Goal: Task Accomplishment & Management: Complete application form

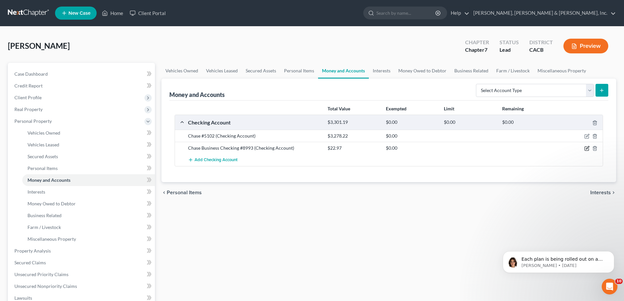
click at [586, 148] on icon "button" at bounding box center [586, 148] width 5 height 5
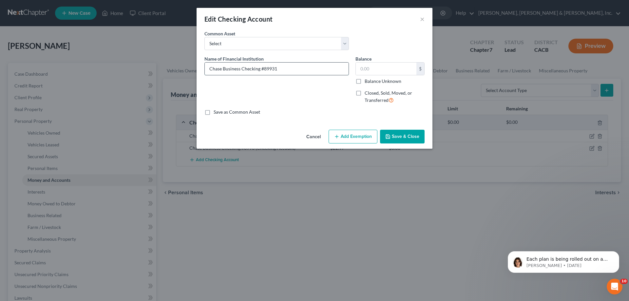
type input "Chase Business Checking #8993"
drag, startPoint x: 371, startPoint y: 69, endPoint x: 358, endPoint y: 68, distance: 13.1
click at [358, 68] on input "text" at bounding box center [386, 69] width 61 height 12
click at [360, 68] on input "text" at bounding box center [386, 69] width 61 height 12
type input "197.85"
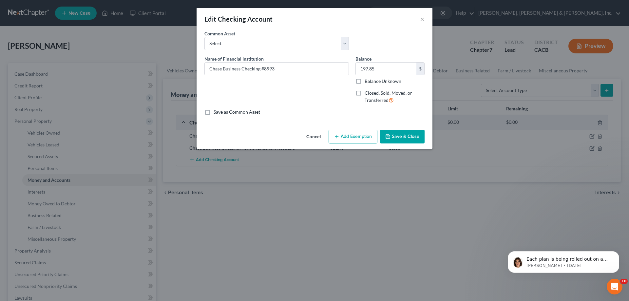
click at [395, 136] on button "Save & Close" at bounding box center [402, 137] width 45 height 14
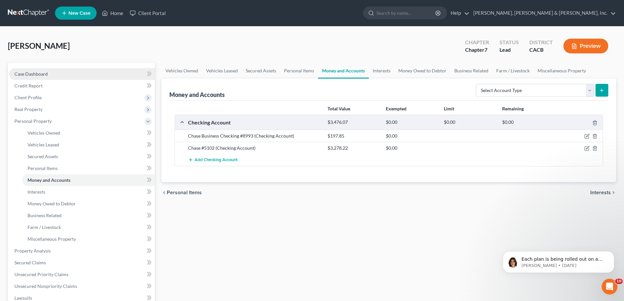
click at [109, 73] on link "Case Dashboard" at bounding box center [82, 74] width 146 height 12
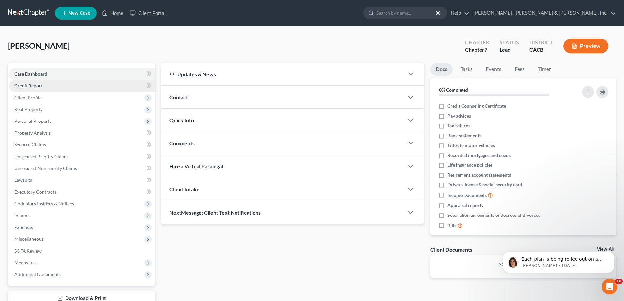
click at [108, 85] on link "Credit Report" at bounding box center [82, 86] width 146 height 12
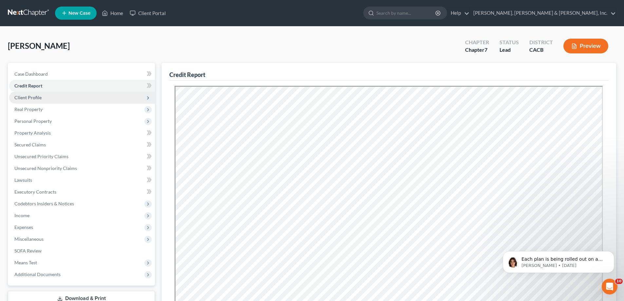
click at [98, 97] on span "Client Profile" at bounding box center [82, 98] width 146 height 12
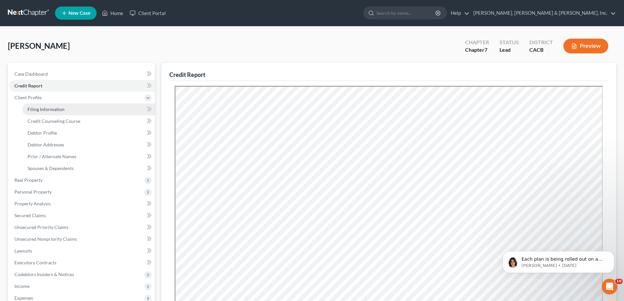
click at [101, 110] on link "Filing Information" at bounding box center [88, 109] width 133 height 12
select select "1"
select select "0"
select select "35"
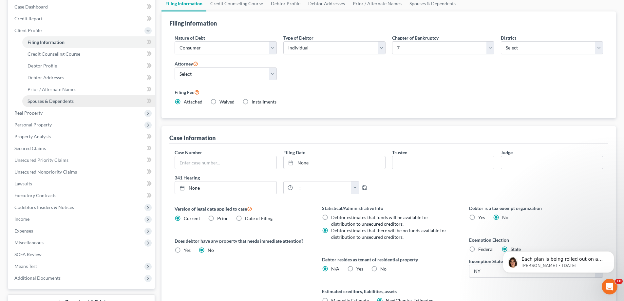
scroll to position [65, 0]
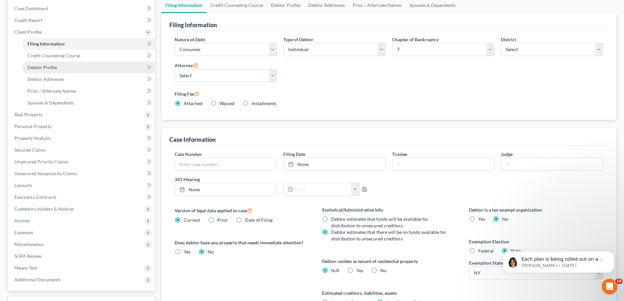
click at [117, 69] on link "Debtor Profile" at bounding box center [88, 68] width 133 height 12
select select "0"
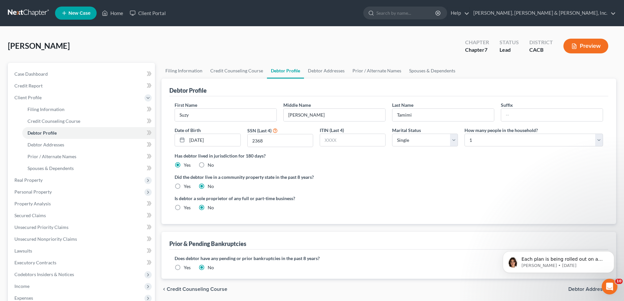
scroll to position [33, 0]
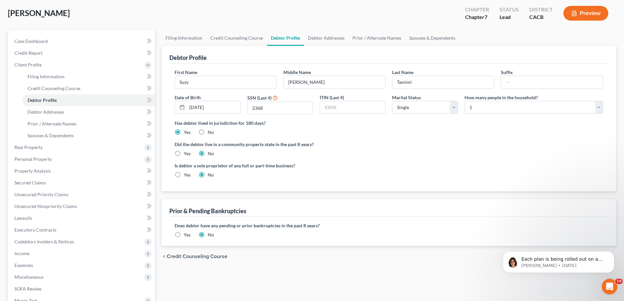
click at [184, 175] on label "Yes" at bounding box center [187, 175] width 7 height 7
click at [186, 175] on input "Yes" at bounding box center [188, 174] width 4 height 4
radio input "true"
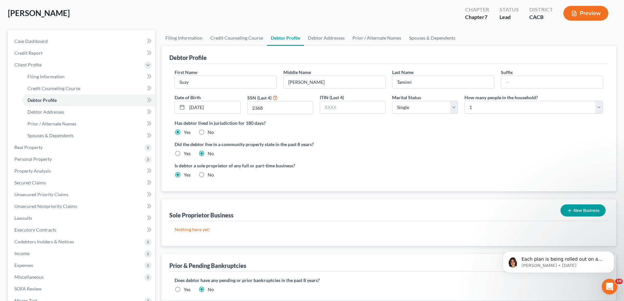
click at [208, 174] on label "No" at bounding box center [211, 175] width 6 height 7
click at [210, 174] on input "No" at bounding box center [212, 174] width 4 height 4
radio input "true"
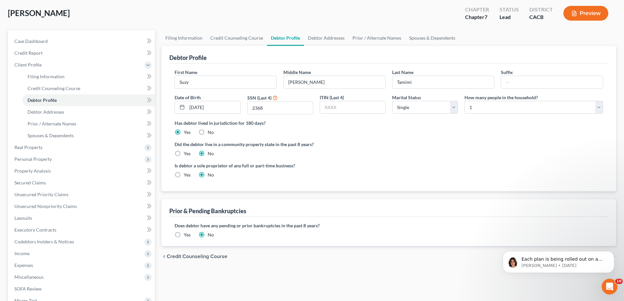
scroll to position [65, 0]
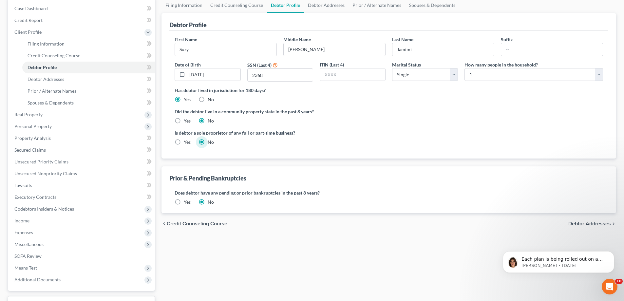
click at [184, 142] on label "Yes" at bounding box center [187, 142] width 7 height 7
click at [186, 142] on input "Yes" at bounding box center [188, 141] width 4 height 4
radio input "true"
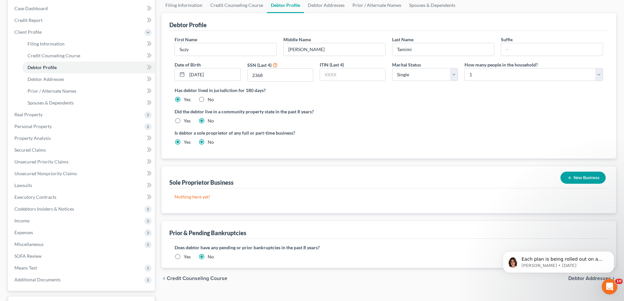
radio input "false"
click at [582, 177] on button "New Business" at bounding box center [582, 178] width 45 height 12
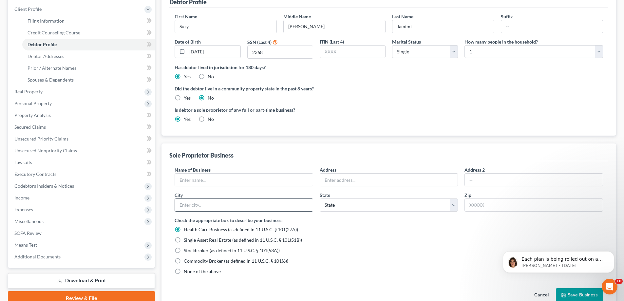
scroll to position [131, 0]
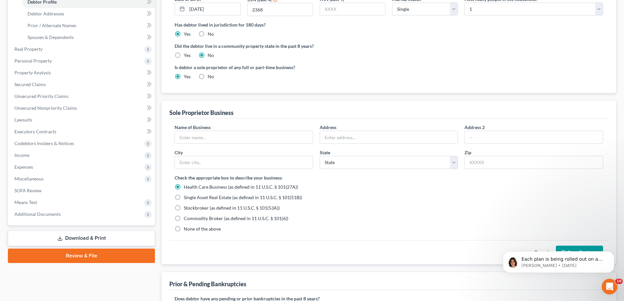
click at [184, 228] on label "None of the above" at bounding box center [202, 229] width 37 height 7
click at [186, 228] on input "None of the above" at bounding box center [188, 228] width 4 height 4
radio input "true"
radio input "false"
click at [199, 137] on input "text" at bounding box center [244, 137] width 138 height 12
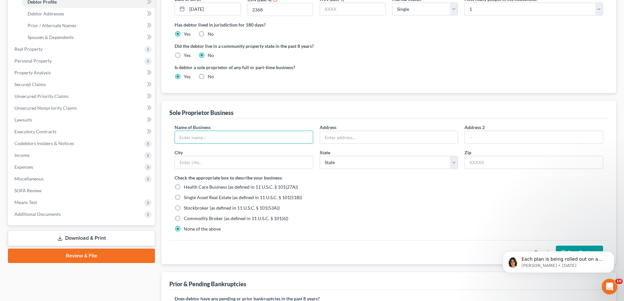
click at [208, 76] on label "No" at bounding box center [211, 76] width 6 height 7
click at [210, 76] on input "No" at bounding box center [212, 75] width 4 height 4
radio input "true"
radio input "false"
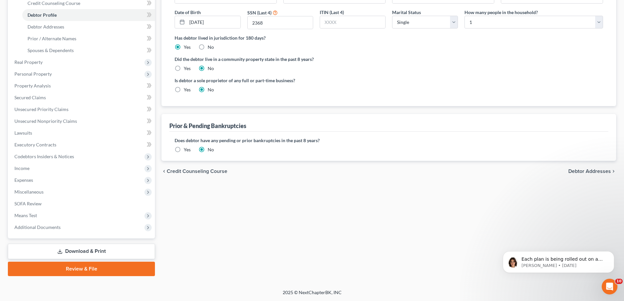
scroll to position [118, 0]
click at [583, 169] on span "Debtor Addresses" at bounding box center [589, 171] width 43 height 5
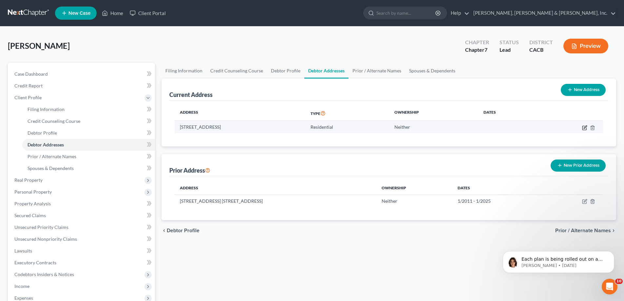
click at [585, 128] on icon "button" at bounding box center [584, 127] width 5 height 5
select select "4"
select select "0"
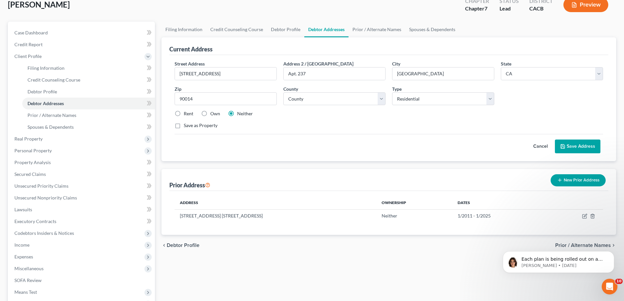
scroll to position [65, 0]
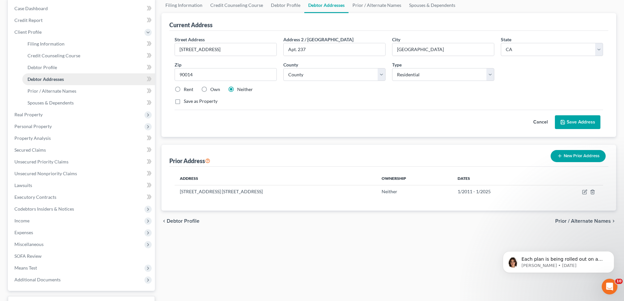
click at [56, 78] on span "Debtor Addresses" at bounding box center [46, 79] width 36 height 6
click at [585, 192] on icon "button" at bounding box center [584, 191] width 5 height 5
select select "35"
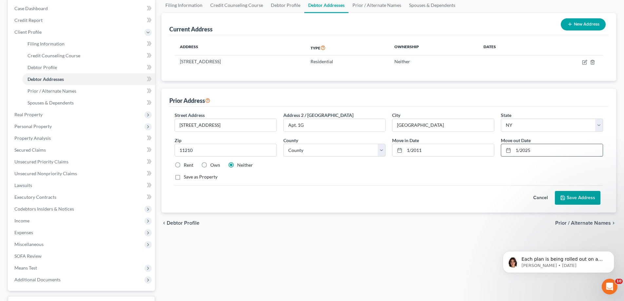
drag, startPoint x: 516, startPoint y: 150, endPoint x: 533, endPoint y: 150, distance: 17.4
click at [533, 150] on input "1/2025" at bounding box center [557, 150] width 89 height 12
type input "[DATE]"
drag, startPoint x: 431, startPoint y: 151, endPoint x: 408, endPoint y: 150, distance: 22.6
click at [408, 150] on input "1/2011" at bounding box center [448, 150] width 89 height 12
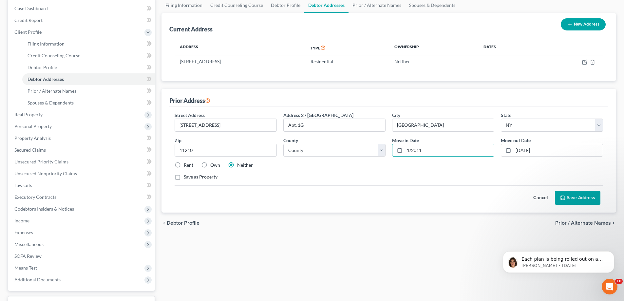
drag, startPoint x: 504, startPoint y: 152, endPoint x: 497, endPoint y: 153, distance: 6.3
click at [502, 153] on div at bounding box center [507, 150] width 12 height 12
drag, startPoint x: 422, startPoint y: 150, endPoint x: 405, endPoint y: 150, distance: 17.4
click at [405, 150] on input "1/2011" at bounding box center [448, 150] width 89 height 12
type input "1/2020"
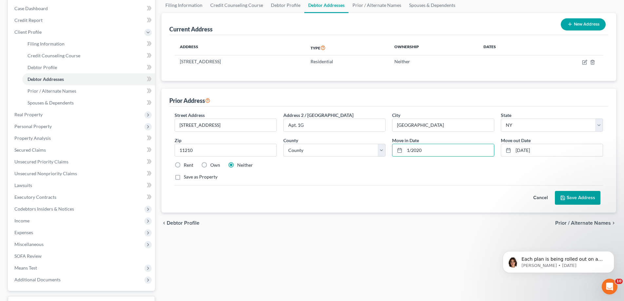
click at [583, 201] on button "Save Address" at bounding box center [578, 198] width 46 height 14
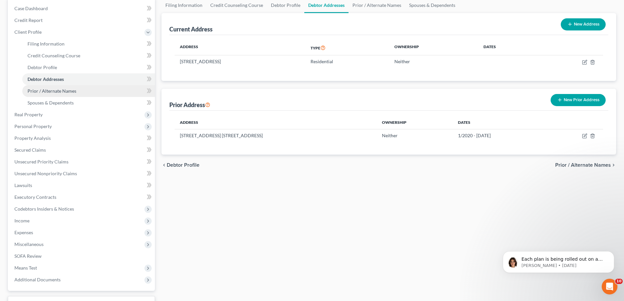
click at [64, 91] on span "Prior / Alternate Names" at bounding box center [52, 91] width 49 height 6
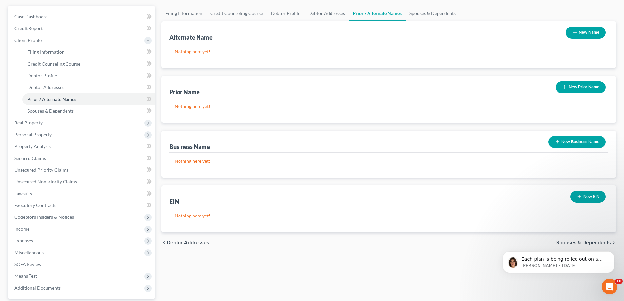
scroll to position [65, 0]
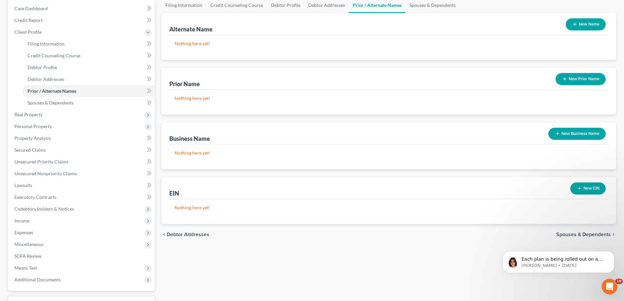
click at [580, 134] on button "New Business Name" at bounding box center [576, 134] width 57 height 12
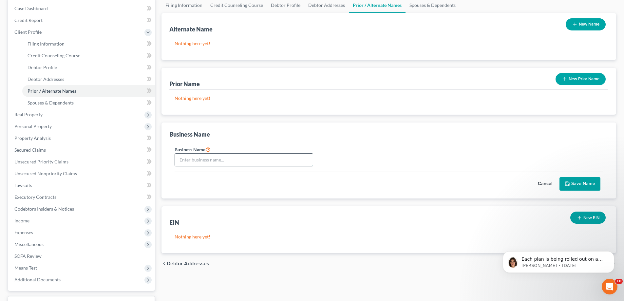
click at [220, 162] on input "text" at bounding box center [244, 160] width 138 height 12
type input "[PERSON_NAME] LLC"
click at [585, 183] on button "Save Name" at bounding box center [579, 184] width 41 height 14
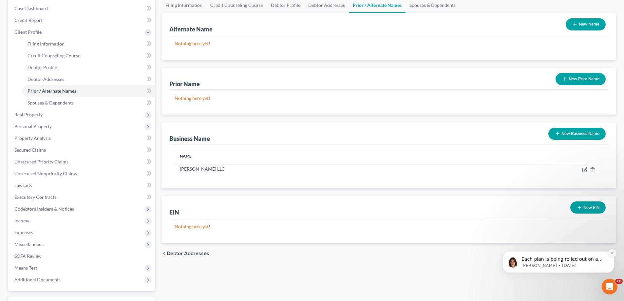
click at [611, 252] on icon "Dismiss notification" at bounding box center [612, 253] width 4 height 4
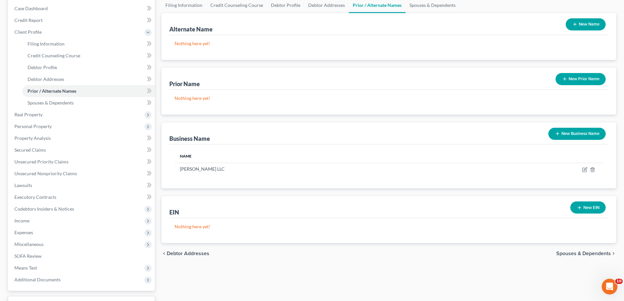
click at [614, 251] on icon "chevron_right" at bounding box center [613, 253] width 5 height 5
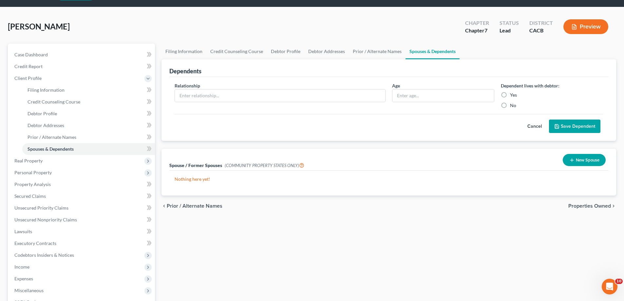
scroll to position [33, 0]
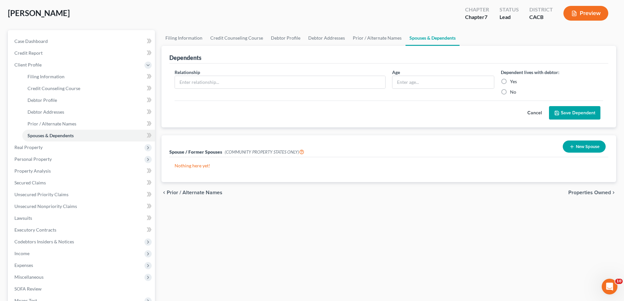
click at [576, 191] on span "Properties Owned" at bounding box center [589, 192] width 43 height 5
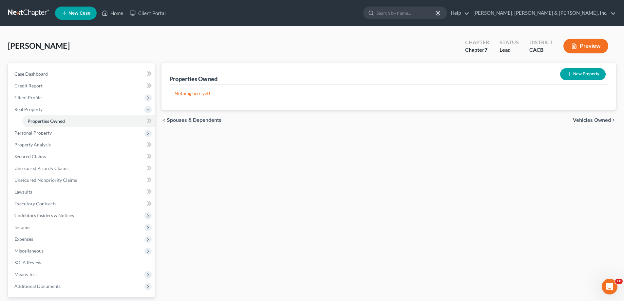
click at [582, 119] on span "Vehicles Owned" at bounding box center [592, 120] width 38 height 5
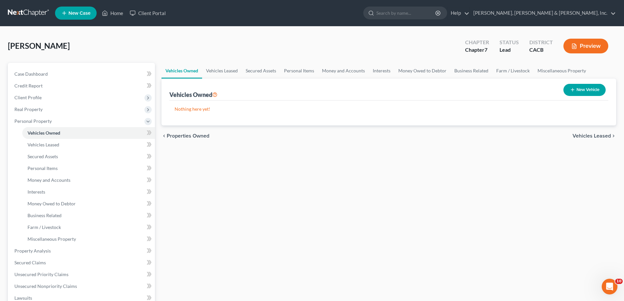
click at [584, 135] on span "Vehicles Leased" at bounding box center [591, 135] width 38 height 5
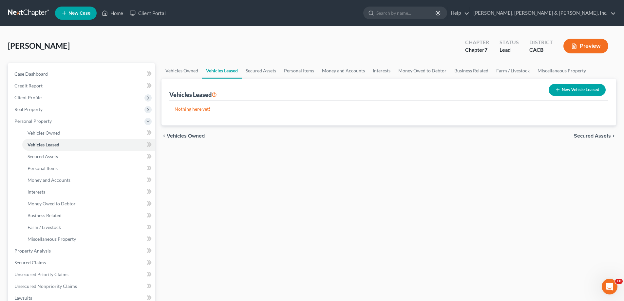
click at [584, 135] on span "Secured Assets" at bounding box center [592, 135] width 37 height 5
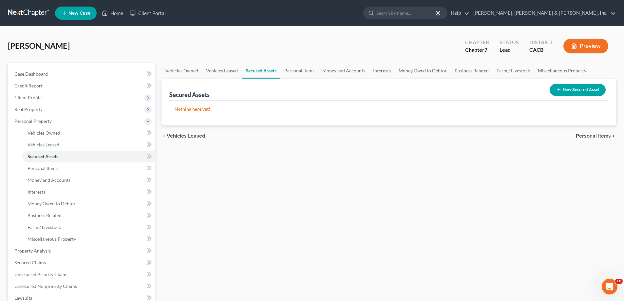
click at [588, 136] on span "Personal Items" at bounding box center [593, 135] width 35 height 5
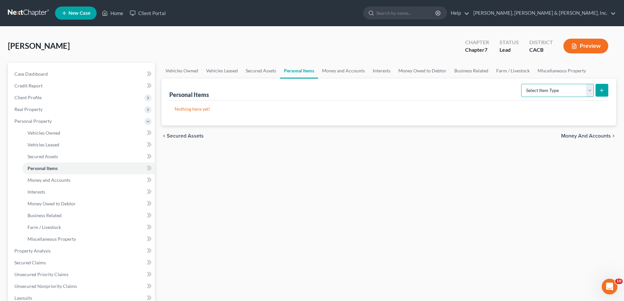
click at [589, 91] on select "Select Item Type Clothing Collectibles Of Value Electronics Firearms Household …" at bounding box center [557, 90] width 73 height 13
select select "clothing"
click at [522, 84] on select "Select Item Type Clothing Collectibles Of Value Electronics Firearms Household …" at bounding box center [557, 90] width 73 height 13
click at [602, 89] on line "submit" at bounding box center [602, 90] width 0 height 3
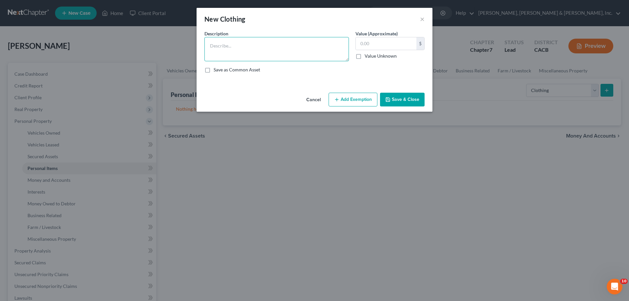
click at [226, 46] on textarea at bounding box center [276, 49] width 144 height 24
type textarea "Clothing"
click at [362, 43] on input "text" at bounding box center [386, 43] width 61 height 12
type input "300"
click at [397, 97] on button "Save & Close" at bounding box center [402, 100] width 45 height 14
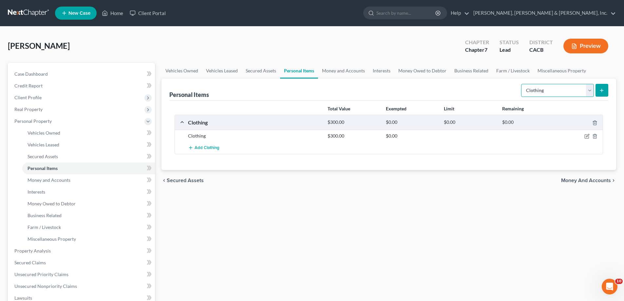
click at [589, 91] on select "Select Item Type Clothing Collectibles Of Value Electronics Firearms Household …" at bounding box center [557, 90] width 73 height 13
select select "electronics"
click at [522, 84] on select "Select Item Type Clothing Collectibles Of Value Electronics Firearms Household …" at bounding box center [557, 90] width 73 height 13
click at [600, 89] on icon "submit" at bounding box center [601, 90] width 5 height 5
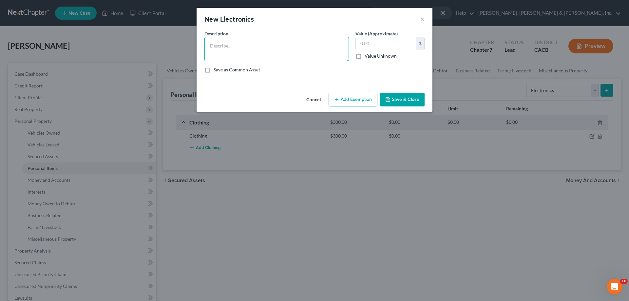
click at [230, 47] on textarea at bounding box center [276, 49] width 144 height 24
type textarea "Laptop, Cell phone"
click at [363, 44] on input "text" at bounding box center [386, 43] width 61 height 12
click at [223, 45] on textarea "Laptop, Cell phone" at bounding box center [276, 49] width 144 height 24
drag, startPoint x: 224, startPoint y: 46, endPoint x: 246, endPoint y: 47, distance: 22.6
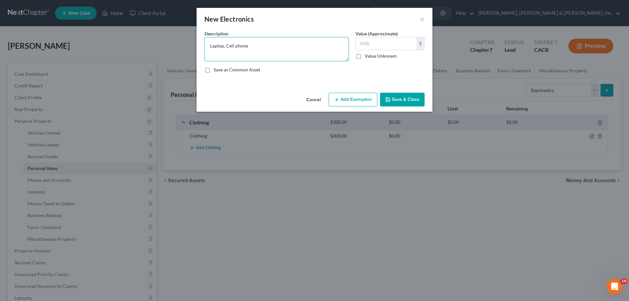
click at [246, 47] on textarea "Laptop, Cell phone" at bounding box center [276, 49] width 144 height 24
click at [251, 48] on textarea "Laptop, Cell phone" at bounding box center [276, 49] width 144 height 24
click at [250, 47] on textarea "Laptop, Cell phone" at bounding box center [276, 49] width 144 height 24
drag, startPoint x: 225, startPoint y: 45, endPoint x: 211, endPoint y: 44, distance: 14.4
click at [211, 44] on textarea "Laptop, Cell phone" at bounding box center [276, 49] width 144 height 24
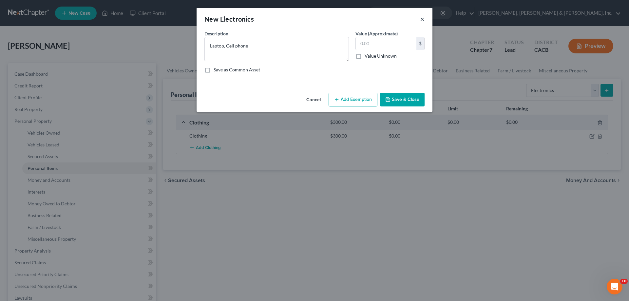
click at [421, 21] on button "×" at bounding box center [422, 19] width 5 height 8
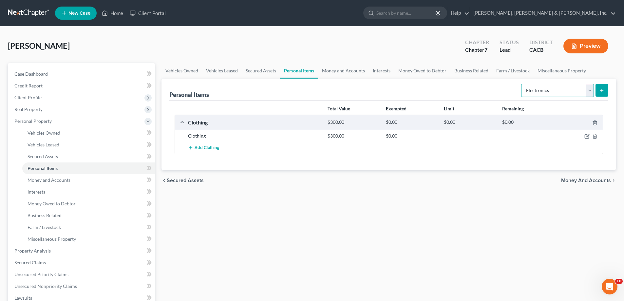
click at [591, 94] on select "Select Item Type Clothing Collectibles Of Value Electronics Firearms Household …" at bounding box center [557, 90] width 73 height 13
select select "household_goods"
click at [522, 84] on select "Select Item Type Clothing Collectibles Of Value Electronics Firearms Household …" at bounding box center [557, 90] width 73 height 13
click at [601, 90] on icon "submit" at bounding box center [601, 90] width 5 height 5
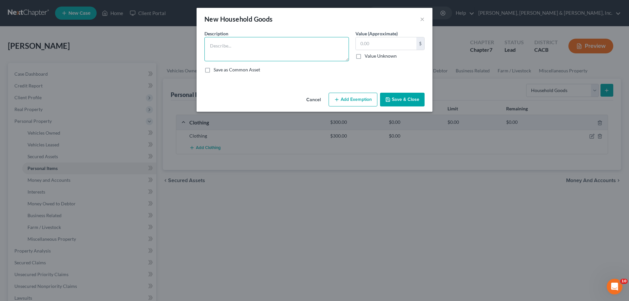
click at [229, 48] on textarea at bounding box center [276, 49] width 144 height 24
type textarea "Household Goods"
click at [361, 46] on input "text" at bounding box center [386, 43] width 61 height 12
drag, startPoint x: 375, startPoint y: 45, endPoint x: 356, endPoint y: 46, distance: 19.0
click at [356, 46] on input "1,000" at bounding box center [386, 43] width 61 height 12
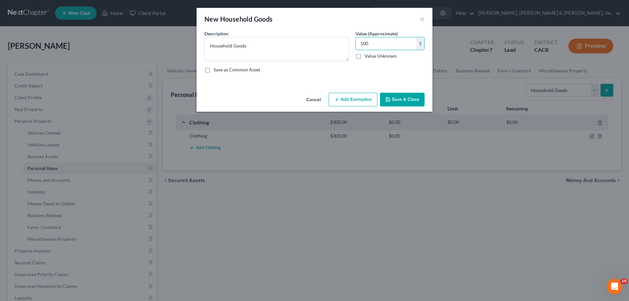
type input "500"
click at [399, 99] on button "Save & Close" at bounding box center [402, 100] width 45 height 14
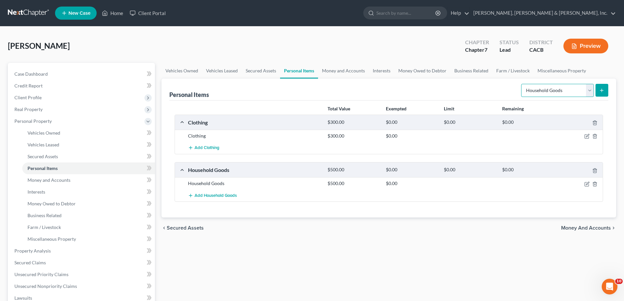
click at [590, 89] on select "Select Item Type Clothing Collectibles Of Value Electronics Firearms Household …" at bounding box center [557, 90] width 73 height 13
select select "jewelry"
click at [522, 84] on select "Select Item Type Clothing Collectibles Of Value Electronics Firearms Household …" at bounding box center [557, 90] width 73 height 13
click at [600, 91] on icon "submit" at bounding box center [601, 90] width 5 height 5
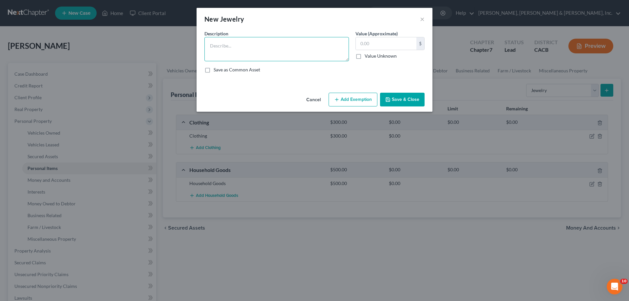
click at [290, 50] on textarea at bounding box center [276, 49] width 144 height 24
type textarea "Jewelry"
click at [368, 44] on input "text" at bounding box center [386, 43] width 61 height 12
type input "500"
click at [391, 98] on button "Save & Close" at bounding box center [402, 100] width 45 height 14
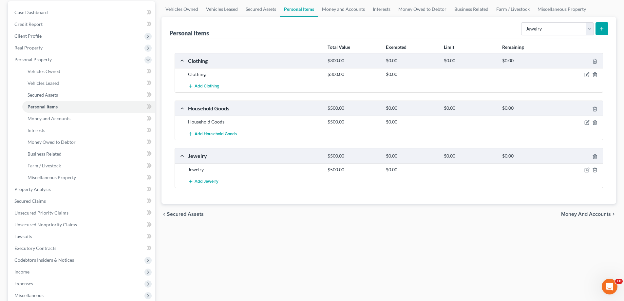
scroll to position [65, 0]
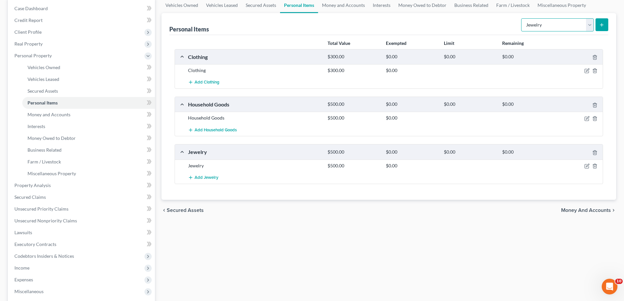
click at [590, 24] on select "Select Item Type Clothing Collectibles Of Value Electronics Firearms Household …" at bounding box center [557, 24] width 73 height 13
select select "sports_and_hobby_equipment"
click at [522, 18] on select "Select Item Type Clothing Collectibles Of Value Electronics Firearms Household …" at bounding box center [557, 24] width 73 height 13
click at [598, 23] on button "submit" at bounding box center [601, 24] width 13 height 13
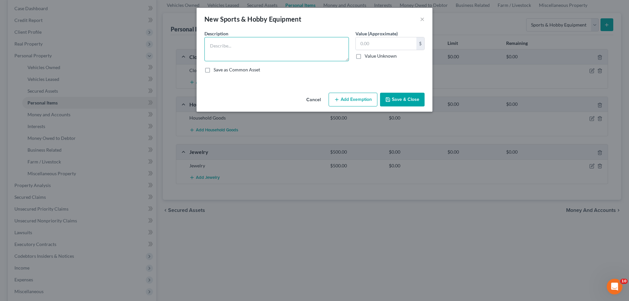
click at [299, 52] on textarea at bounding box center [276, 49] width 144 height 24
type textarea "Weights"
click at [363, 43] on input "text" at bounding box center [386, 43] width 61 height 12
type input "100"
click at [414, 98] on button "Save & Close" at bounding box center [402, 100] width 45 height 14
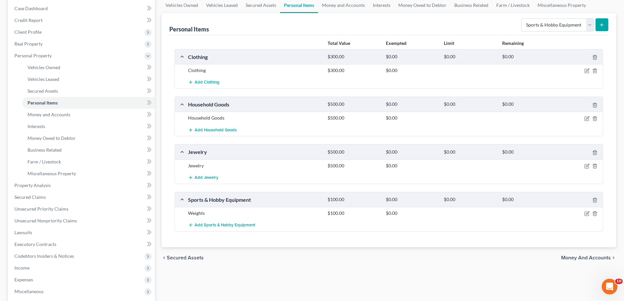
click at [583, 256] on span "Money and Accounts" at bounding box center [586, 257] width 50 height 5
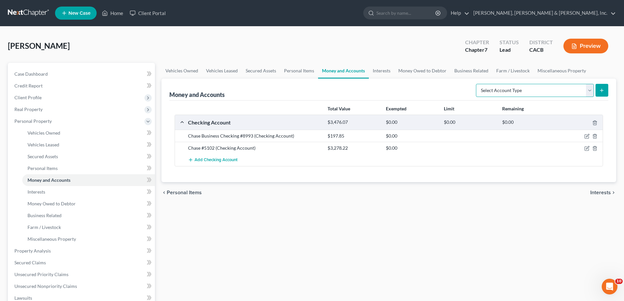
click at [588, 91] on select "Select Account Type Brokerage Cash on Hand Certificates of Deposit Checking Acc…" at bounding box center [535, 90] width 118 height 13
select select "cash_on_hand"
click at [477, 84] on select "Select Account Type Brokerage Cash on Hand Certificates of Deposit Checking Acc…" at bounding box center [535, 90] width 118 height 13
click at [507, 110] on strong "Remaining" at bounding box center [513, 109] width 22 height 6
click at [601, 89] on icon "submit" at bounding box center [601, 90] width 5 height 5
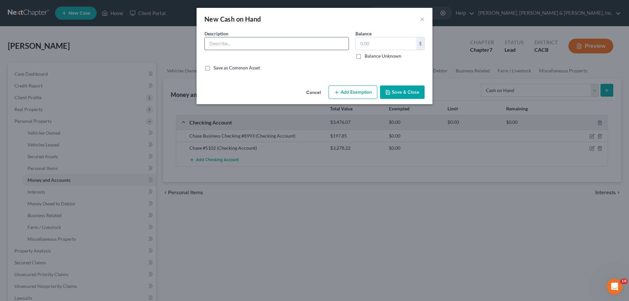
click at [245, 45] on input "text" at bounding box center [277, 43] width 144 height 12
type input "c"
click at [422, 18] on button "×" at bounding box center [422, 19] width 5 height 8
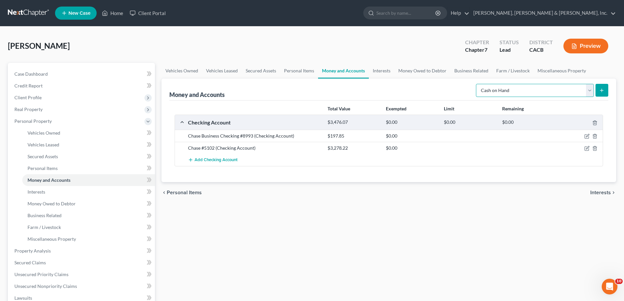
click at [590, 91] on select "Select Account Type Brokerage Cash on Hand Certificates of Deposit Checking Acc…" at bounding box center [535, 90] width 118 height 13
click at [596, 191] on span "Interests" at bounding box center [600, 192] width 21 height 5
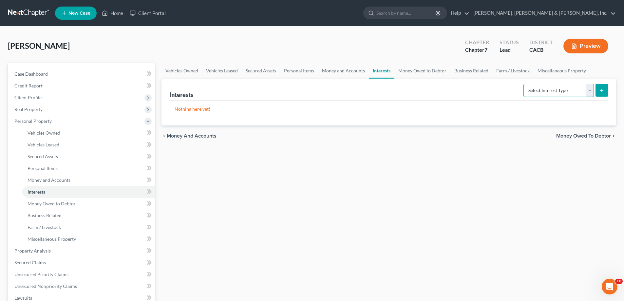
click at [591, 91] on select "Select Interest Type 401K Annuity Bond Education IRA Government Bond Government…" at bounding box center [558, 90] width 70 height 13
click at [604, 135] on span "Money Owed to Debtor" at bounding box center [583, 135] width 55 height 5
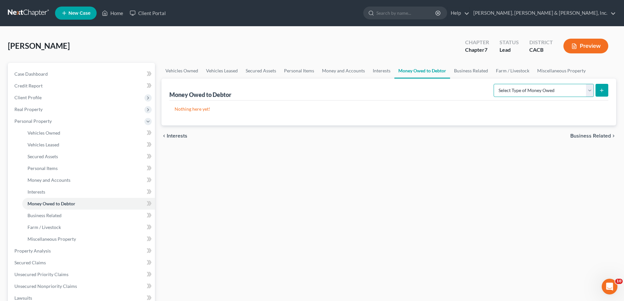
click at [590, 91] on select "Select Type of Money Owed Accounts Receivable Alimony Child Support Claims Agai…" at bounding box center [544, 90] width 100 height 13
click at [606, 137] on span "Business Related" at bounding box center [590, 135] width 41 height 5
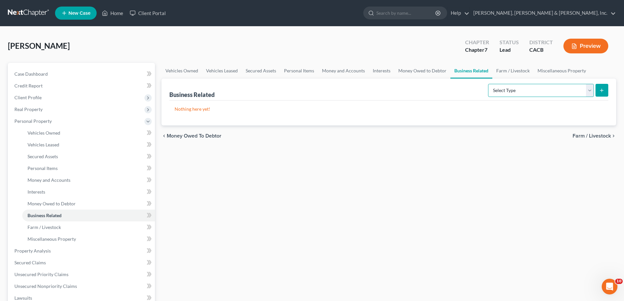
click at [589, 89] on select "Select Type Customer Lists Franchises Inventory Licenses Machinery Office Equip…" at bounding box center [541, 90] width 106 height 13
select select "office_equipment"
click at [488, 84] on select "Select Type Customer Lists Franchises Inventory Licenses Machinery Office Equip…" at bounding box center [541, 90] width 106 height 13
click at [598, 90] on button "submit" at bounding box center [601, 90] width 13 height 13
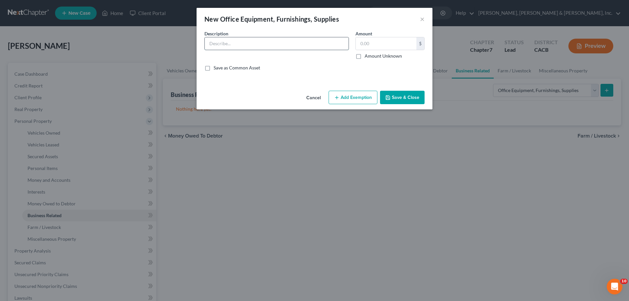
click at [222, 43] on input "text" at bounding box center [277, 43] width 144 height 12
type input "Laptop"
click at [368, 44] on input "text" at bounding box center [386, 43] width 61 height 12
type input "600"
click at [408, 101] on button "Save & Close" at bounding box center [402, 98] width 45 height 14
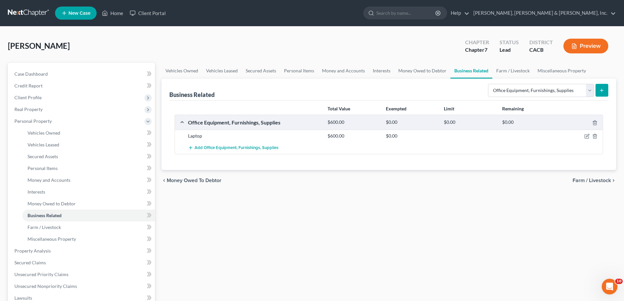
click at [600, 89] on icon "submit" at bounding box center [601, 90] width 5 height 5
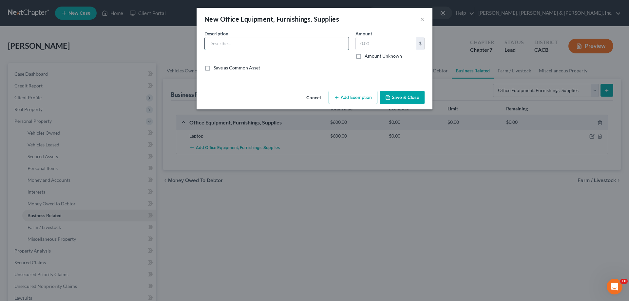
click at [220, 44] on input "text" at bounding box center [277, 43] width 144 height 12
type input "P"
type input "Sewing Machine"
click at [361, 43] on input "text" at bounding box center [386, 43] width 61 height 12
type input "200"
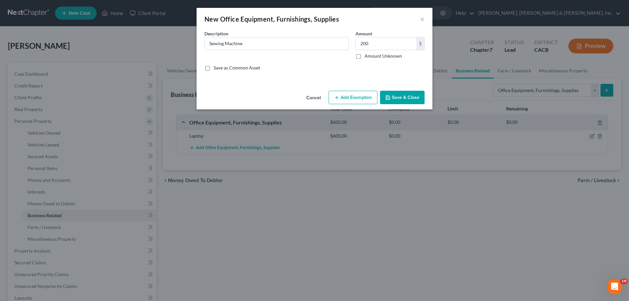
click at [391, 95] on button "Save & Close" at bounding box center [402, 98] width 45 height 14
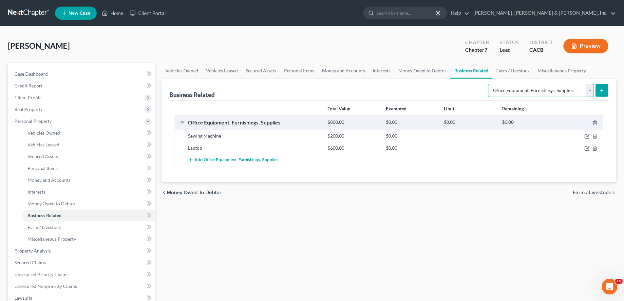
click at [591, 92] on select "Select Type Customer Lists Franchises Inventory Licenses Machinery Office Equip…" at bounding box center [541, 90] width 106 height 13
click at [488, 84] on select "Select Type Customer Lists Franchises Inventory Licenses Machinery Office Equip…" at bounding box center [541, 90] width 106 height 13
click at [602, 92] on icon "submit" at bounding box center [601, 90] width 5 height 5
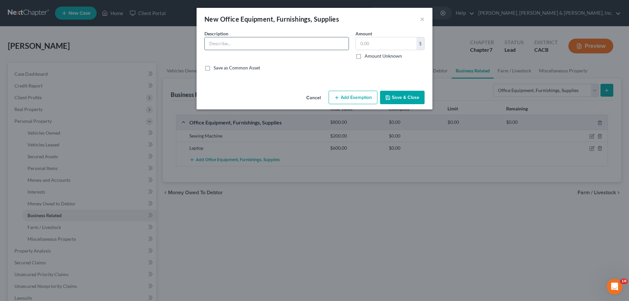
click at [258, 41] on input "text" at bounding box center [277, 43] width 144 height 12
type input "Paints, paint brushes, fabrics, canvas, scissors, etc."
click at [362, 42] on input "text" at bounding box center [386, 43] width 61 height 12
type input "300"
click at [402, 96] on button "Save & Close" at bounding box center [402, 98] width 45 height 14
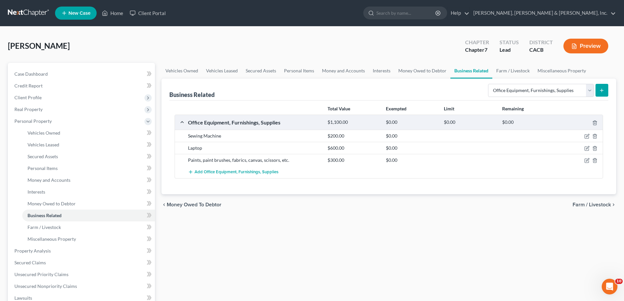
click at [588, 204] on span "Farm / Livestock" at bounding box center [591, 204] width 38 height 5
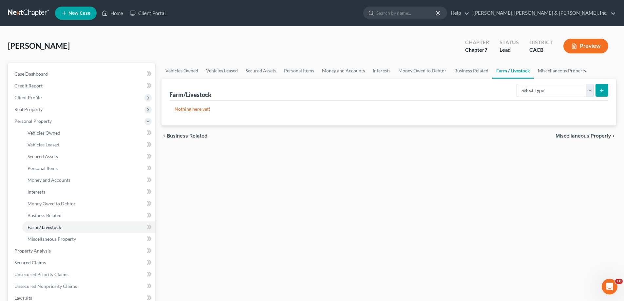
click at [580, 134] on span "Miscellaneous Property" at bounding box center [582, 135] width 55 height 5
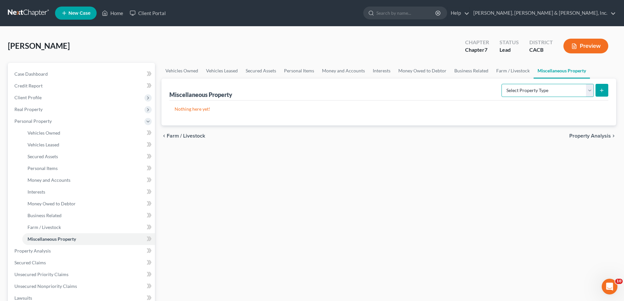
click at [588, 92] on select "Select Property Type Assigned for Creditor Benefit [DATE] Holding for Another N…" at bounding box center [547, 90] width 92 height 13
click at [606, 134] on span "Property Analysis" at bounding box center [590, 135] width 42 height 5
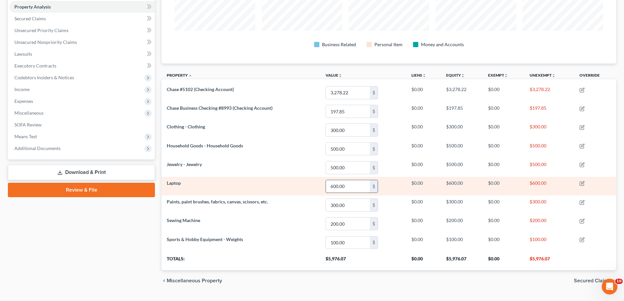
scroll to position [131, 0]
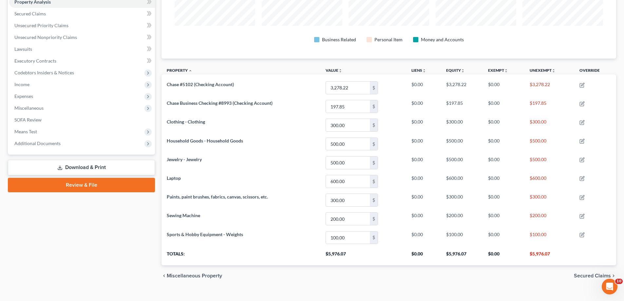
click at [577, 273] on span "Secured Claims" at bounding box center [592, 275] width 37 height 5
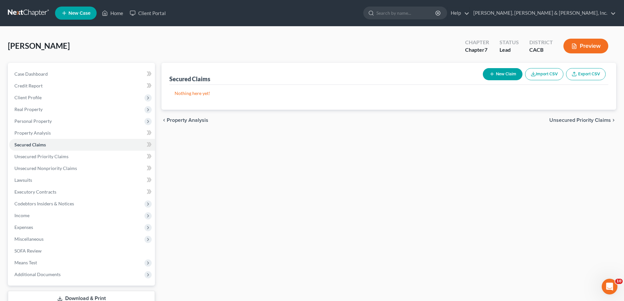
click at [574, 120] on span "Unsecured Priority Claims" at bounding box center [580, 120] width 62 height 5
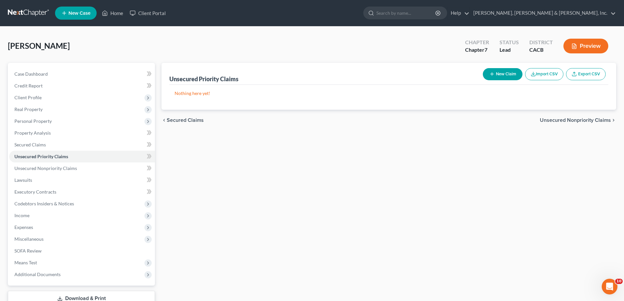
click at [496, 72] on button "New Claim" at bounding box center [503, 74] width 40 height 12
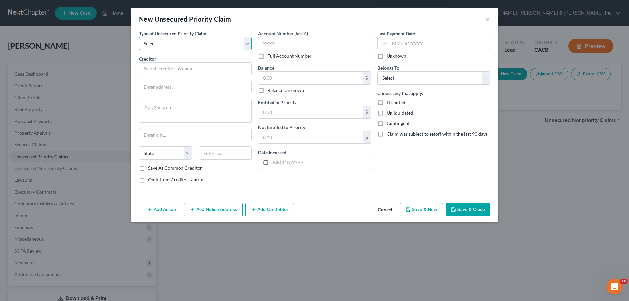
click at [247, 47] on select "Select Taxes & Other Government Units Domestic Support Obligations Extensions o…" at bounding box center [195, 43] width 113 height 13
select select "0"
click at [139, 37] on select "Select Taxes & Other Government Units Domestic Support Obligations Extensions o…" at bounding box center [195, 43] width 113 height 13
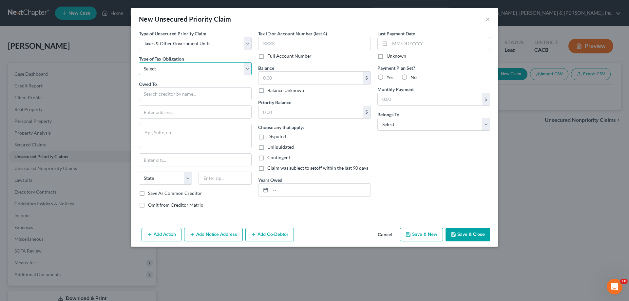
click at [194, 69] on select "Select Federal City State Franchise Tax Board Other" at bounding box center [195, 68] width 113 height 13
select select "0"
click at [139, 62] on select "Select Federal City State Franchise Tax Board Other" at bounding box center [195, 68] width 113 height 13
click at [184, 98] on input "text" at bounding box center [195, 93] width 113 height 13
click at [187, 110] on input "text" at bounding box center [195, 112] width 112 height 12
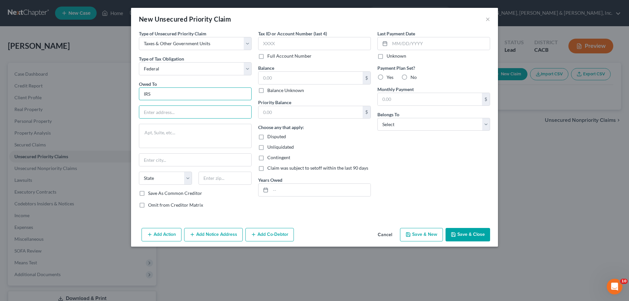
click at [178, 96] on input "IRS" at bounding box center [195, 93] width 113 height 13
type input "I"
type input "Internal Revenue Service"
click at [192, 111] on div "P.O. [STREET_ADDRESS]" at bounding box center [178, 111] width 68 height 6
type input "P.O. Box 7346"
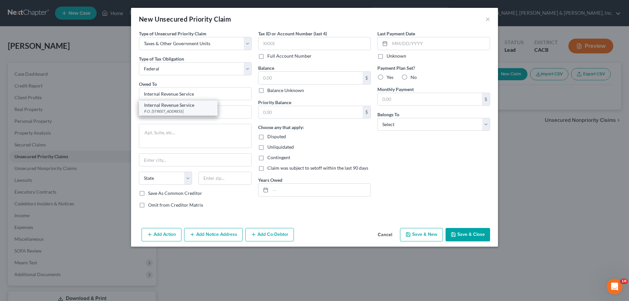
type input "[GEOGRAPHIC_DATA]"
select select "39"
type input "19101"
click at [148, 193] on label "Save As Common Creditor" at bounding box center [175, 193] width 54 height 7
click at [151, 193] on input "Save As Common Creditor" at bounding box center [153, 192] width 4 height 4
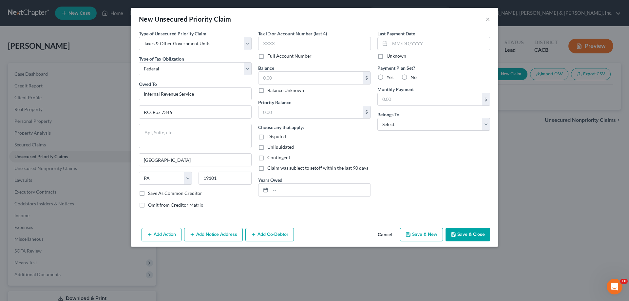
checkbox input "true"
click at [275, 44] on input "text" at bounding box center [314, 43] width 113 height 13
type input "2368"
click at [273, 191] on input "text" at bounding box center [321, 190] width 100 height 12
type input "2023, 2024"
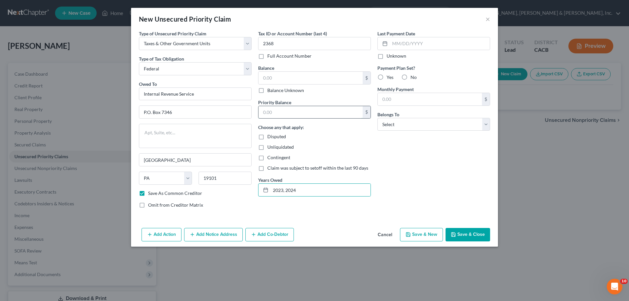
click at [270, 114] on input "text" at bounding box center [310, 112] width 104 height 12
click at [486, 126] on select "Select Debtor 1 Only Debtor 2 Only Debtor 1 And Debtor 2 Only At Least One Of T…" at bounding box center [433, 124] width 113 height 13
select select "0"
click at [377, 118] on select "Select Debtor 1 Only Debtor 2 Only Debtor 1 And Debtor 2 Only At Least One Of T…" at bounding box center [433, 124] width 113 height 13
click at [406, 101] on input "text" at bounding box center [430, 99] width 104 height 12
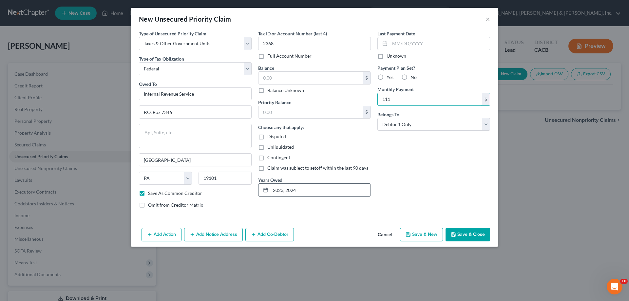
type input "111"
click at [300, 191] on input "2023, 2024" at bounding box center [321, 190] width 100 height 12
type input "2023"
click at [386, 78] on label "Yes" at bounding box center [389, 77] width 7 height 7
click at [389, 78] on input "Yes" at bounding box center [391, 76] width 4 height 4
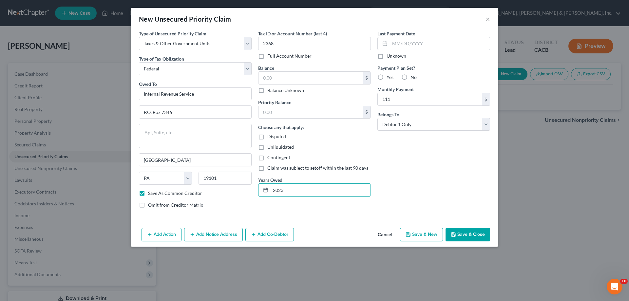
radio input "true"
click at [393, 45] on input "text" at bounding box center [440, 43] width 100 height 12
click at [275, 78] on input "text" at bounding box center [310, 78] width 104 height 12
type input "2,139.20"
click at [270, 111] on input "text" at bounding box center [310, 112] width 104 height 12
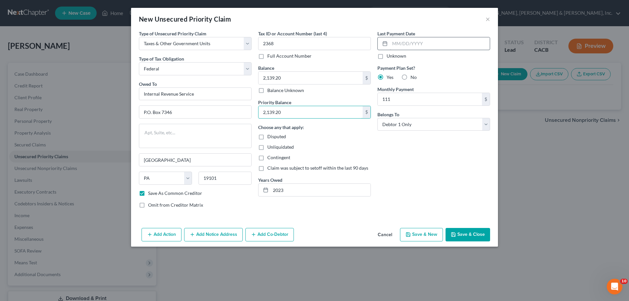
type input "2,139.20"
click at [392, 43] on input "text" at bounding box center [440, 43] width 100 height 12
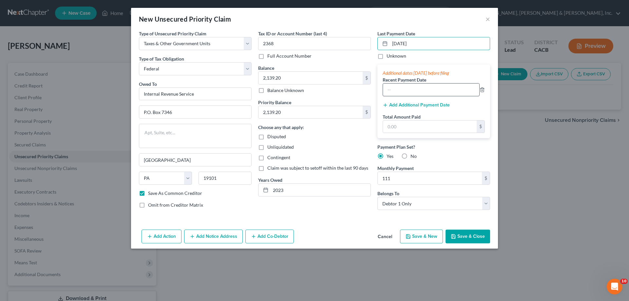
type input "[DATE]"
click at [396, 93] on input "text" at bounding box center [431, 90] width 96 height 12
type input "[DATE]"
click at [397, 127] on input "text" at bounding box center [430, 127] width 94 height 12
type input "111"
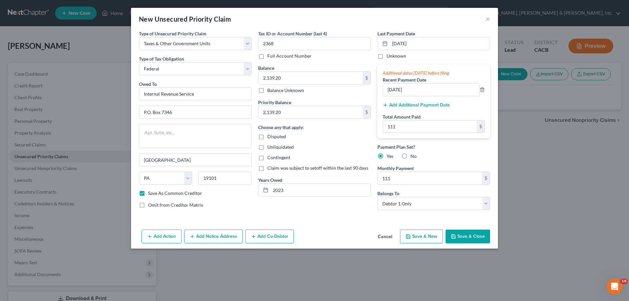
click at [459, 235] on button "Save & Close" at bounding box center [467, 237] width 45 height 14
checkbox input "false"
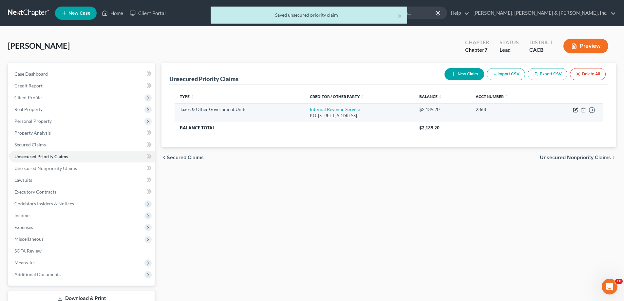
click at [575, 110] on icon "button" at bounding box center [575, 109] width 3 height 3
select select "0"
select select "39"
select select "0"
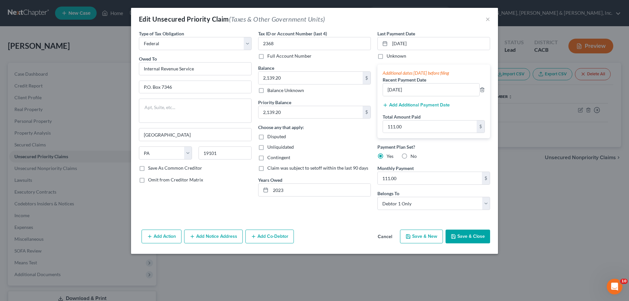
click at [417, 105] on button "Add Additional Payment Date" at bounding box center [416, 105] width 67 height 5
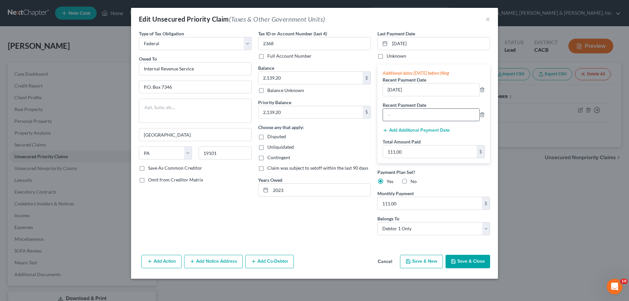
click at [389, 113] on input "text" at bounding box center [431, 115] width 96 height 12
type input "[DATE]"
click at [454, 136] on div "Additional dates [DATE] before filing Recent Payment Date [DATE] Recent Payment…" at bounding box center [433, 114] width 113 height 99
type input "222.00"
click at [465, 261] on button "Save & Close" at bounding box center [467, 262] width 45 height 14
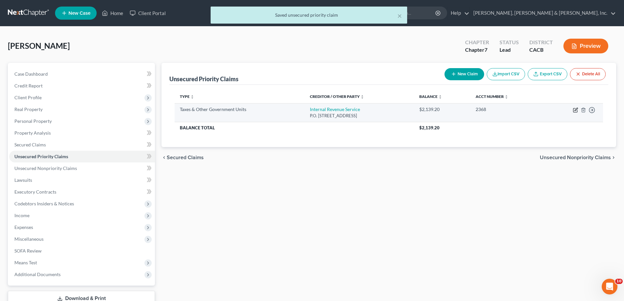
click at [575, 109] on icon "button" at bounding box center [575, 109] width 5 height 5
select select "0"
select select "39"
select select "0"
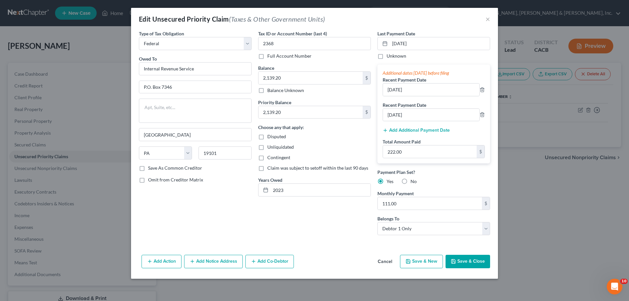
click at [471, 263] on button "Save & Close" at bounding box center [467, 262] width 45 height 14
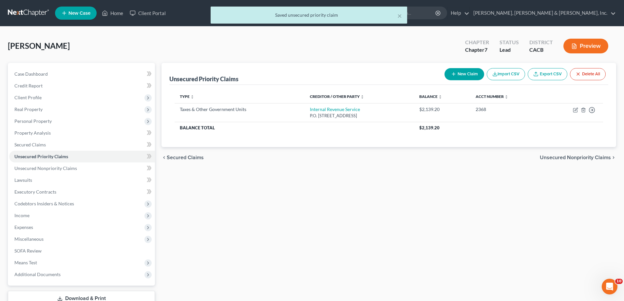
click at [467, 74] on button "New Claim" at bounding box center [464, 74] width 40 height 12
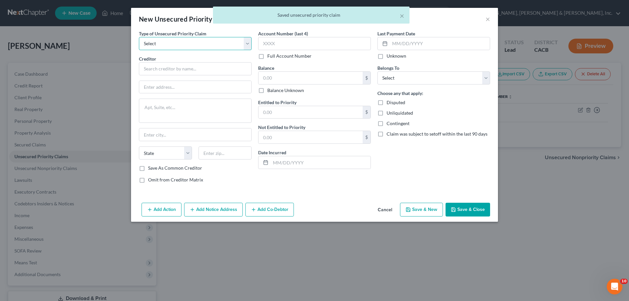
click at [248, 43] on select "Select Taxes & Other Government Units Domestic Support Obligations Extensions o…" at bounding box center [195, 43] width 113 height 13
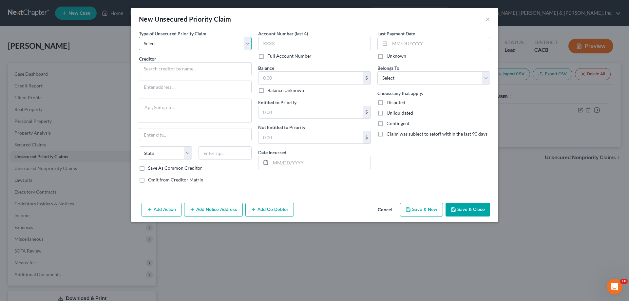
select select "0"
click at [139, 37] on select "Select Taxes & Other Government Units Domestic Support Obligations Extensions o…" at bounding box center [195, 43] width 113 height 13
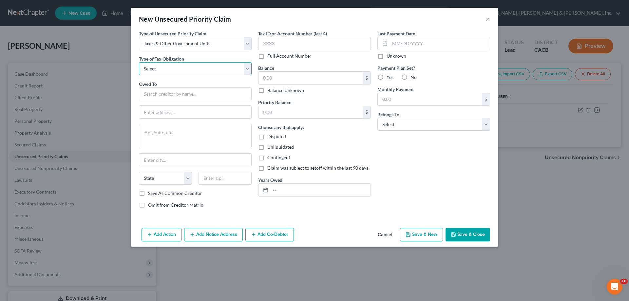
click at [249, 69] on select "Select Federal City State Franchise Tax Board Other" at bounding box center [195, 68] width 113 height 13
select select "0"
click at [139, 62] on select "Select Federal City State Franchise Tax Board Other" at bounding box center [195, 68] width 113 height 13
click at [191, 92] on input "text" at bounding box center [195, 93] width 113 height 13
type input "Internal Revenue Service"
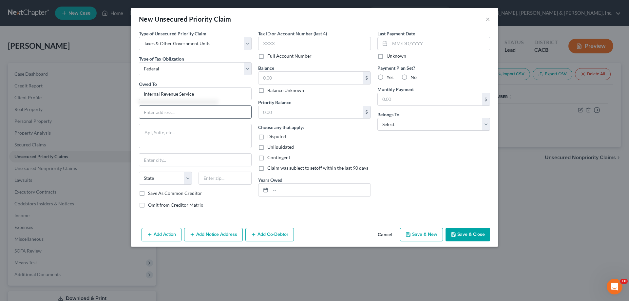
click at [198, 108] on input "text" at bounding box center [195, 112] width 112 height 12
click at [199, 95] on input "Internal Revenue Service" at bounding box center [195, 93] width 113 height 13
click at [192, 113] on div "P.O. [STREET_ADDRESS]" at bounding box center [178, 111] width 68 height 6
type input "P.O. Box 7346"
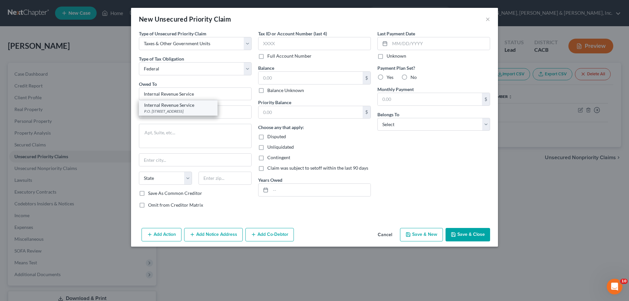
type input "[GEOGRAPHIC_DATA]"
select select "39"
type input "19101"
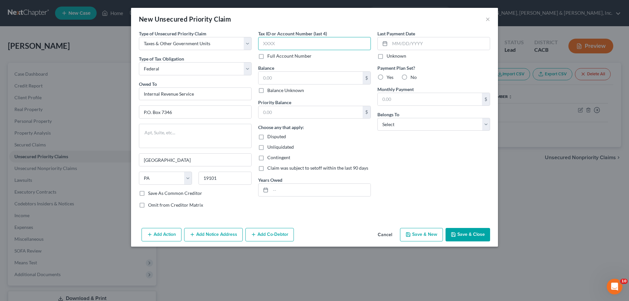
click at [276, 45] on input "text" at bounding box center [314, 43] width 113 height 13
type input "2368"
click at [275, 191] on input "text" at bounding box center [321, 190] width 100 height 12
type input "2024"
click at [264, 79] on input "text" at bounding box center [310, 78] width 104 height 12
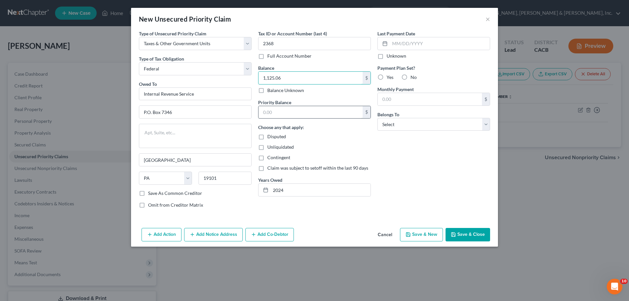
type input "1,125.06"
click at [269, 110] on input "text" at bounding box center [310, 112] width 104 height 12
type input "1,125.06"
click at [488, 124] on select "Select Debtor 1 Only Debtor 2 Only Debtor 1 And Debtor 2 Only At Least One Of T…" at bounding box center [433, 124] width 113 height 13
select select "0"
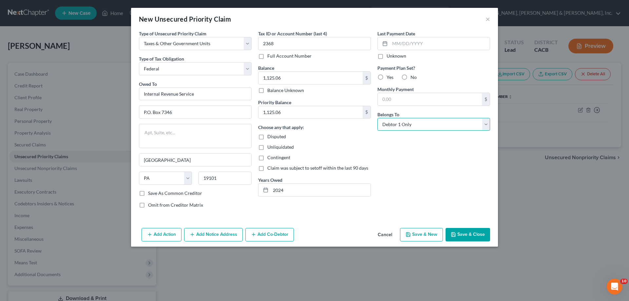
click at [377, 118] on select "Select Debtor 1 Only Debtor 2 Only Debtor 1 And Debtor 2 Only At Least One Of T…" at bounding box center [433, 124] width 113 height 13
click at [410, 77] on label "No" at bounding box center [413, 77] width 6 height 7
click at [413, 77] on input "No" at bounding box center [415, 76] width 4 height 4
radio input "true"
click at [148, 193] on label "Save As Common Creditor" at bounding box center [175, 193] width 54 height 7
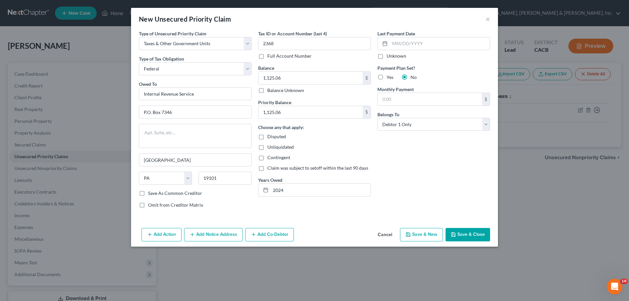
click at [151, 193] on input "Save As Common Creditor" at bounding box center [153, 192] width 4 height 4
click at [464, 234] on button "Save & Close" at bounding box center [467, 235] width 45 height 14
checkbox input "false"
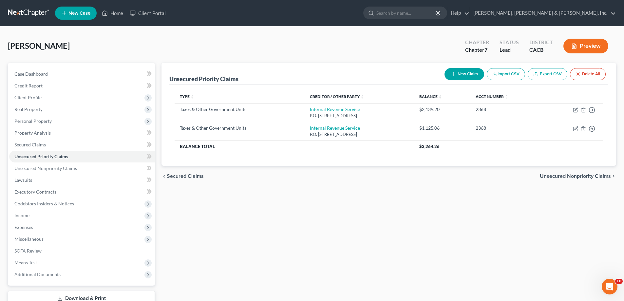
click at [569, 175] on span "Unsecured Nonpriority Claims" at bounding box center [575, 176] width 71 height 5
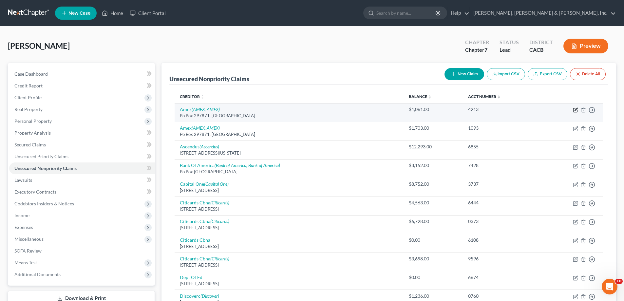
click at [576, 110] on icon "button" at bounding box center [575, 109] width 3 height 3
select select "9"
select select "2"
select select "0"
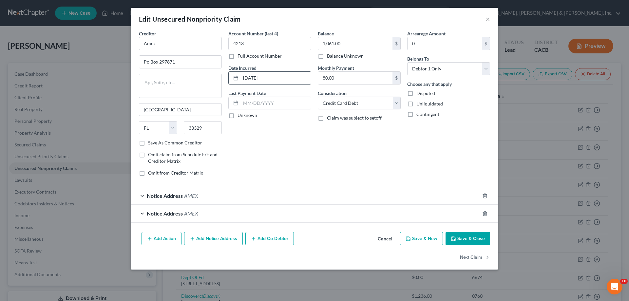
drag, startPoint x: 255, startPoint y: 77, endPoint x: 244, endPoint y: 78, distance: 11.5
click at [244, 78] on input "[DATE]" at bounding box center [276, 78] width 70 height 12
type input "[DATE]-[DATE]"
click at [148, 143] on label "Save As Common Creditor" at bounding box center [175, 143] width 54 height 7
click at [151, 143] on input "Save As Common Creditor" at bounding box center [153, 142] width 4 height 4
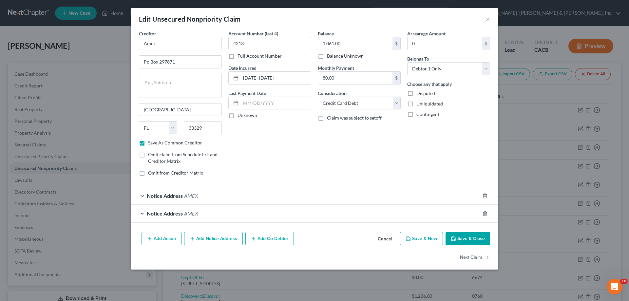
click at [468, 238] on button "Save & Close" at bounding box center [467, 239] width 45 height 14
checkbox input "false"
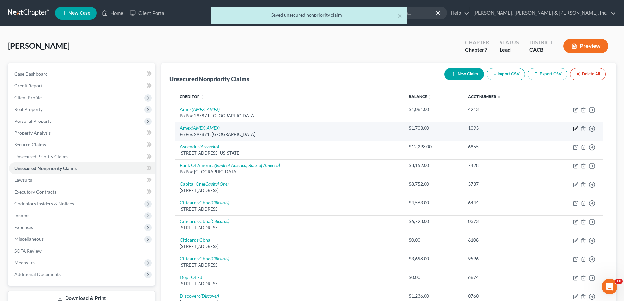
click at [576, 127] on icon "button" at bounding box center [575, 128] width 5 height 5
select select "9"
select select "2"
select select "0"
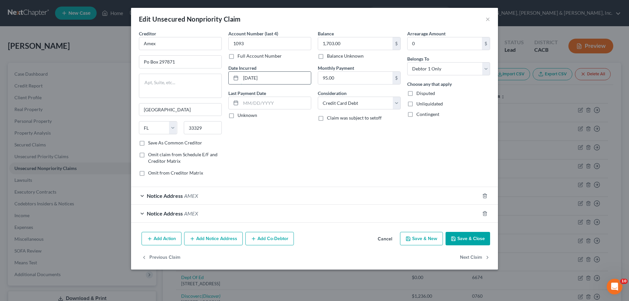
drag, startPoint x: 270, startPoint y: 77, endPoint x: 240, endPoint y: 78, distance: 29.8
click at [240, 78] on div "[DATE]" at bounding box center [269, 77] width 83 height 13
type input "[DATE]-[DATE]"
click at [148, 142] on label "Save As Common Creditor" at bounding box center [175, 143] width 54 height 7
click at [151, 142] on input "Save As Common Creditor" at bounding box center [153, 142] width 4 height 4
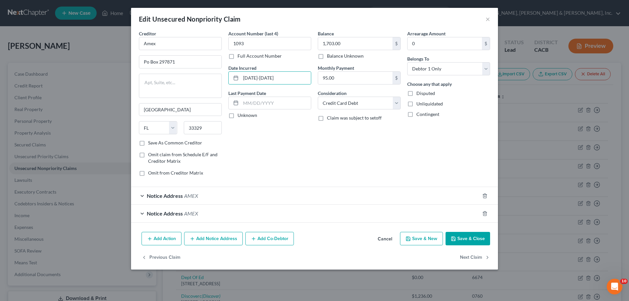
checkbox input "true"
click at [473, 240] on button "Save & Close" at bounding box center [467, 239] width 45 height 14
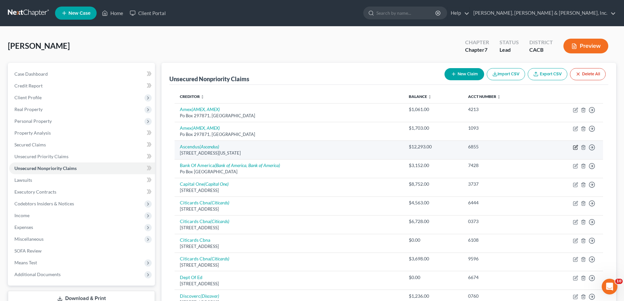
click at [575, 147] on icon "button" at bounding box center [575, 147] width 5 height 5
select select "35"
select select "0"
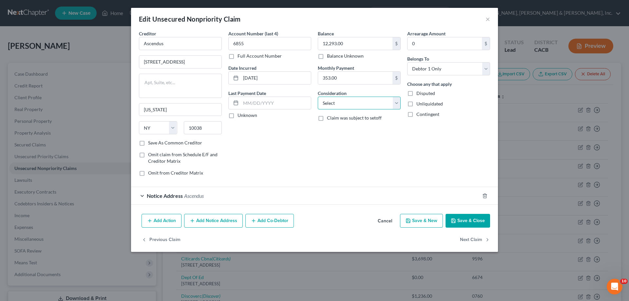
click at [397, 103] on select "Select Cable / Satellite Services Collection Agency Credit Card Debt Debt Couns…" at bounding box center [359, 103] width 83 height 13
select select "14"
click at [318, 97] on select "Select Cable / Satellite Services Collection Agency Credit Card Debt Debt Couns…" at bounding box center [359, 103] width 83 height 13
click at [329, 128] on input "text" at bounding box center [359, 128] width 82 height 12
click at [395, 103] on select "Select Cable / Satellite Services Collection Agency Credit Card Debt Debt Couns…" at bounding box center [359, 103] width 83 height 13
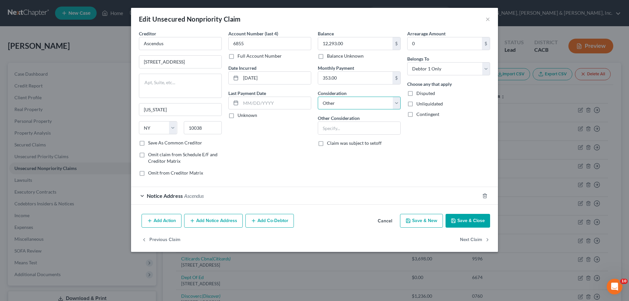
click at [336, 102] on select "Select Cable / Satellite Services Collection Agency Credit Card Debt Debt Couns…" at bounding box center [359, 103] width 83 height 13
click at [335, 102] on select "Select Cable / Satellite Services Collection Agency Credit Card Debt Debt Couns…" at bounding box center [359, 103] width 83 height 13
drag, startPoint x: 335, startPoint y: 102, endPoint x: 331, endPoint y: 102, distance: 3.9
click at [331, 102] on select "Select Cable / Satellite Services Collection Agency Credit Card Debt Debt Couns…" at bounding box center [359, 103] width 83 height 13
click at [325, 102] on select "Select Cable / Satellite Services Collection Agency Credit Card Debt Debt Couns…" at bounding box center [359, 103] width 83 height 13
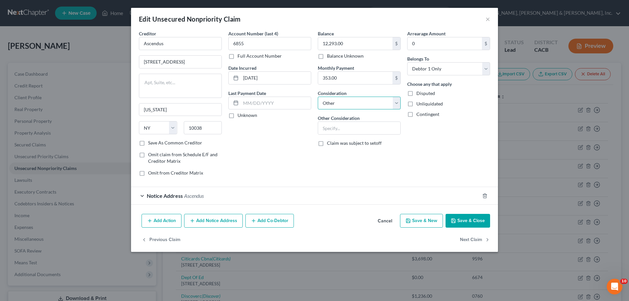
drag, startPoint x: 323, startPoint y: 102, endPoint x: 331, endPoint y: 102, distance: 8.5
click at [331, 102] on select "Select Cable / Satellite Services Collection Agency Credit Card Debt Debt Couns…" at bounding box center [359, 103] width 83 height 13
click at [332, 104] on select "Select Cable / Satellite Services Collection Agency Credit Card Debt Debt Couns…" at bounding box center [359, 103] width 83 height 13
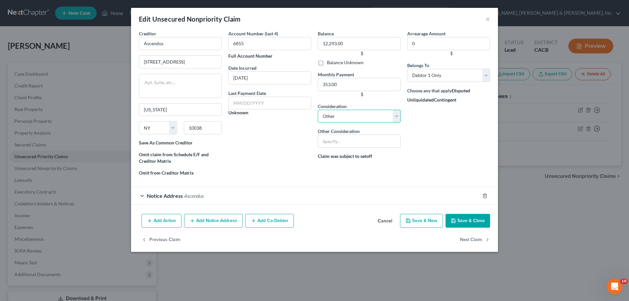
click at [336, 116] on select "Select Cable / Satellite Services Collection Agency Credit Card Debt Debt Couns…" at bounding box center [359, 116] width 83 height 13
select select
click at [318, 110] on select "Select Cable / Satellite Services Collection Agency Credit Card Debt Debt Couns…" at bounding box center [359, 116] width 83 height 13
click at [468, 125] on div "Arrearage Amount 0 $ Belongs To * Select Debtor 1 Only Debtor 2 Only Debtor 1 A…" at bounding box center [448, 105] width 89 height 151
click at [470, 221] on button "Save & Close" at bounding box center [467, 221] width 45 height 14
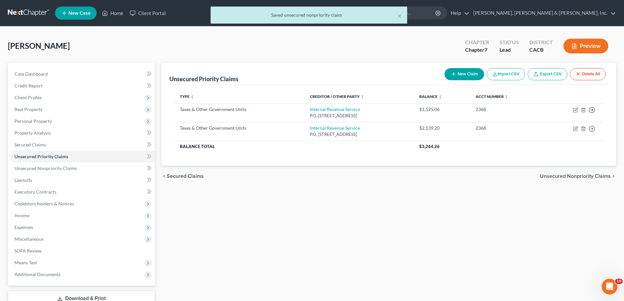
click at [566, 176] on span "Unsecured Nonpriority Claims" at bounding box center [575, 176] width 71 height 5
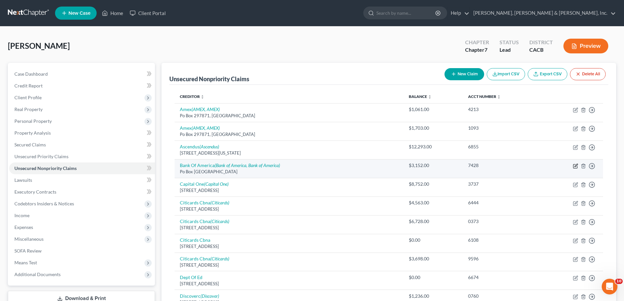
click at [575, 166] on icon "button" at bounding box center [575, 165] width 5 height 5
select select "45"
select select "2"
select select "0"
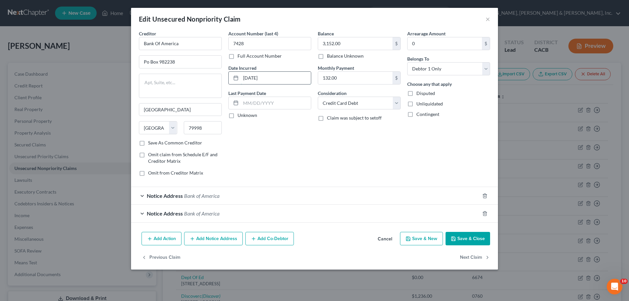
drag, startPoint x: 270, startPoint y: 78, endPoint x: 235, endPoint y: 76, distance: 34.8
click at [235, 76] on div "[DATE]" at bounding box center [269, 77] width 83 height 13
type input "[DATE]-[DATE]"
click at [467, 239] on button "Save & Close" at bounding box center [467, 239] width 45 height 14
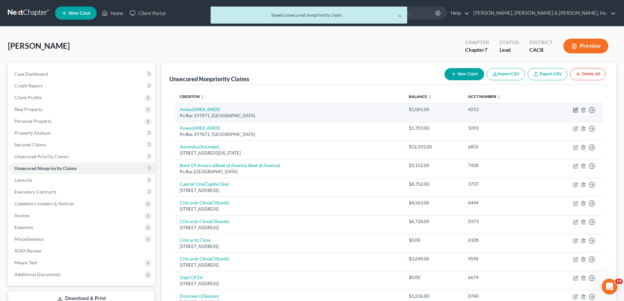
click at [575, 108] on icon "button" at bounding box center [575, 110] width 4 height 4
select select "9"
select select "2"
select select "0"
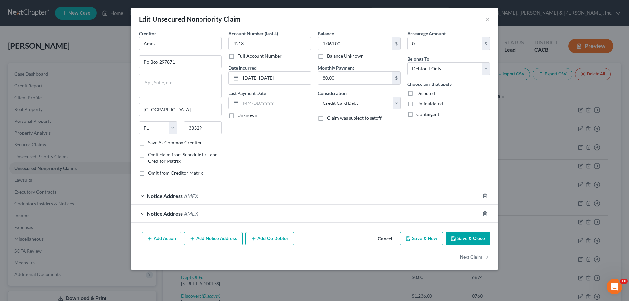
drag, startPoint x: 474, startPoint y: 237, endPoint x: 491, endPoint y: 201, distance: 40.1
click at [474, 237] on button "Save & Close" at bounding box center [467, 239] width 45 height 14
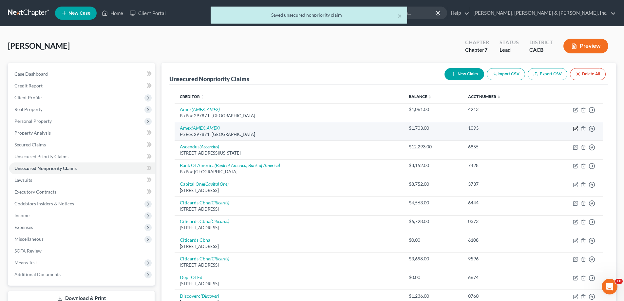
click at [576, 128] on icon "button" at bounding box center [575, 128] width 5 height 5
select select "9"
select select "2"
select select "0"
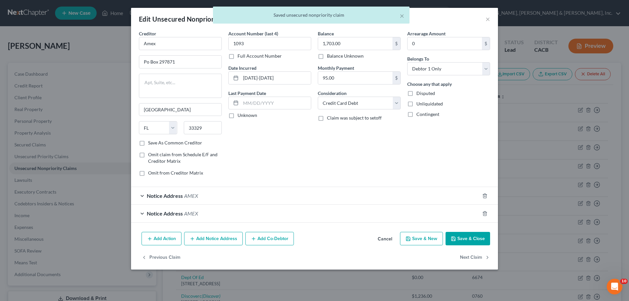
click at [466, 237] on button "Save & Close" at bounding box center [467, 239] width 45 height 14
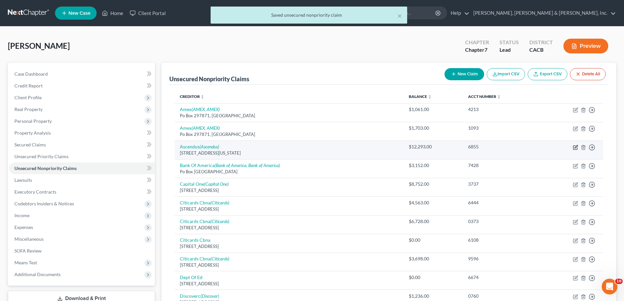
click at [576, 146] on icon "button" at bounding box center [575, 146] width 3 height 3
select select "35"
select select "0"
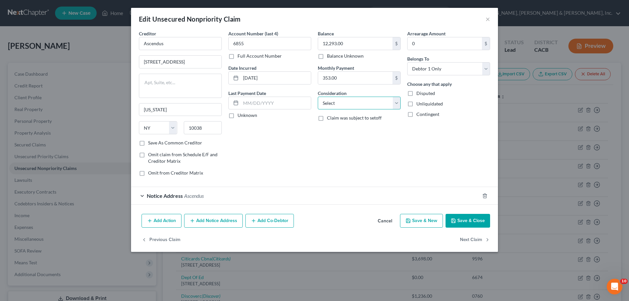
click at [395, 104] on select "Select Cable / Satellite Services Collection Agency Credit Card Debt Debt Couns…" at bounding box center [359, 103] width 83 height 13
select select "14"
click at [318, 97] on select "Select Cable / Satellite Services Collection Agency Credit Card Debt Debt Couns…" at bounding box center [359, 103] width 83 height 13
click at [340, 129] on input "text" at bounding box center [359, 128] width 82 height 12
click at [464, 144] on div "Arrearage Amount 0 $ Belongs To * Select Debtor 1 Only Debtor 2 Only Debtor 1 A…" at bounding box center [448, 105] width 89 height 151
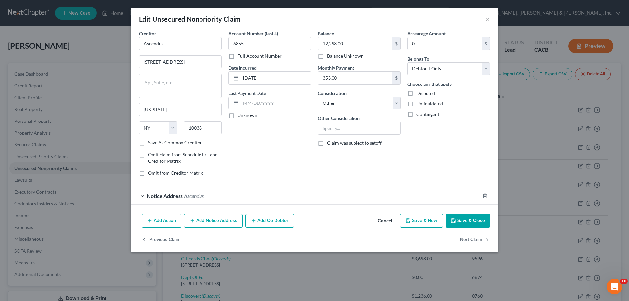
click at [462, 222] on button "Save & Close" at bounding box center [467, 221] width 45 height 14
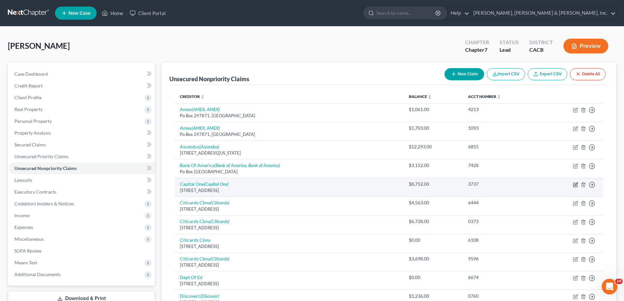
click at [574, 184] on icon "button" at bounding box center [575, 184] width 5 height 5
select select "46"
select select "2"
select select "0"
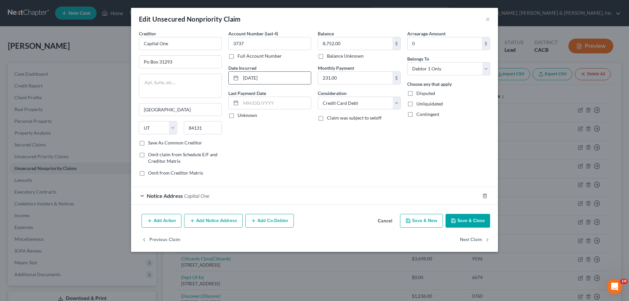
drag, startPoint x: 271, startPoint y: 78, endPoint x: 242, endPoint y: 78, distance: 28.8
click at [242, 78] on input "[DATE]" at bounding box center [276, 78] width 70 height 12
type input "[DATE]-[DATE]"
click at [460, 222] on button "Save & Close" at bounding box center [467, 221] width 45 height 14
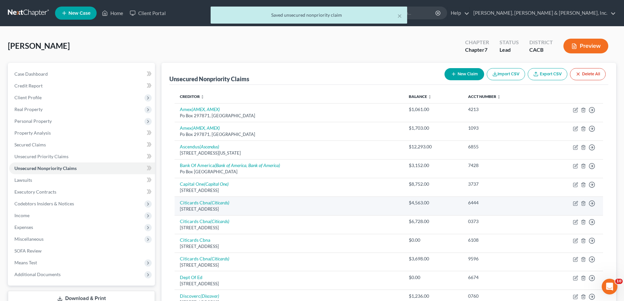
scroll to position [33, 0]
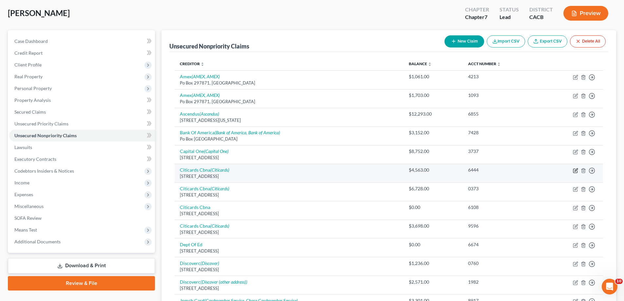
click at [574, 170] on icon "button" at bounding box center [575, 170] width 5 height 5
select select "43"
select select "2"
select select "0"
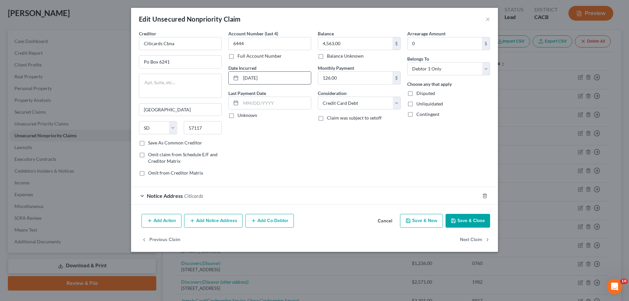
drag, startPoint x: 273, startPoint y: 78, endPoint x: 243, endPoint y: 77, distance: 30.2
click at [243, 77] on input "[DATE]" at bounding box center [276, 78] width 70 height 12
type input "[DATE]-[DATE]"
click at [458, 219] on button "Save & Close" at bounding box center [467, 221] width 45 height 14
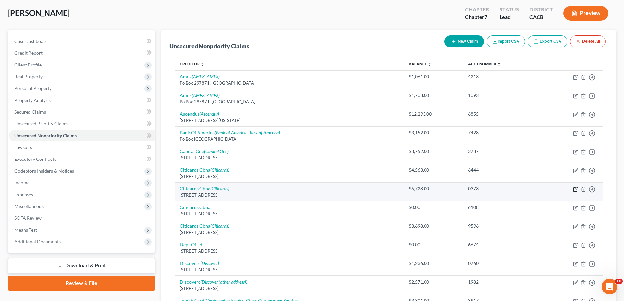
click at [574, 189] on icon "button" at bounding box center [575, 189] width 5 height 5
select select "43"
select select "0"
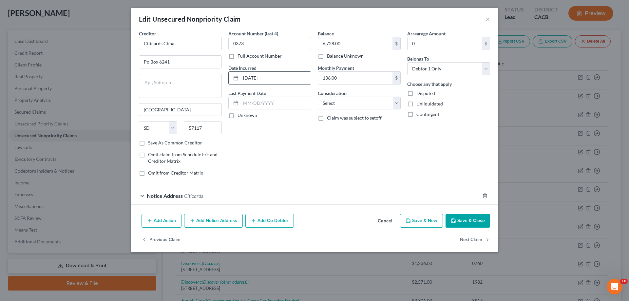
drag, startPoint x: 272, startPoint y: 79, endPoint x: 240, endPoint y: 78, distance: 32.4
click at [240, 78] on div "[DATE]" at bounding box center [269, 77] width 83 height 13
type input "[DATE]-[DATE]"
click at [397, 103] on select "Select Cable / Satellite Services Collection Agency Credit Card Debt Debt Couns…" at bounding box center [359, 103] width 83 height 13
select select "2"
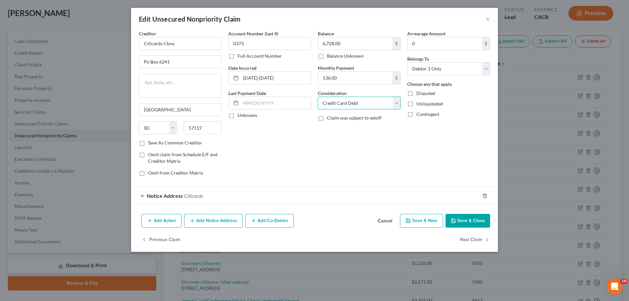
click at [318, 97] on select "Select Cable / Satellite Services Collection Agency Credit Card Debt Debt Couns…" at bounding box center [359, 103] width 83 height 13
click at [455, 222] on icon "button" at bounding box center [453, 220] width 5 height 5
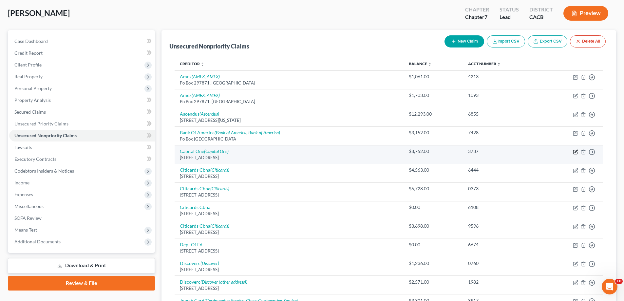
click at [574, 150] on icon "button" at bounding box center [575, 151] width 5 height 5
select select "46"
select select "2"
select select "0"
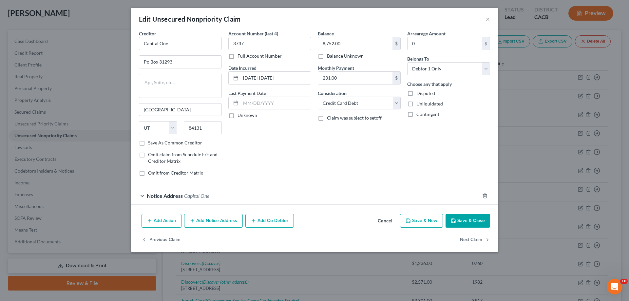
click at [475, 219] on button "Save & Close" at bounding box center [467, 221] width 45 height 14
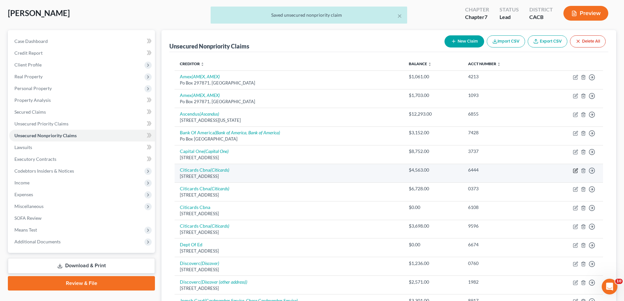
click at [574, 170] on icon "button" at bounding box center [575, 170] width 5 height 5
select select "43"
select select "2"
select select "0"
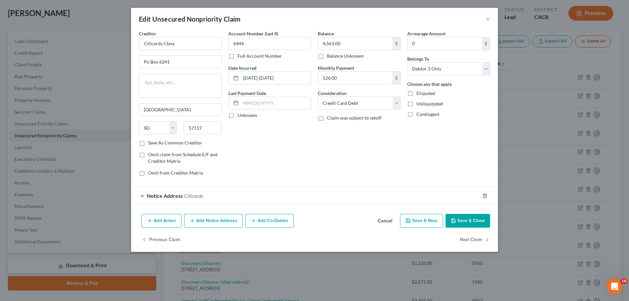
click at [475, 221] on button "Save & Close" at bounding box center [467, 221] width 45 height 14
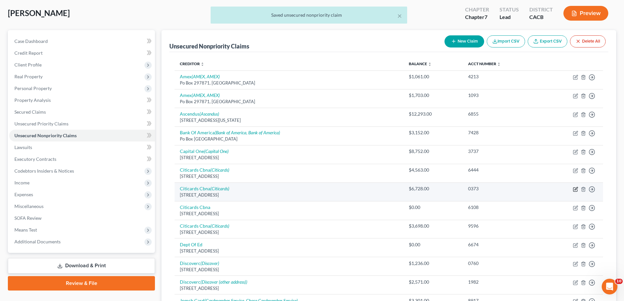
click at [573, 188] on icon "button" at bounding box center [575, 189] width 5 height 5
select select "43"
select select "2"
select select "0"
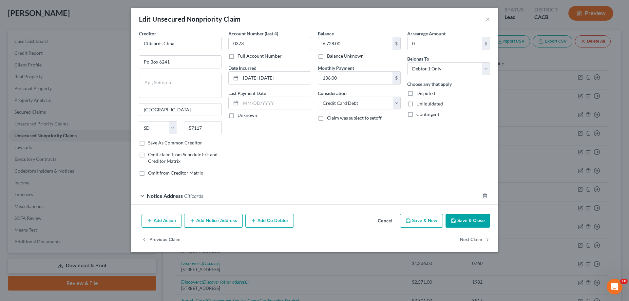
click at [478, 220] on button "Save & Close" at bounding box center [467, 221] width 45 height 14
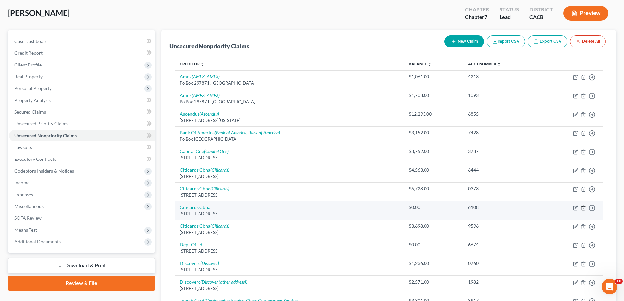
click at [583, 208] on icon "button" at bounding box center [583, 207] width 5 height 5
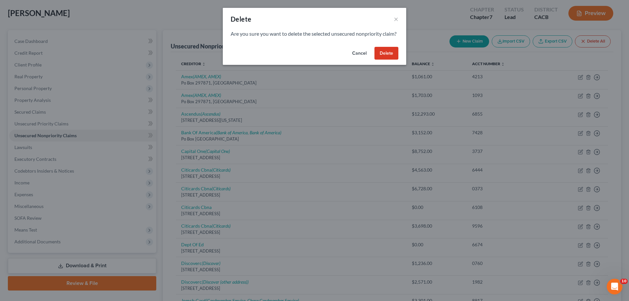
click at [381, 59] on button "Delete" at bounding box center [386, 53] width 24 height 13
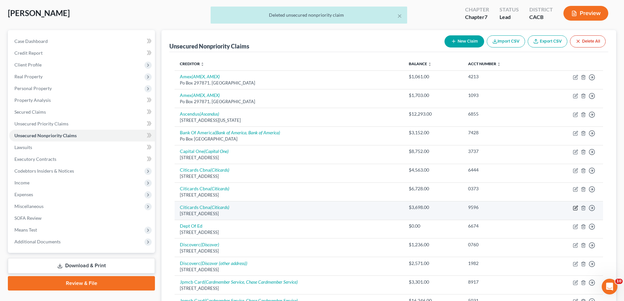
click at [576, 208] on icon "button" at bounding box center [575, 207] width 3 height 3
select select "43"
select select "2"
select select "0"
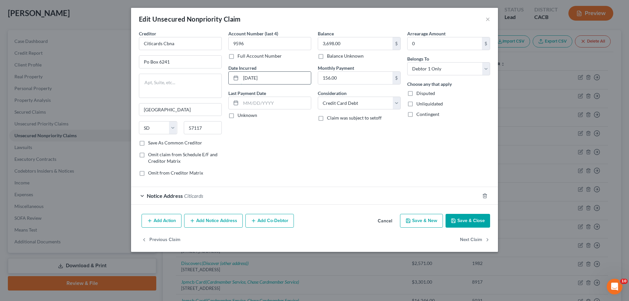
drag, startPoint x: 276, startPoint y: 79, endPoint x: 238, endPoint y: 77, distance: 37.7
click at [238, 77] on div "[DATE]" at bounding box center [269, 77] width 83 height 13
type input "[DATE]-[DATE]"
click at [458, 220] on button "Save & Close" at bounding box center [467, 221] width 45 height 14
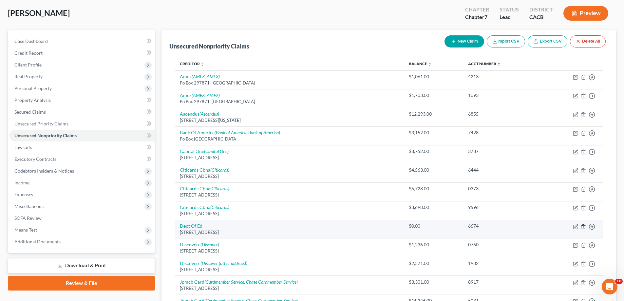
click at [583, 227] on icon "button" at bounding box center [583, 226] width 5 height 5
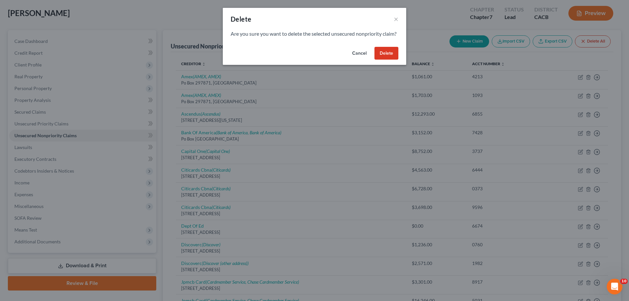
click at [392, 60] on button "Delete" at bounding box center [386, 53] width 24 height 13
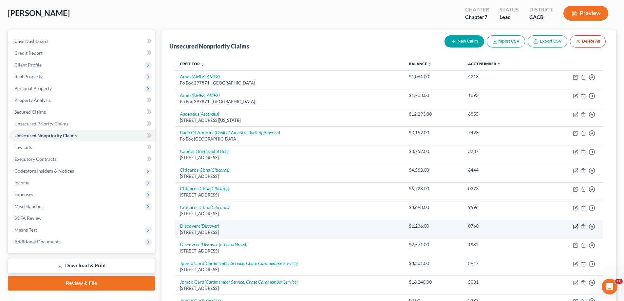
click at [576, 225] on icon "button" at bounding box center [575, 225] width 3 height 3
select select "46"
select select "2"
select select "0"
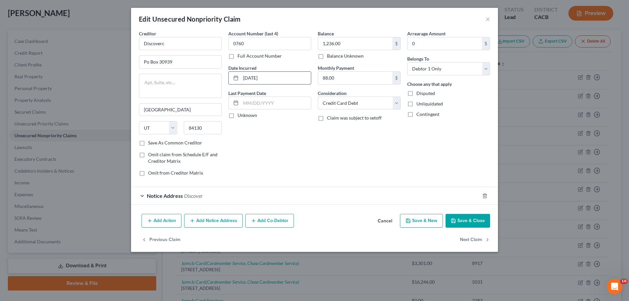
drag, startPoint x: 281, startPoint y: 79, endPoint x: 234, endPoint y: 76, distance: 47.5
click at [234, 76] on div "[DATE]" at bounding box center [269, 77] width 83 height 13
type input "[DATE]-[DATE]"
click at [460, 222] on button "Save & Close" at bounding box center [467, 221] width 45 height 14
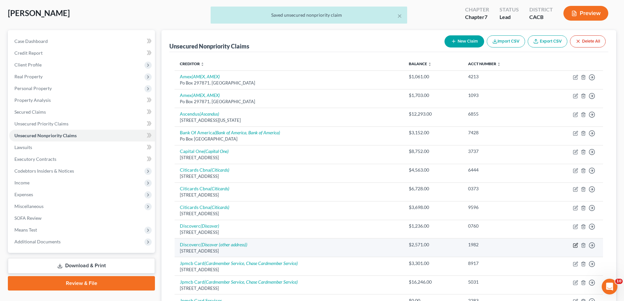
click at [575, 245] on icon "button" at bounding box center [575, 244] width 3 height 3
select select "46"
select select "2"
select select "0"
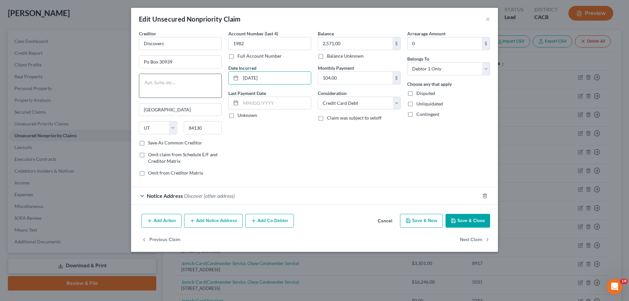
drag, startPoint x: 274, startPoint y: 82, endPoint x: 214, endPoint y: 76, distance: 60.2
click at [214, 76] on div "Creditor * Discoverc Po Box 30939 [GEOGRAPHIC_DATA] [US_STATE][GEOGRAPHIC_DATA]…" at bounding box center [315, 105] width 358 height 151
type input "[DATE]-[DATE]"
click at [467, 218] on button "Save & Close" at bounding box center [467, 221] width 45 height 14
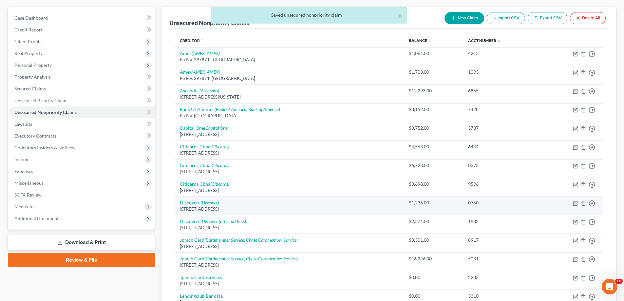
scroll to position [65, 0]
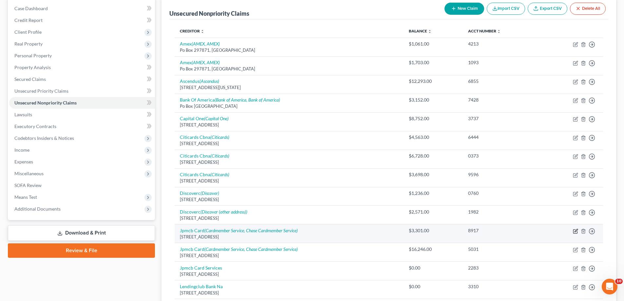
click at [576, 231] on icon "button" at bounding box center [575, 231] width 5 height 5
select select "7"
select select "2"
select select "0"
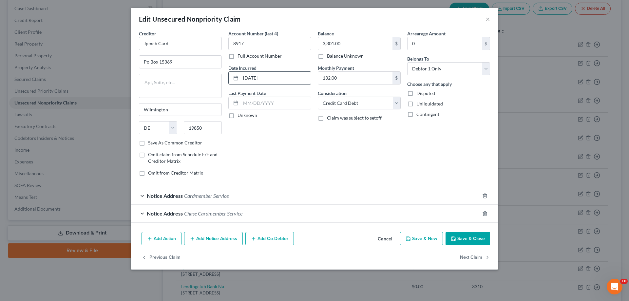
drag, startPoint x: 276, startPoint y: 79, endPoint x: 232, endPoint y: 75, distance: 44.4
click at [232, 75] on div "[DATE]" at bounding box center [269, 77] width 83 height 13
type input "[DATE]-[DATE]"
click at [474, 239] on button "Save & Close" at bounding box center [467, 239] width 45 height 14
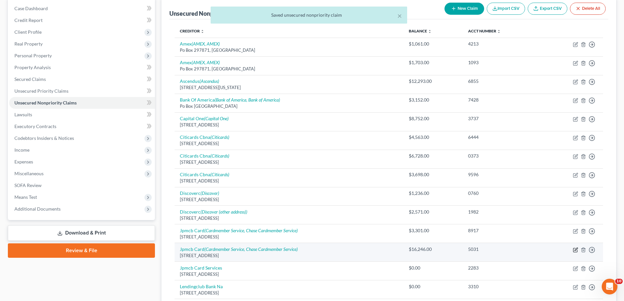
click at [575, 250] on icon "button" at bounding box center [575, 249] width 3 height 3
select select "7"
select select "0"
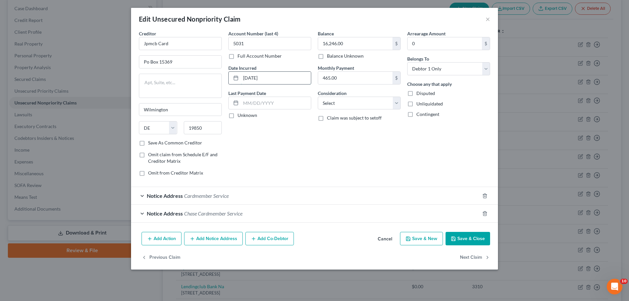
drag, startPoint x: 271, startPoint y: 78, endPoint x: 244, endPoint y: 79, distance: 26.9
click at [244, 79] on input "[DATE]" at bounding box center [276, 78] width 70 height 12
click at [256, 79] on input "[DATE]" at bounding box center [276, 78] width 70 height 12
click at [254, 79] on input "2014" at bounding box center [276, 78] width 70 height 12
type input "[DATE]-[DATE]"
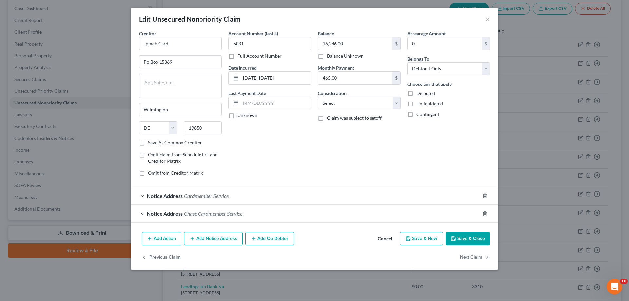
click at [468, 239] on button "Save & Close" at bounding box center [467, 239] width 45 height 14
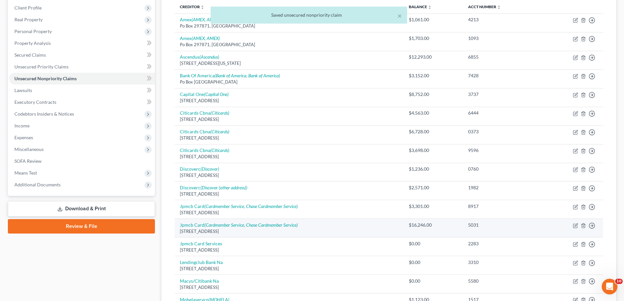
scroll to position [98, 0]
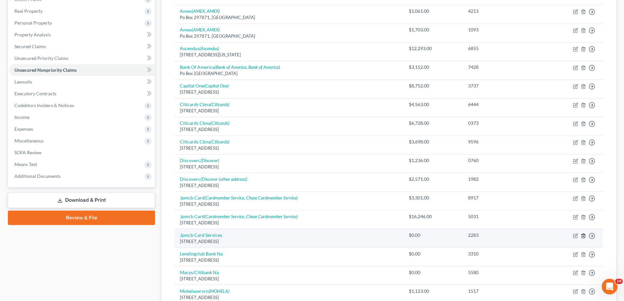
click at [582, 235] on icon "button" at bounding box center [583, 235] width 5 height 5
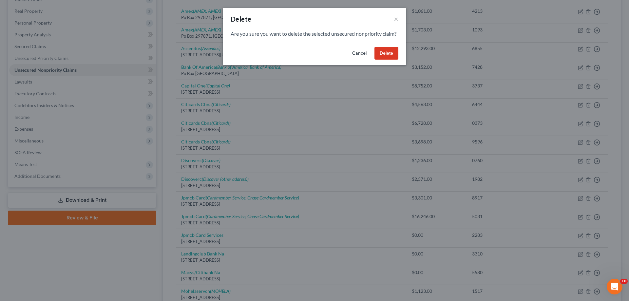
click at [380, 60] on button "Delete" at bounding box center [386, 53] width 24 height 13
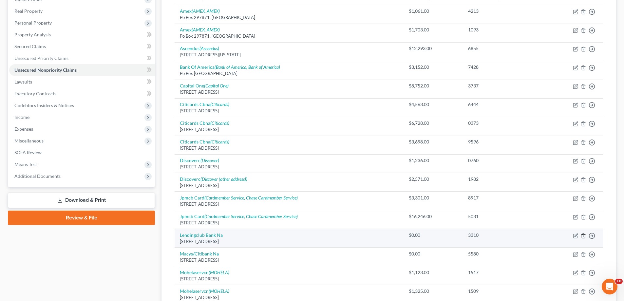
click at [583, 236] on line "button" at bounding box center [583, 235] width 0 height 1
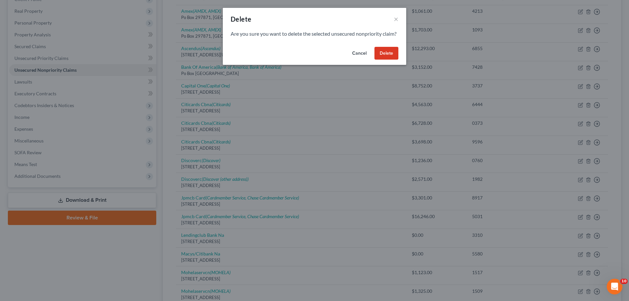
click at [386, 60] on button "Delete" at bounding box center [386, 53] width 24 height 13
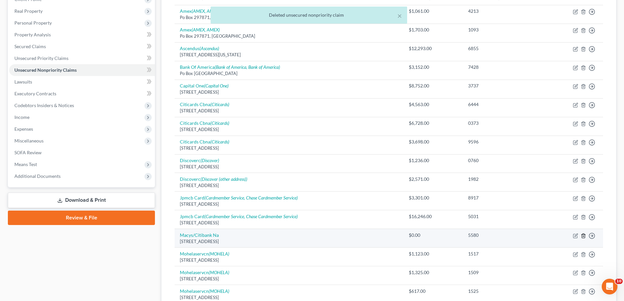
click at [583, 235] on icon "button" at bounding box center [583, 235] width 5 height 5
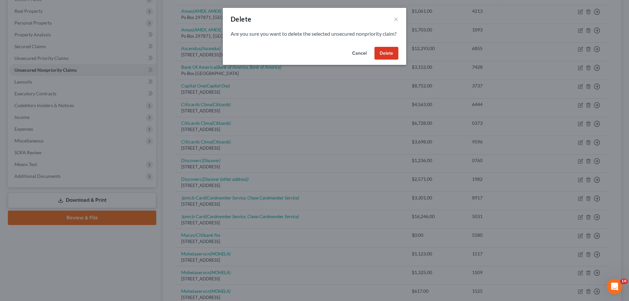
click at [386, 58] on button "Delete" at bounding box center [386, 53] width 24 height 13
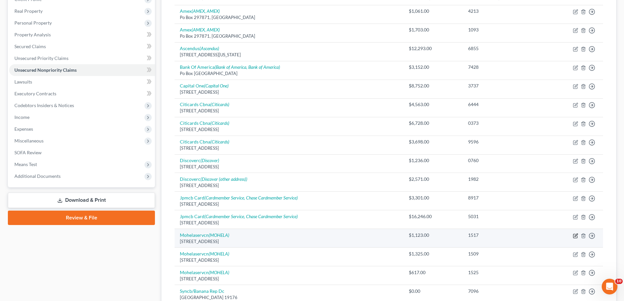
click at [575, 236] on icon "button" at bounding box center [575, 235] width 3 height 3
select select "26"
select select "17"
select select "0"
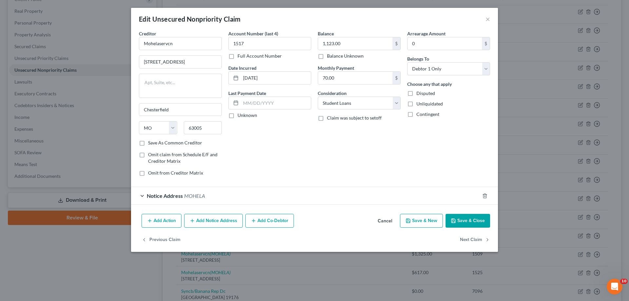
click at [462, 219] on button "Save & Close" at bounding box center [467, 221] width 45 height 14
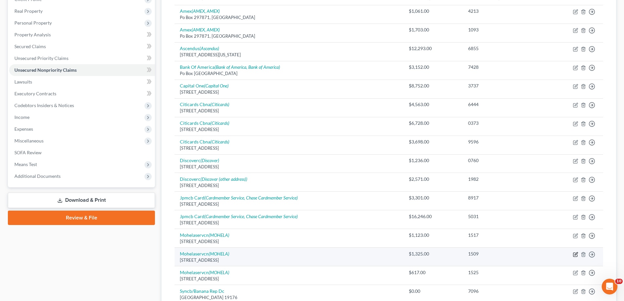
click at [576, 255] on icon "button" at bounding box center [575, 253] width 3 height 3
select select "26"
select select "17"
select select "0"
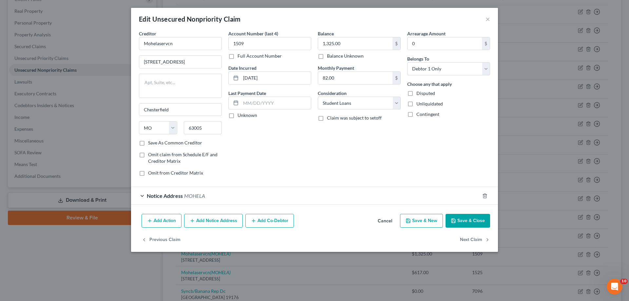
click at [470, 220] on button "Save & Close" at bounding box center [467, 221] width 45 height 14
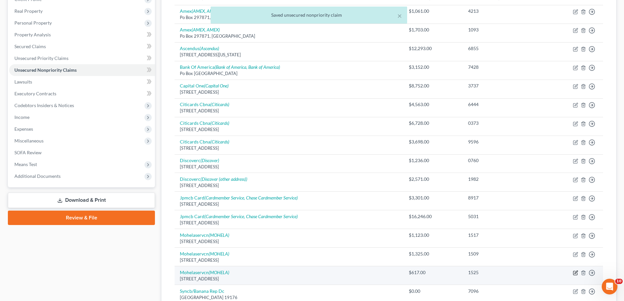
click at [576, 273] on icon "button" at bounding box center [575, 272] width 3 height 3
select select "26"
select select "17"
select select "0"
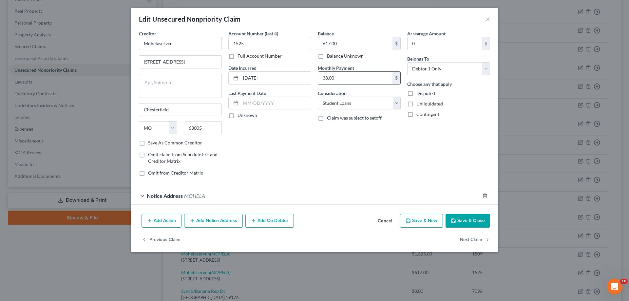
click at [336, 77] on input "38.00" at bounding box center [355, 78] width 74 height 12
click at [323, 78] on input "38.00" at bounding box center [355, 78] width 74 height 12
drag, startPoint x: 323, startPoint y: 78, endPoint x: 335, endPoint y: 79, distance: 12.2
click at [335, 79] on input "38.00" at bounding box center [355, 78] width 74 height 12
type input "40"
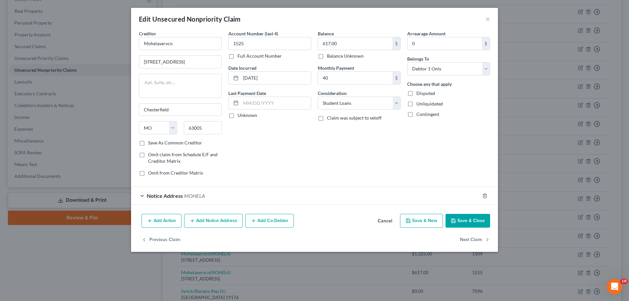
click at [457, 221] on button "Save & Close" at bounding box center [467, 221] width 45 height 14
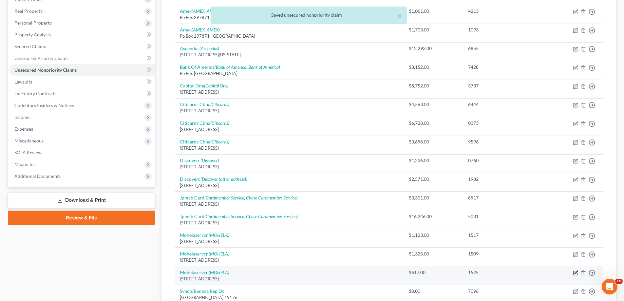
click at [575, 272] on icon "button" at bounding box center [575, 272] width 3 height 3
select select "26"
select select "17"
select select "0"
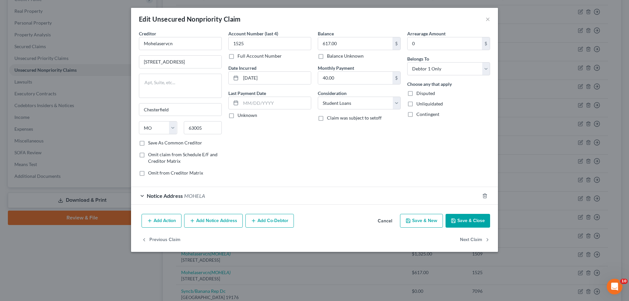
click at [465, 218] on button "Save & Close" at bounding box center [467, 221] width 45 height 14
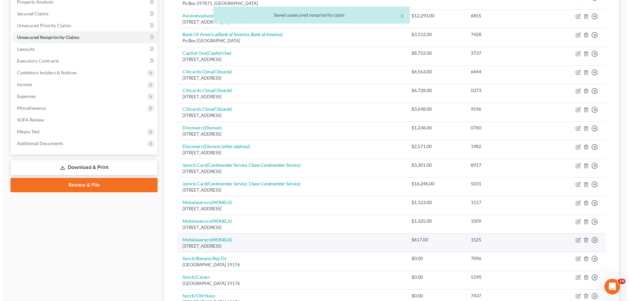
scroll to position [164, 0]
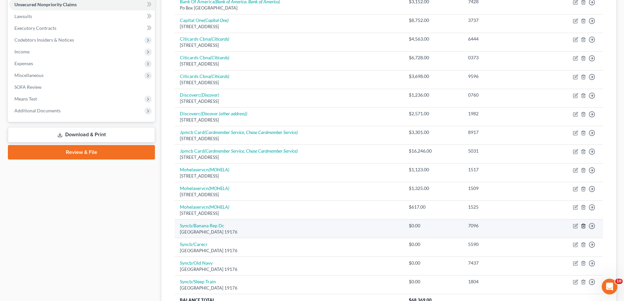
click at [582, 226] on icon "button" at bounding box center [583, 226] width 3 height 4
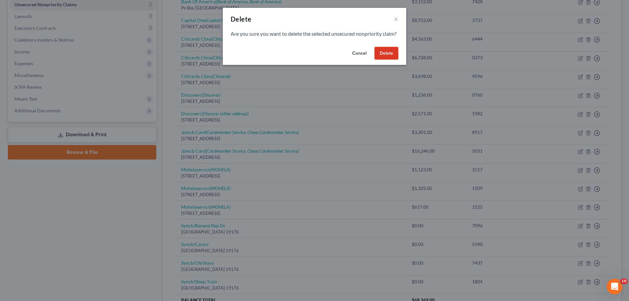
click at [390, 60] on button "Delete" at bounding box center [386, 53] width 24 height 13
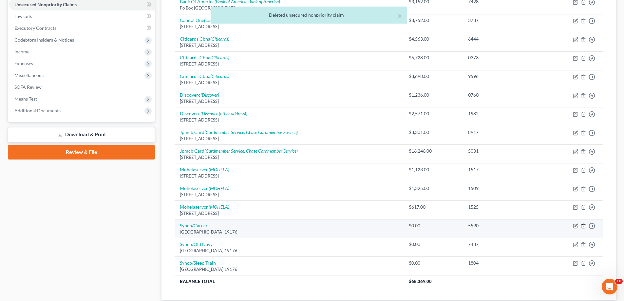
click at [582, 225] on icon "button" at bounding box center [583, 226] width 3 height 4
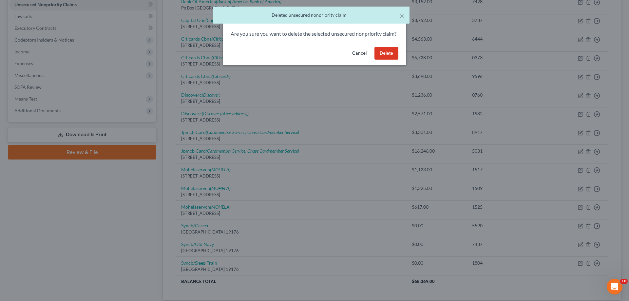
click at [386, 58] on button "Delete" at bounding box center [386, 53] width 24 height 13
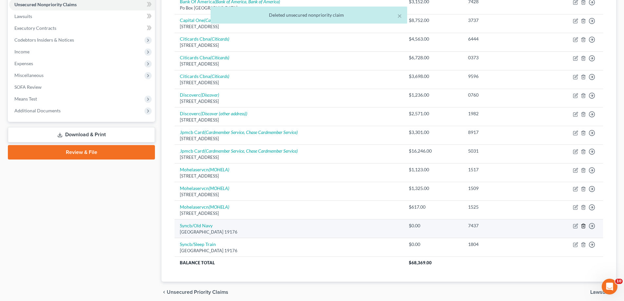
click at [583, 226] on icon "button" at bounding box center [583, 225] width 5 height 5
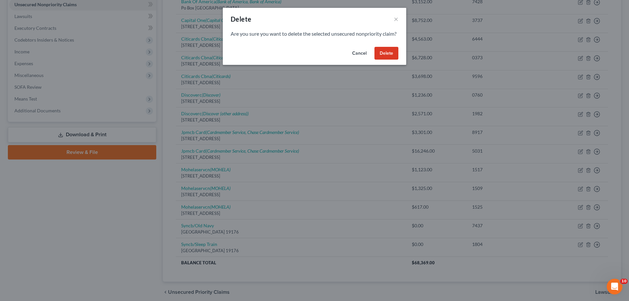
click at [385, 60] on button "Delete" at bounding box center [386, 53] width 24 height 13
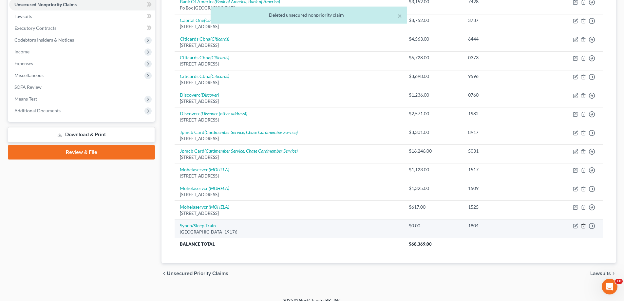
click at [581, 226] on icon "button" at bounding box center [583, 225] width 5 height 5
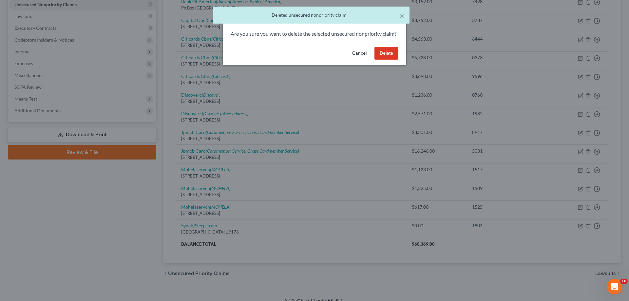
click at [389, 60] on button "Delete" at bounding box center [386, 53] width 24 height 13
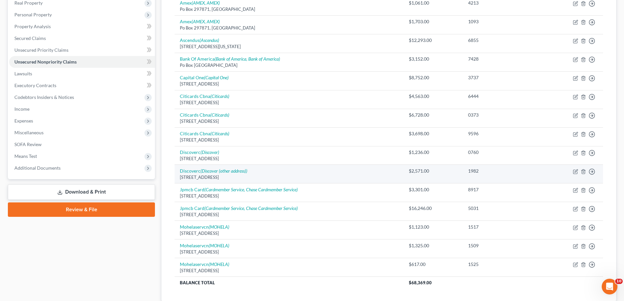
scroll to position [153, 0]
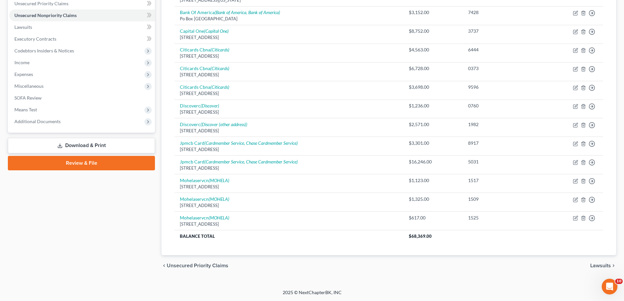
click at [602, 265] on span "Lawsuits" at bounding box center [600, 265] width 21 height 5
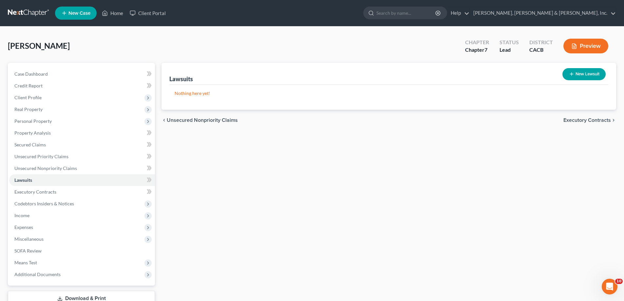
click at [588, 119] on span "Executory Contracts" at bounding box center [586, 120] width 47 height 5
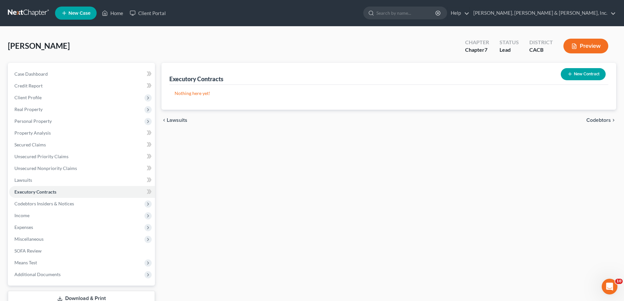
click at [603, 121] on span "Codebtors" at bounding box center [598, 120] width 25 height 5
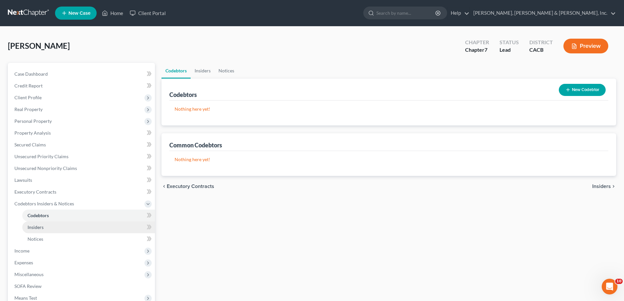
click at [56, 227] on link "Insiders" at bounding box center [88, 227] width 133 height 12
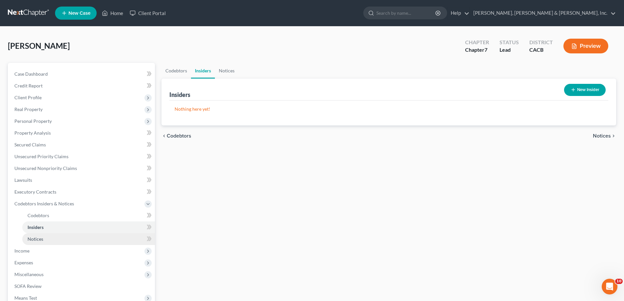
click at [52, 237] on link "Notices" at bounding box center [88, 239] width 133 height 12
click at [57, 227] on link "Insiders" at bounding box center [88, 227] width 133 height 12
click at [579, 88] on button "New Insider" at bounding box center [585, 90] width 42 height 12
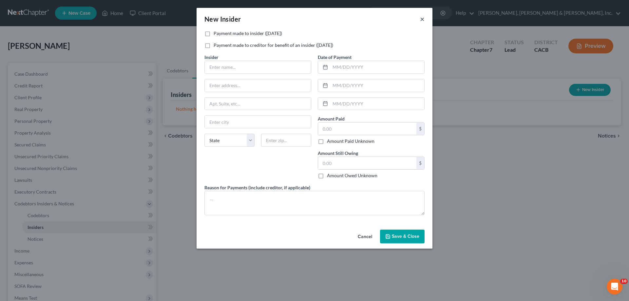
click at [421, 19] on button "×" at bounding box center [422, 19] width 5 height 8
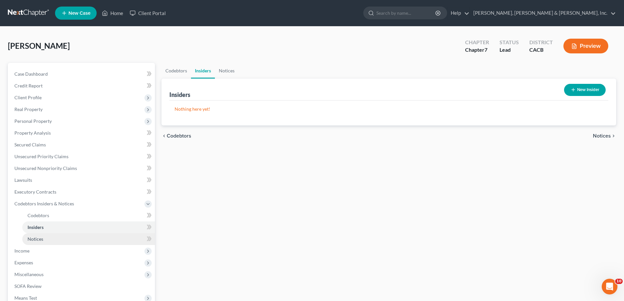
scroll to position [33, 0]
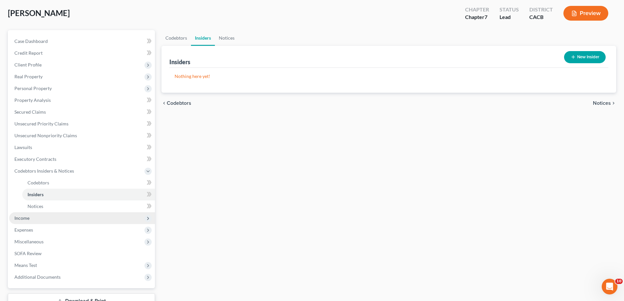
click at [148, 219] on icon at bounding box center [147, 218] width 5 height 5
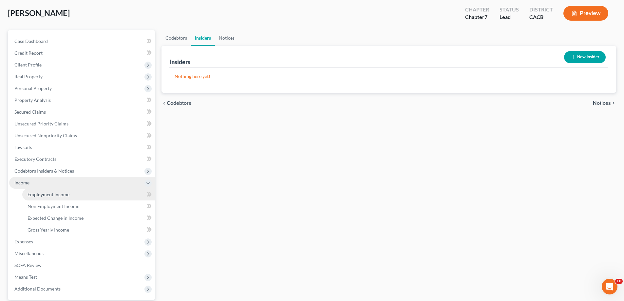
click at [81, 196] on link "Employment Income" at bounding box center [88, 195] width 133 height 12
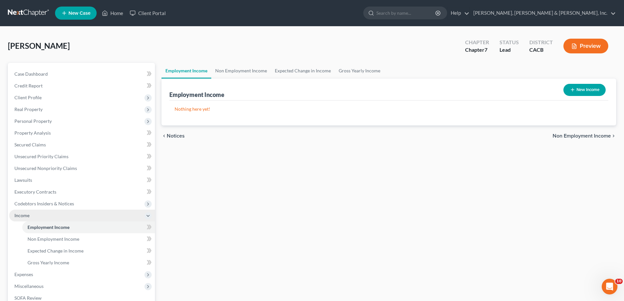
click at [579, 90] on button "New Income" at bounding box center [584, 90] width 42 height 12
select select "0"
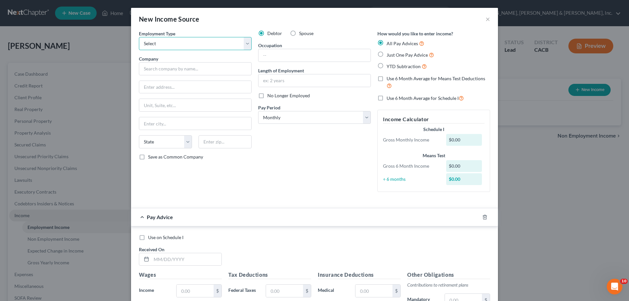
click at [245, 43] on select "Select Full or [DEMOGRAPHIC_DATA] Employment Self Employment" at bounding box center [195, 43] width 113 height 13
select select "1"
click at [139, 37] on select "Select Full or [DEMOGRAPHIC_DATA] Employment Self Employment" at bounding box center [195, 43] width 113 height 13
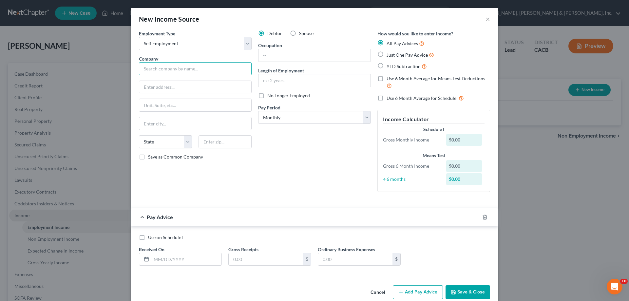
click at [146, 69] on input "text" at bounding box center [195, 68] width 113 height 13
type input "[PERSON_NAME] LLC"
type input "[STREET_ADDRESS]"
type input "Apt 237"
type input "[GEOGRAPHIC_DATA]"
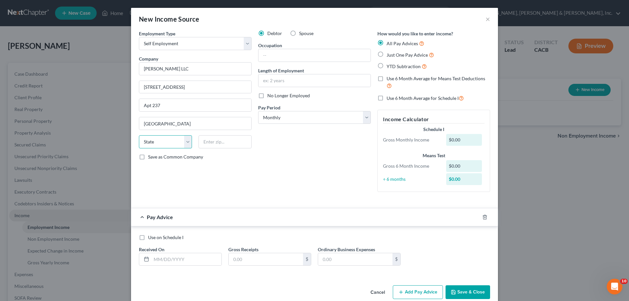
select select "4"
type input "90014"
click at [267, 55] on input "text" at bounding box center [314, 55] width 112 height 12
type input "Artist/Designer"
click at [267, 81] on input "text" at bounding box center [314, 80] width 112 height 12
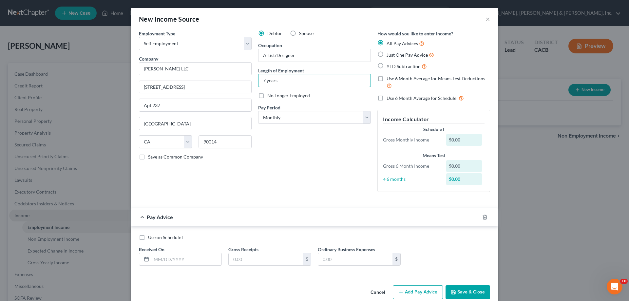
type input "7 years"
drag, startPoint x: 472, startPoint y: 299, endPoint x: 469, endPoint y: 291, distance: 8.5
click at [472, 299] on div "Cancel Add Pay Advice Save & Close" at bounding box center [314, 294] width 367 height 22
click at [469, 291] on button "Save & Close" at bounding box center [467, 292] width 45 height 14
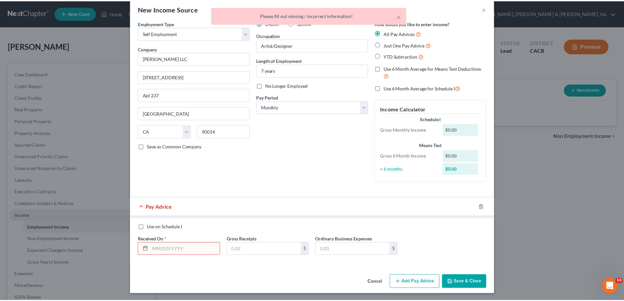
scroll to position [11, 0]
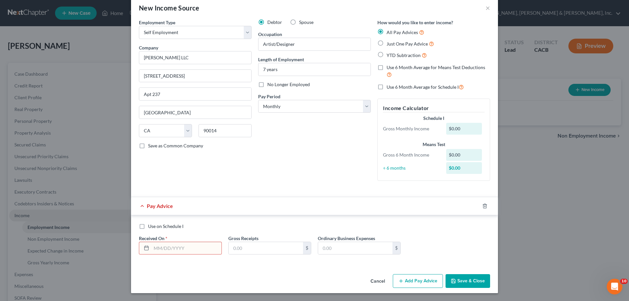
click at [163, 250] on input "text" at bounding box center [186, 248] width 70 height 12
type input "[DATE]"
click at [238, 245] on input "text" at bounding box center [266, 248] width 74 height 12
type input "253"
click at [461, 283] on button "Save & Close" at bounding box center [467, 281] width 45 height 14
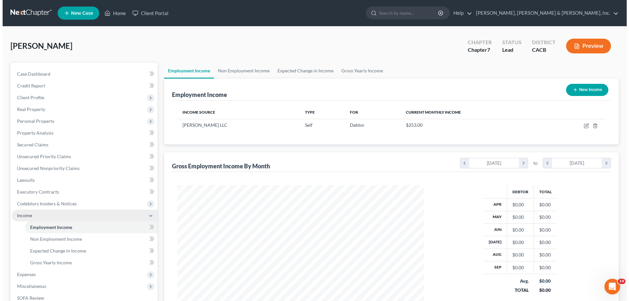
scroll to position [327371, 327235]
click at [580, 90] on button "New Income" at bounding box center [584, 90] width 42 height 12
select select "0"
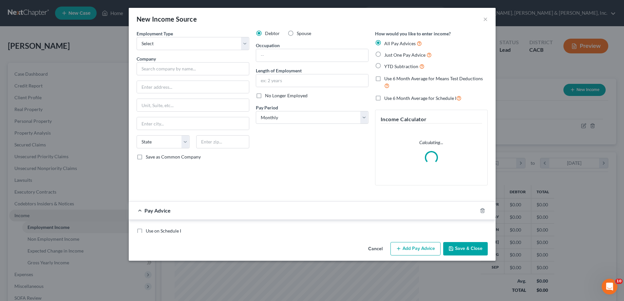
scroll to position [123, 260]
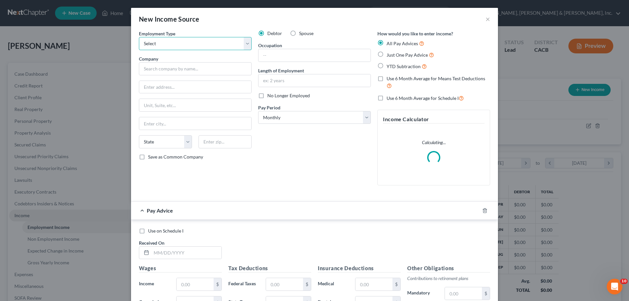
click at [245, 43] on select "Select Full or [DEMOGRAPHIC_DATA] Employment Self Employment" at bounding box center [195, 43] width 113 height 13
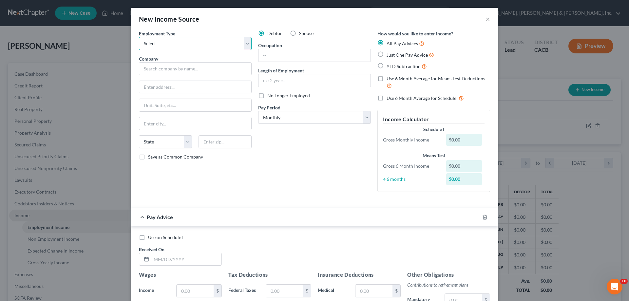
select select "1"
click at [139, 37] on select "Select Full or [DEMOGRAPHIC_DATA] Employment Self Employment" at bounding box center [195, 43] width 113 height 13
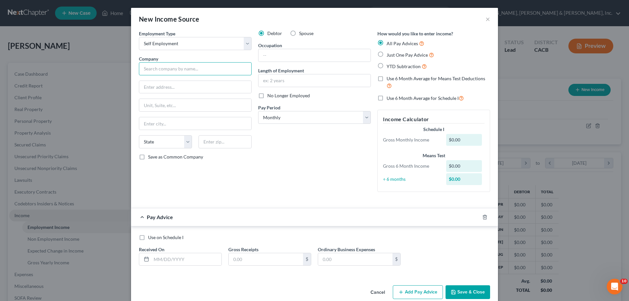
click at [155, 71] on input "text" at bounding box center [195, 68] width 113 height 13
type input "[PERSON_NAME] (Independant Contractor)"
click at [172, 90] on input "text" at bounding box center [195, 87] width 112 height 12
type input "[STREET_ADDRESS]"
type input "Apt 237"
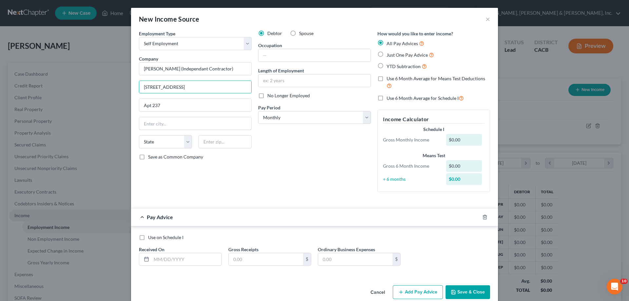
type input "[GEOGRAPHIC_DATA]"
select select "4"
type input "90014"
click at [269, 58] on input "text" at bounding box center [314, 55] width 112 height 12
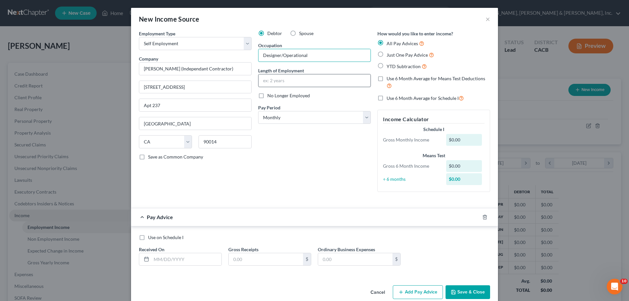
type input "Designer/Operational"
click at [271, 80] on input "text" at bounding box center [314, 80] width 112 height 12
type input "7"
type input "6 months"
click at [226, 234] on div "Use on Schedule I" at bounding box center [314, 237] width 351 height 7
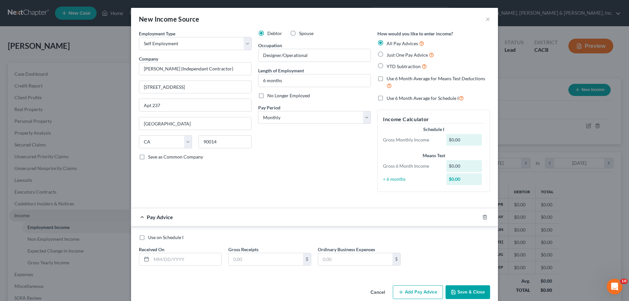
click at [456, 290] on button "Save & Close" at bounding box center [467, 292] width 45 height 14
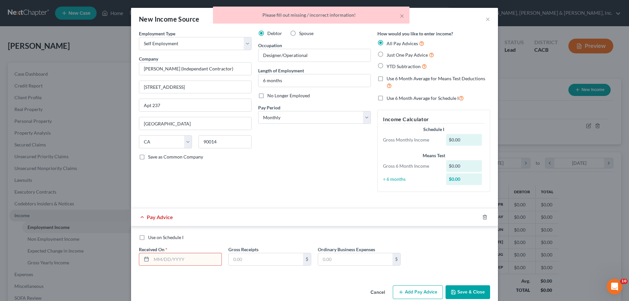
click at [187, 254] on input "text" at bounding box center [186, 259] width 70 height 12
type input "[DATE]"
click at [247, 264] on input "text" at bounding box center [266, 259] width 74 height 12
type input "3,094.09"
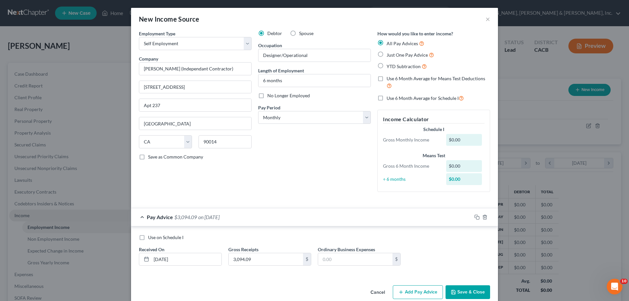
click at [476, 291] on button "Save & Close" at bounding box center [467, 292] width 45 height 14
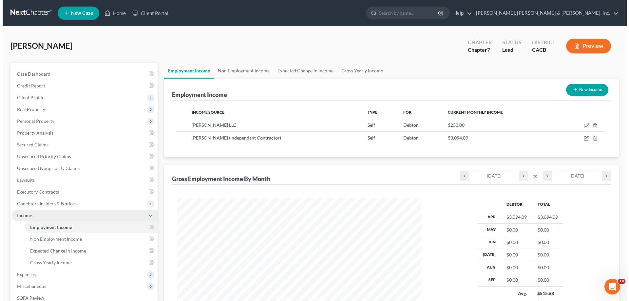
scroll to position [327371, 327235]
click at [584, 89] on button "New Income" at bounding box center [584, 90] width 42 height 12
select select "0"
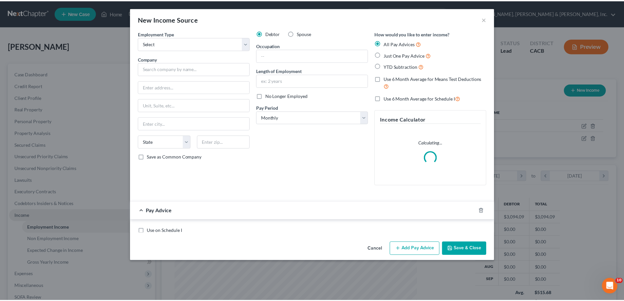
scroll to position [123, 260]
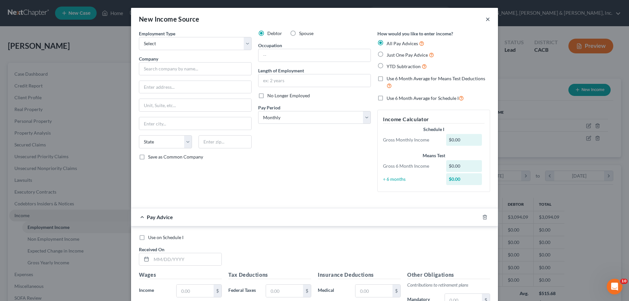
click at [486, 19] on button "×" at bounding box center [487, 19] width 5 height 8
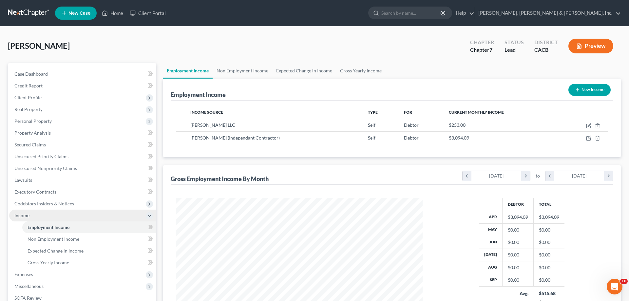
scroll to position [327371, 327235]
click at [242, 70] on link "Non Employment Income" at bounding box center [241, 71] width 60 height 16
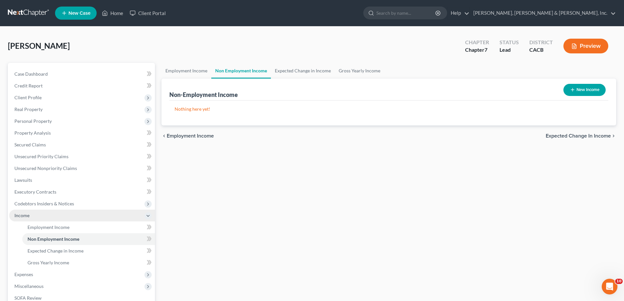
click at [586, 89] on button "New Income" at bounding box center [584, 90] width 42 height 12
select select "0"
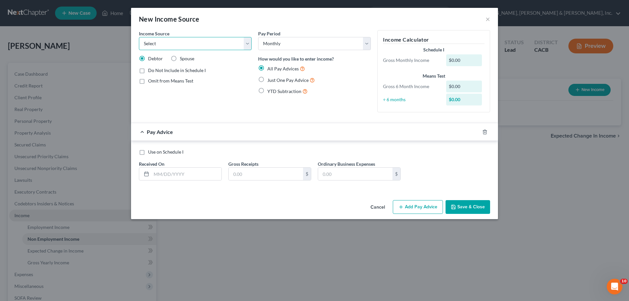
click at [246, 44] on select "Select Unemployment Disability (from employer) Pension Retirement Social Securi…" at bounding box center [195, 43] width 113 height 13
select select "7"
click at [139, 37] on select "Select Unemployment Disability (from employer) Pension Retirement Social Securi…" at bounding box center [195, 43] width 113 height 13
click at [180, 177] on input "text" at bounding box center [186, 174] width 70 height 12
click at [148, 70] on label "Do Not Include in Schedule I" at bounding box center [177, 70] width 58 height 7
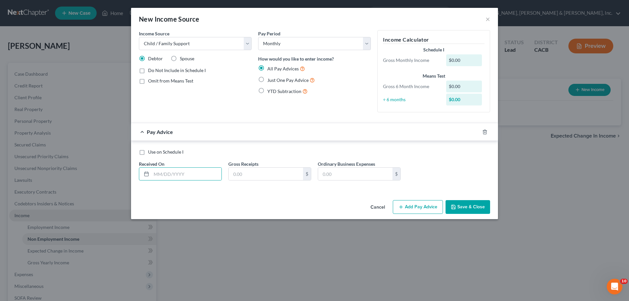
click at [151, 70] on input "Do Not Include in Schedule I" at bounding box center [153, 69] width 4 height 4
checkbox input "true"
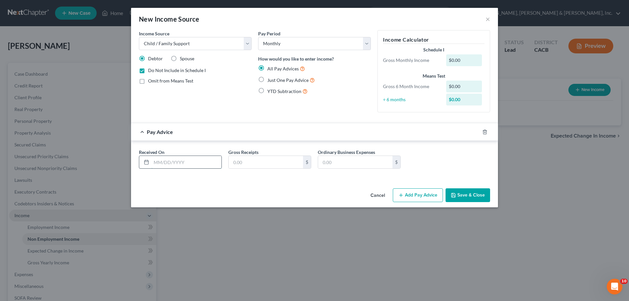
click at [171, 163] on input "text" at bounding box center [186, 162] width 70 height 12
type input "[DATE]"
click at [244, 160] on input "text" at bounding box center [266, 162] width 74 height 12
click at [463, 195] on button "Save & Close" at bounding box center [467, 195] width 45 height 14
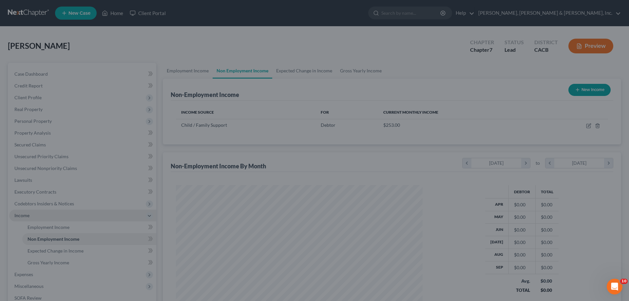
scroll to position [122, 257]
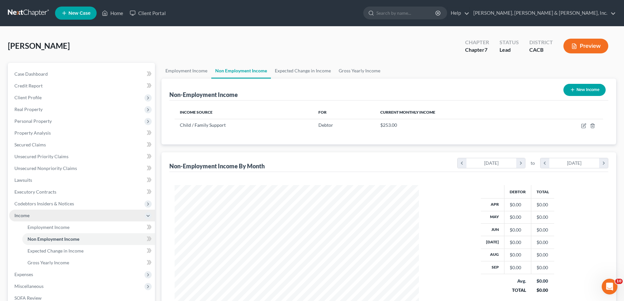
click at [579, 89] on button "New Income" at bounding box center [584, 90] width 42 height 12
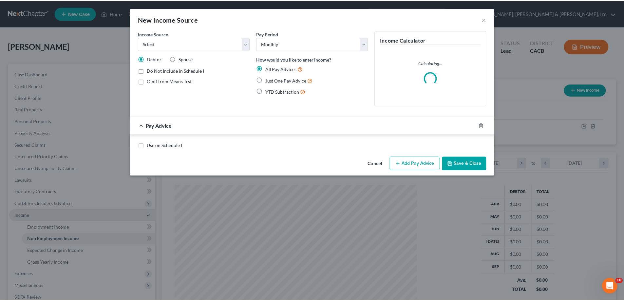
scroll to position [123, 260]
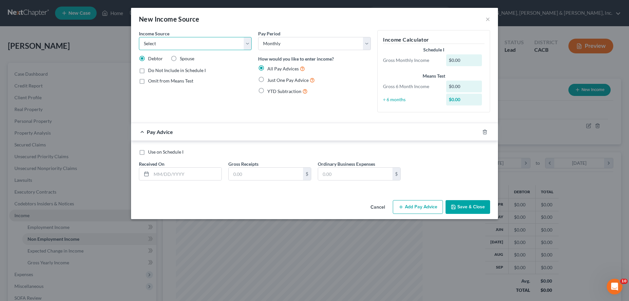
click at [249, 42] on select "Select Unemployment Disability (from employer) Pension Retirement Social Securi…" at bounding box center [195, 43] width 113 height 13
click at [139, 37] on select "Select Unemployment Disability (from employer) Pension Retirement Social Securi…" at bounding box center [195, 43] width 113 height 13
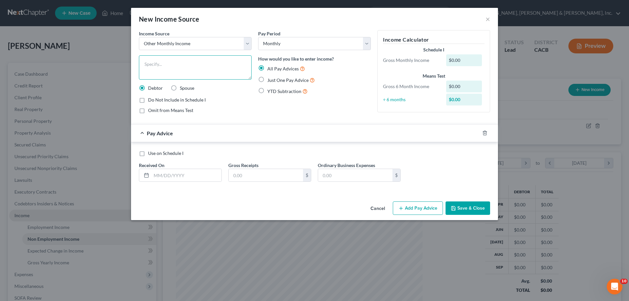
click at [150, 64] on textarea at bounding box center [195, 67] width 113 height 24
click at [148, 101] on label "Do Not Include in Schedule I" at bounding box center [177, 100] width 58 height 7
click at [151, 101] on input "Do Not Include in Schedule I" at bounding box center [153, 99] width 4 height 4
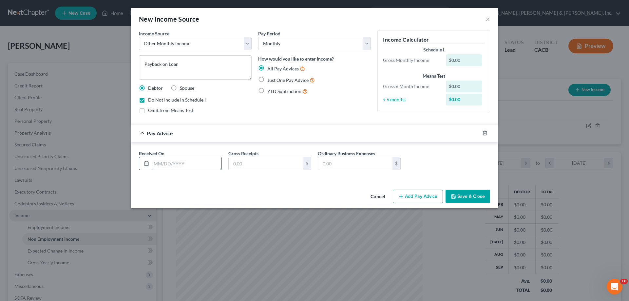
click at [166, 166] on input "text" at bounding box center [186, 163] width 70 height 12
click at [271, 166] on input "text" at bounding box center [266, 163] width 74 height 12
click at [454, 197] on polyline "button" at bounding box center [453, 197] width 2 height 2
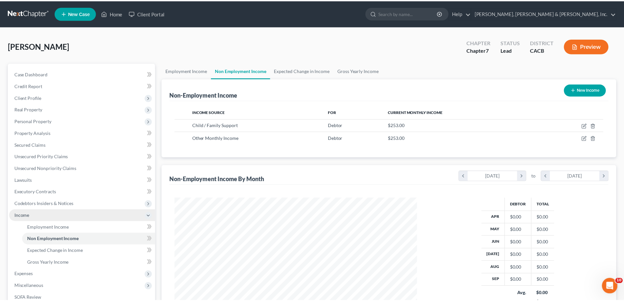
scroll to position [327371, 327235]
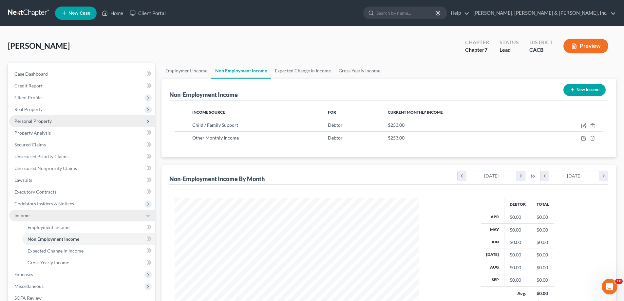
click at [45, 121] on span "Personal Property" at bounding box center [32, 121] width 37 height 6
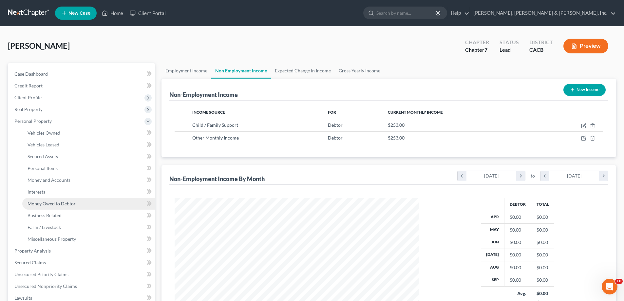
click at [76, 204] on link "Money Owed to Debtor" at bounding box center [88, 204] width 133 height 12
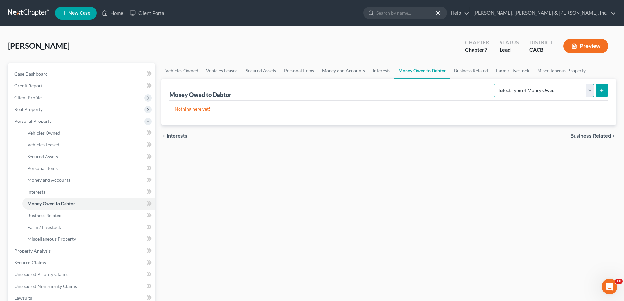
click at [589, 90] on select "Select Type of Money Owed Accounts Receivable Alimony Child Support Claims Agai…" at bounding box center [544, 90] width 100 height 13
click at [82, 217] on link "Business Related" at bounding box center [88, 216] width 133 height 12
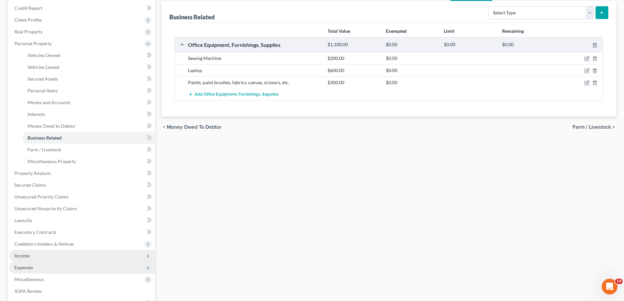
scroll to position [98, 0]
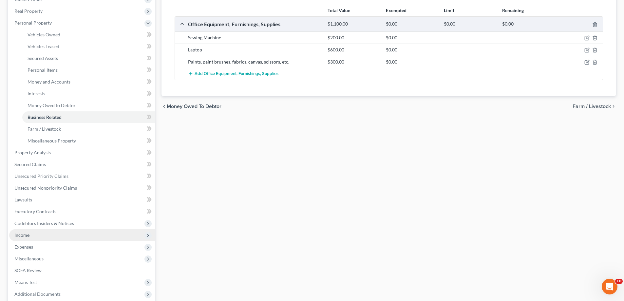
click at [54, 235] on span "Income" at bounding box center [82, 235] width 146 height 12
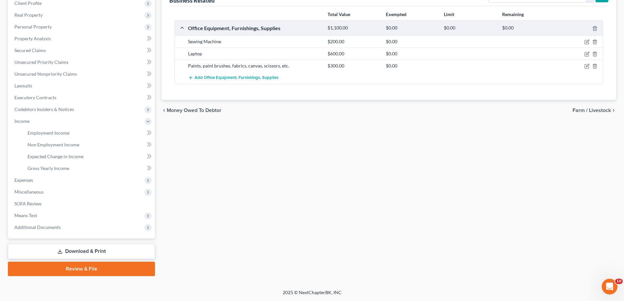
scroll to position [94, 0]
click at [75, 142] on span "Non Employment Income" at bounding box center [54, 145] width 52 height 6
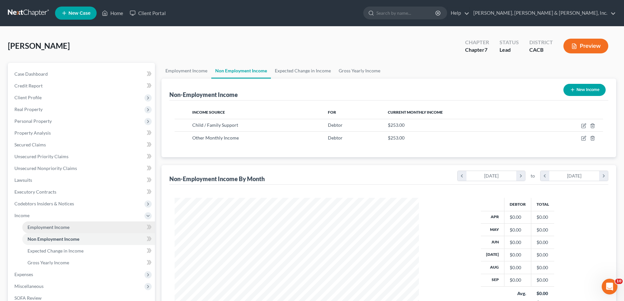
scroll to position [33, 0]
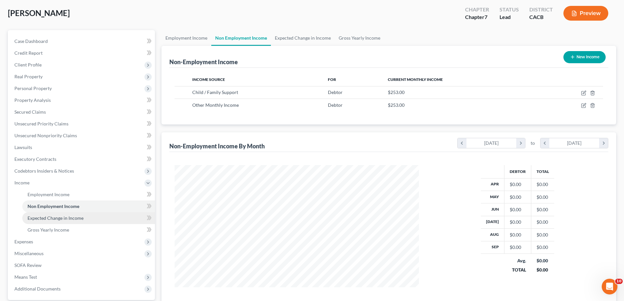
click at [70, 217] on span "Expected Change in Income" at bounding box center [56, 218] width 56 height 6
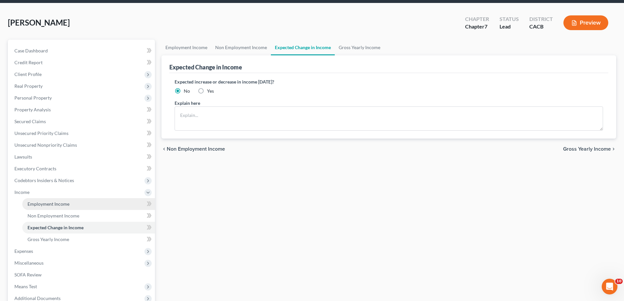
scroll to position [33, 0]
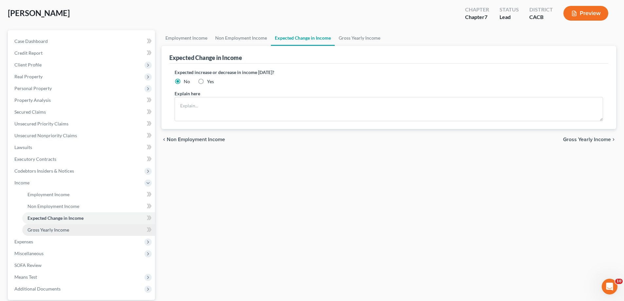
click at [63, 229] on span "Gross Yearly Income" at bounding box center [49, 230] width 42 height 6
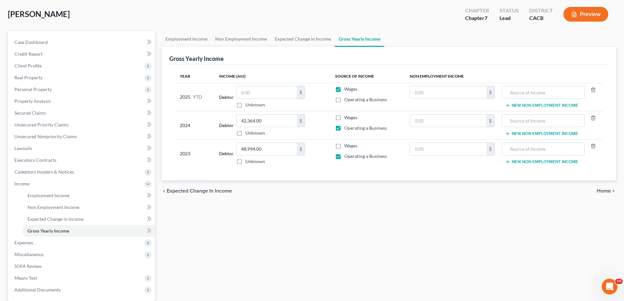
scroll to position [33, 0]
click at [606, 189] on span "Home" at bounding box center [604, 189] width 14 height 5
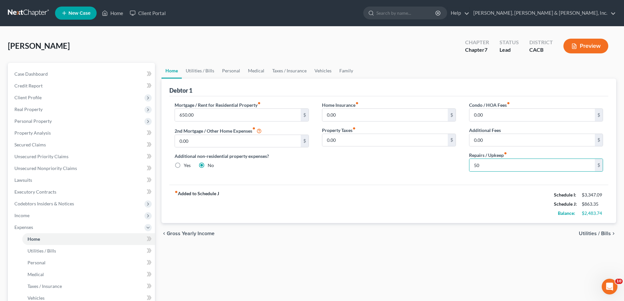
click at [595, 232] on span "Utilities / Bills" at bounding box center [595, 233] width 32 height 5
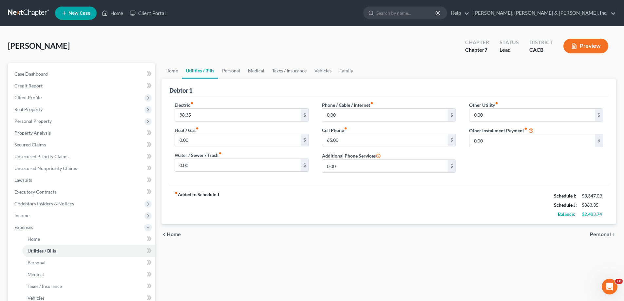
click at [603, 234] on span "Personal" at bounding box center [600, 234] width 21 height 5
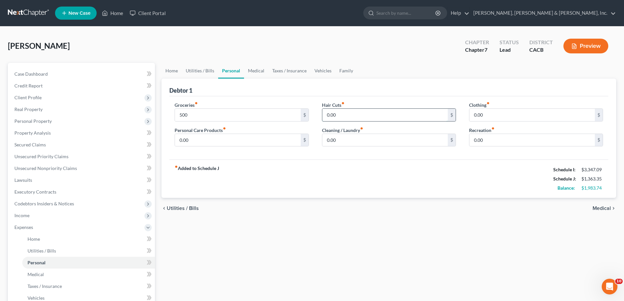
click at [340, 117] on input "0.00" at bounding box center [384, 115] width 125 height 12
click at [487, 117] on input "0.00" at bounding box center [531, 115] width 125 height 12
click at [202, 140] on input "0.00" at bounding box center [237, 140] width 125 height 12
click at [490, 140] on input "0.00" at bounding box center [531, 140] width 125 height 12
click at [607, 208] on span "Medical" at bounding box center [601, 208] width 18 height 5
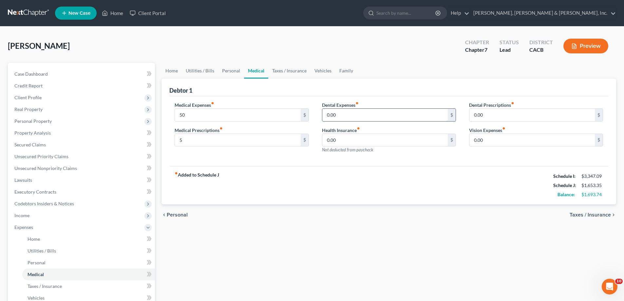
click at [341, 115] on input "0.00" at bounding box center [384, 115] width 125 height 12
click at [326, 114] on input "0.00" at bounding box center [384, 115] width 125 height 12
drag, startPoint x: 326, startPoint y: 114, endPoint x: 337, endPoint y: 115, distance: 10.5
click at [337, 115] on input "0.00" at bounding box center [384, 115] width 125 height 12
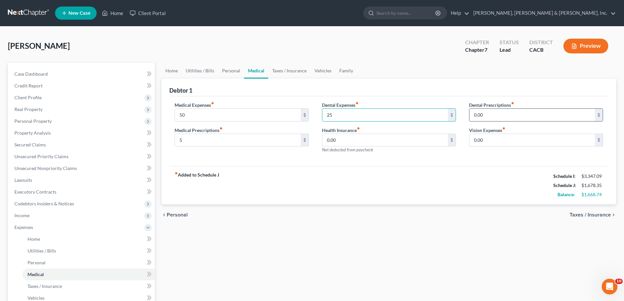
drag, startPoint x: 323, startPoint y: 113, endPoint x: 491, endPoint y: 116, distance: 168.4
click at [491, 117] on input "0.00" at bounding box center [531, 115] width 125 height 12
click at [487, 142] on input "0.00" at bounding box center [531, 140] width 125 height 12
click at [485, 140] on input "0.00" at bounding box center [531, 140] width 125 height 12
drag, startPoint x: 473, startPoint y: 141, endPoint x: 462, endPoint y: 125, distance: 19.0
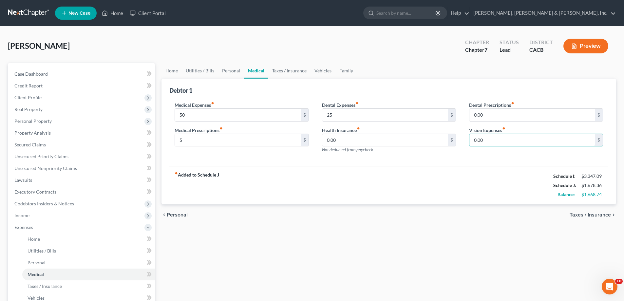
click at [484, 140] on input "0.00" at bounding box center [531, 140] width 125 height 12
drag, startPoint x: 432, startPoint y: 160, endPoint x: 410, endPoint y: 167, distance: 23.2
click at [433, 160] on div "Medical Expenses fiber_manual_record 50 $ Medical Prescriptions fiber_manual_re…" at bounding box center [388, 131] width 439 height 70
click at [580, 213] on span "Taxes / Insurance" at bounding box center [590, 214] width 41 height 5
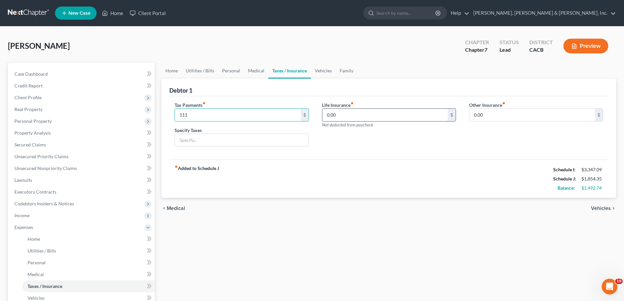
click at [374, 116] on input "0.00" at bounding box center [384, 115] width 125 height 12
click at [208, 139] on input "text" at bounding box center [241, 140] width 133 height 12
click at [603, 208] on span "Vehicles" at bounding box center [601, 208] width 20 height 5
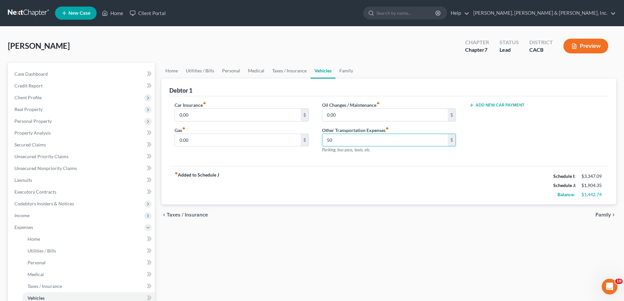
click at [606, 212] on span "Family" at bounding box center [602, 214] width 15 height 5
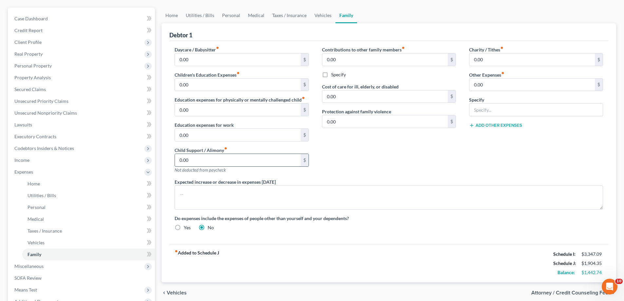
scroll to position [65, 0]
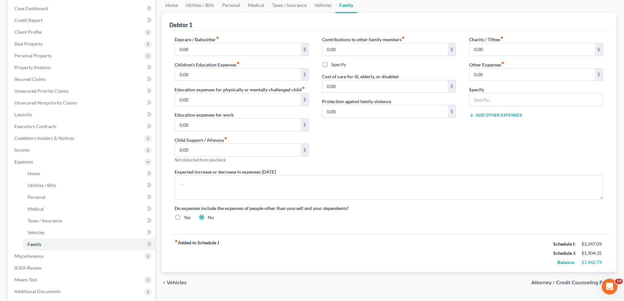
click at [184, 281] on span "Vehicles" at bounding box center [177, 282] width 20 height 5
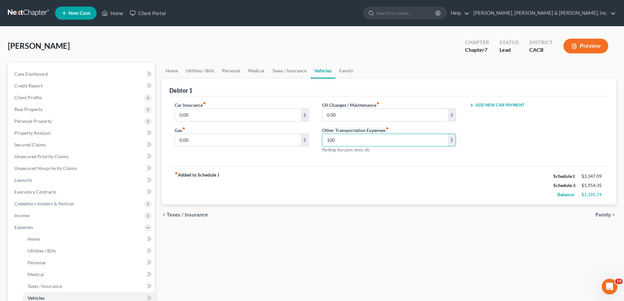
click at [605, 215] on span "Family" at bounding box center [602, 214] width 15 height 5
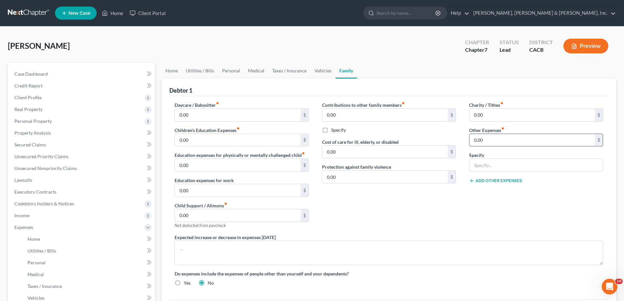
click at [473, 140] on input "0.00" at bounding box center [531, 140] width 125 height 12
click at [472, 165] on input "text" at bounding box center [535, 165] width 133 height 12
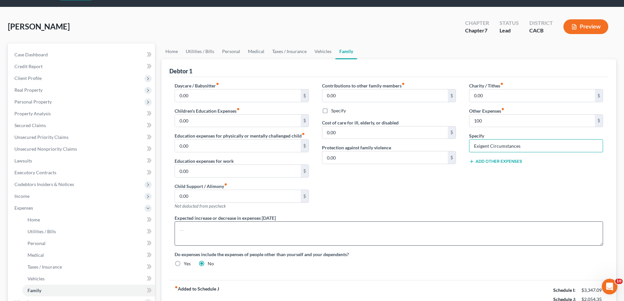
scroll to position [33, 0]
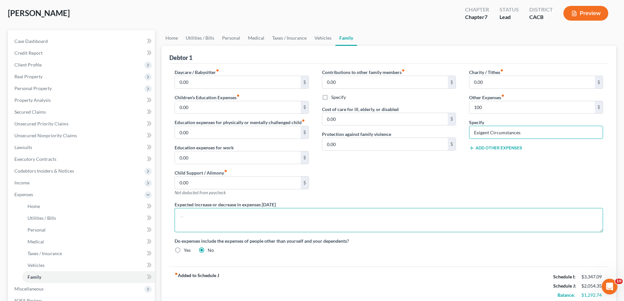
click at [184, 219] on textarea at bounding box center [389, 220] width 428 height 24
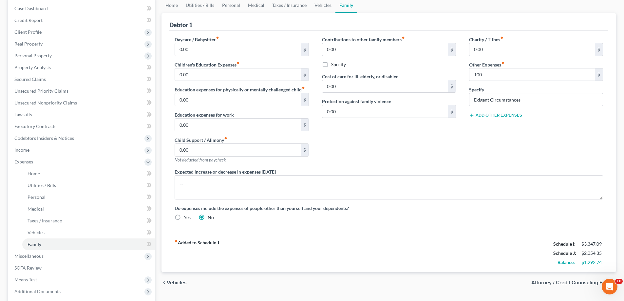
click at [507, 114] on button "Add Other Expenses" at bounding box center [495, 115] width 53 height 5
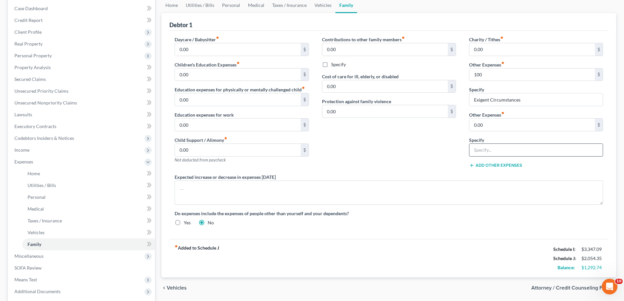
click at [482, 151] on input "text" at bounding box center [535, 150] width 133 height 12
click at [487, 127] on input "0.00" at bounding box center [531, 125] width 125 height 12
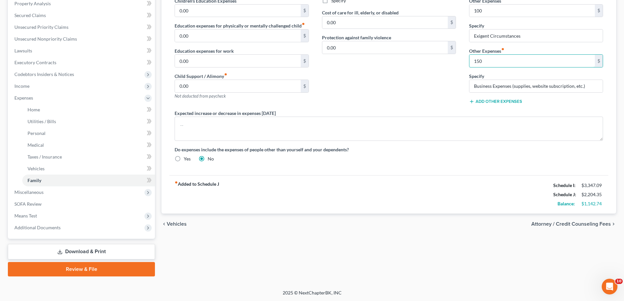
scroll to position [130, 0]
click at [562, 223] on span "Attorney / Credit Counseling Fees" at bounding box center [571, 223] width 80 height 5
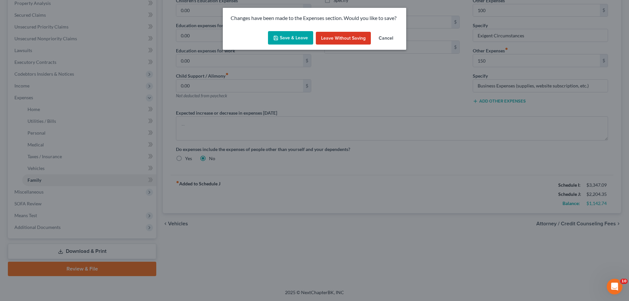
click at [290, 35] on button "Save & Leave" at bounding box center [290, 38] width 45 height 14
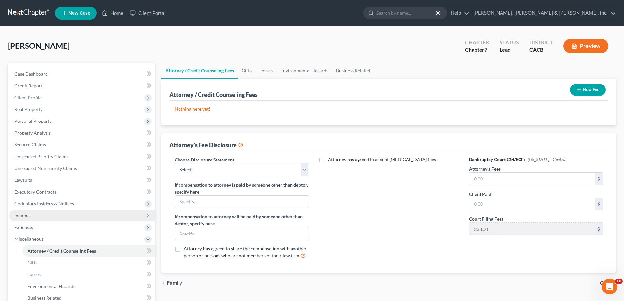
click at [30, 218] on span "Income" at bounding box center [82, 216] width 146 height 12
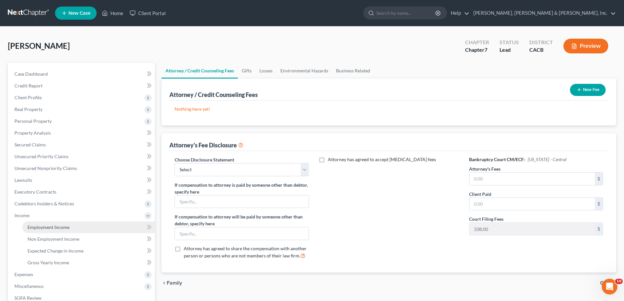
click at [66, 225] on span "Employment Income" at bounding box center [49, 227] width 42 height 6
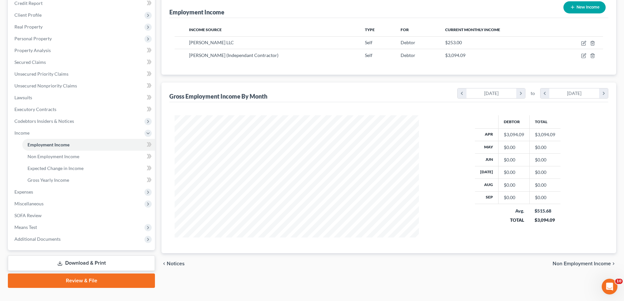
scroll to position [94, 0]
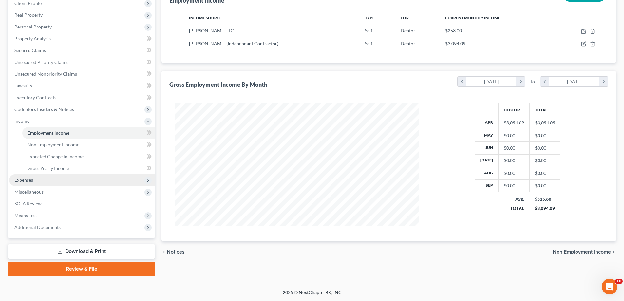
click at [32, 182] on span "Expenses" at bounding box center [23, 180] width 19 height 6
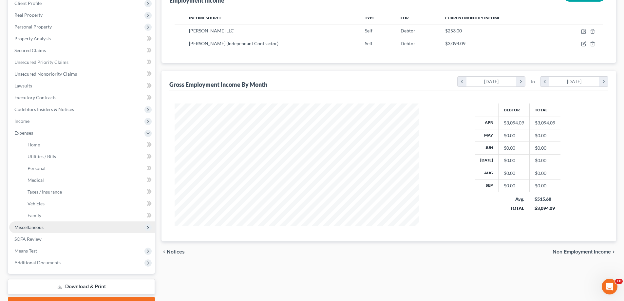
click at [41, 228] on span "Miscellaneous" at bounding box center [28, 227] width 29 height 6
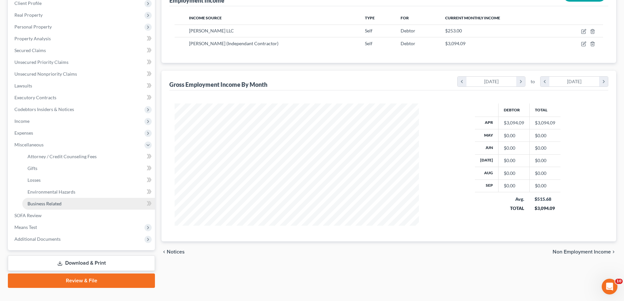
click at [64, 203] on link "Business Related" at bounding box center [88, 204] width 133 height 12
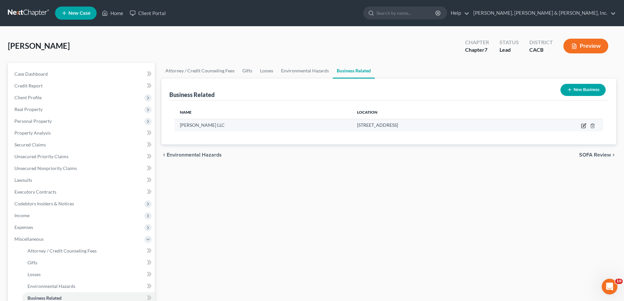
click at [584, 125] on icon "button" at bounding box center [584, 124] width 3 height 3
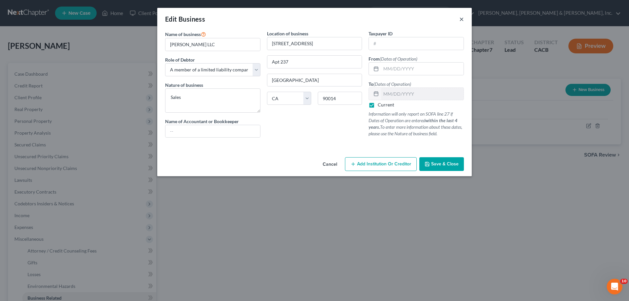
click at [462, 20] on button "×" at bounding box center [461, 19] width 5 height 8
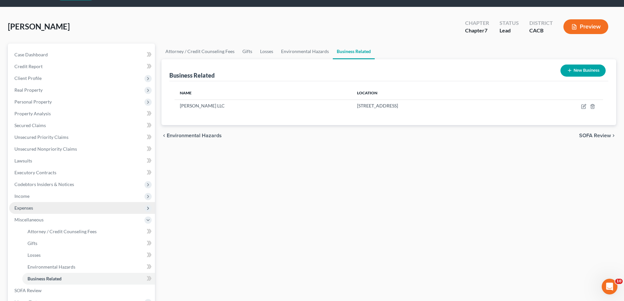
scroll to position [33, 0]
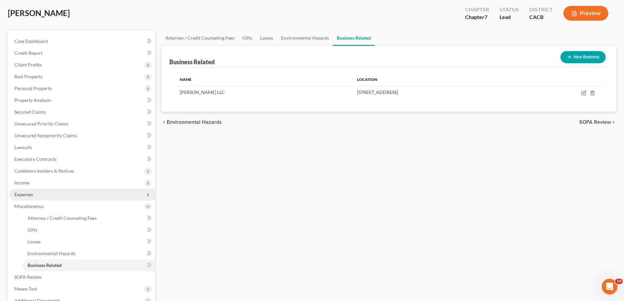
click at [131, 195] on span "Expenses" at bounding box center [82, 195] width 146 height 12
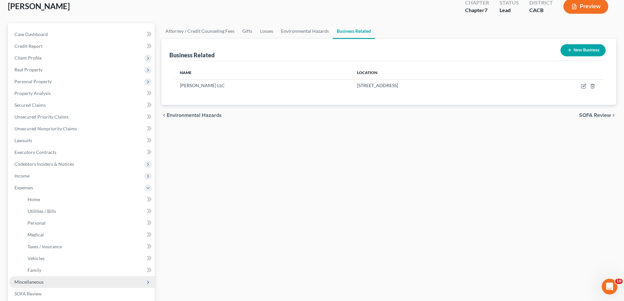
scroll to position [65, 0]
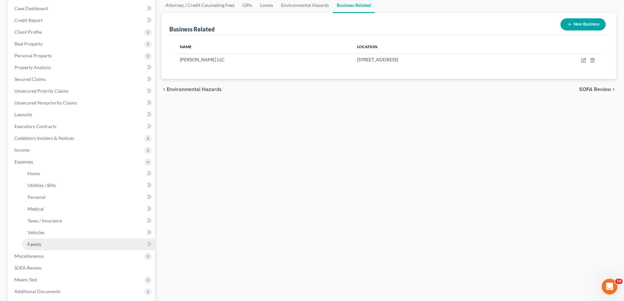
click at [63, 246] on link "Family" at bounding box center [88, 244] width 133 height 12
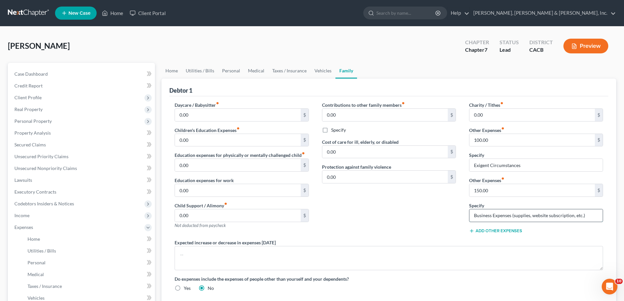
drag, startPoint x: 491, startPoint y: 216, endPoint x: 472, endPoint y: 216, distance: 19.0
click at [472, 216] on input "Business Expenses (supplies, website subscription, etc.)" at bounding box center [535, 215] width 133 height 12
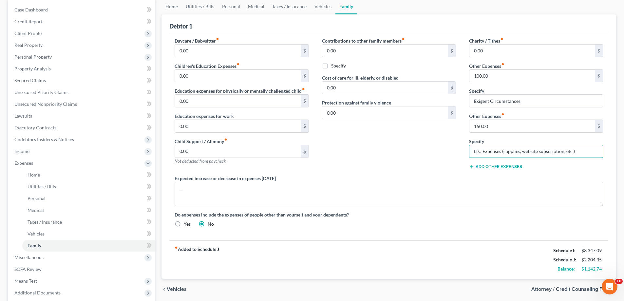
scroll to position [65, 0]
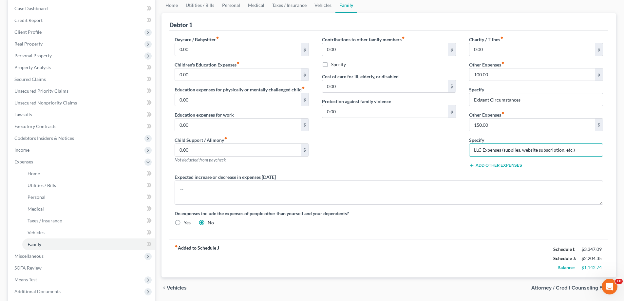
click at [559, 288] on span "Attorney / Credit Counseling Fees" at bounding box center [571, 287] width 80 height 5
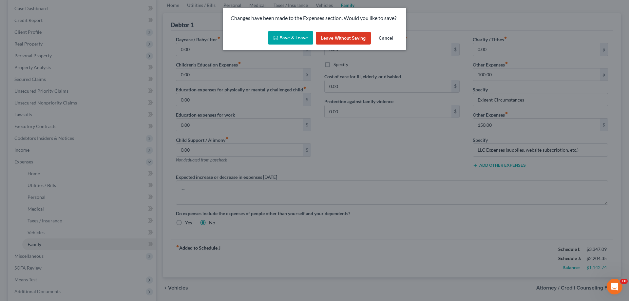
click at [285, 38] on button "Save & Leave" at bounding box center [290, 38] width 45 height 14
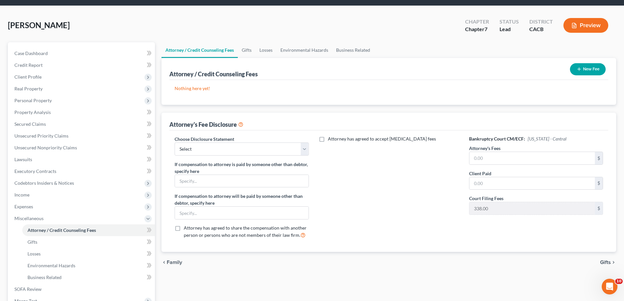
scroll to position [65, 0]
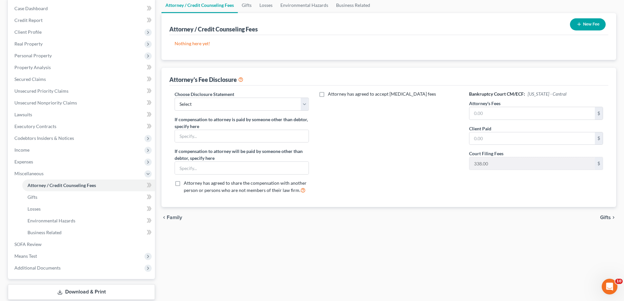
click at [603, 215] on span "Gifts" at bounding box center [605, 217] width 11 height 5
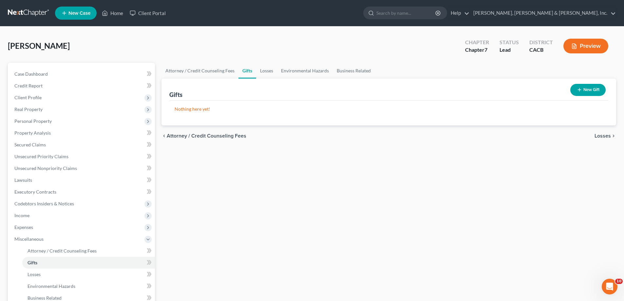
click at [601, 136] on span "Losses" at bounding box center [602, 135] width 16 height 5
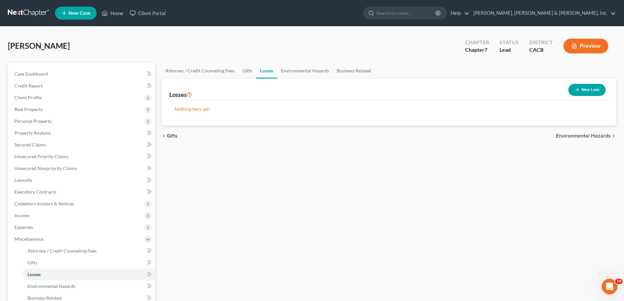
click at [575, 135] on span "Environmental Hazards" at bounding box center [583, 135] width 55 height 5
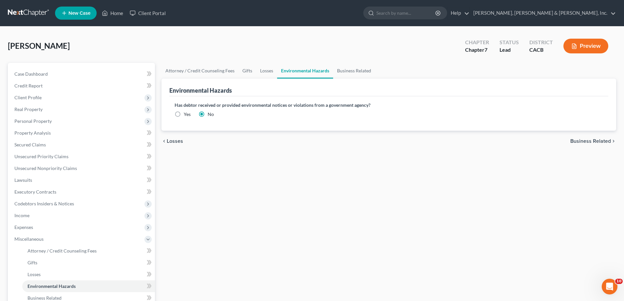
click at [586, 140] on span "Business Related" at bounding box center [590, 141] width 41 height 5
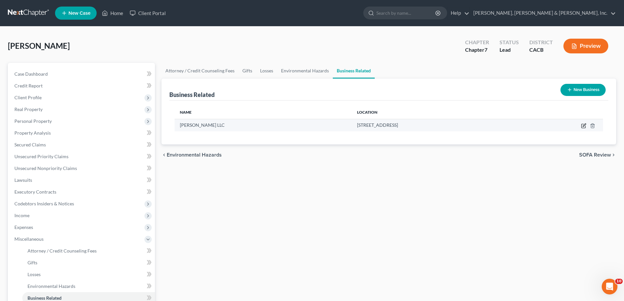
click at [584, 124] on icon "button" at bounding box center [583, 125] width 5 height 5
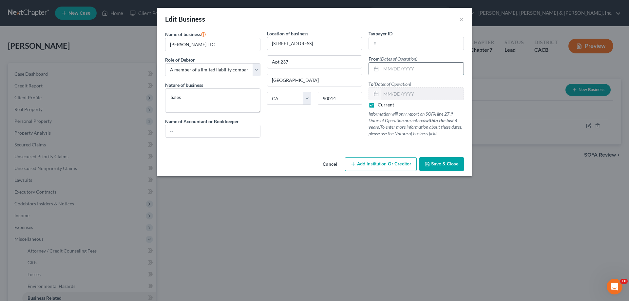
click at [387, 67] on input "text" at bounding box center [422, 69] width 83 height 12
click at [392, 71] on input "text" at bounding box center [422, 69] width 83 height 12
click at [384, 69] on input "text" at bounding box center [422, 69] width 83 height 12
drag, startPoint x: 181, startPoint y: 97, endPoint x: 171, endPoint y: 97, distance: 10.2
click at [171, 97] on textarea "Sales" at bounding box center [212, 100] width 95 height 24
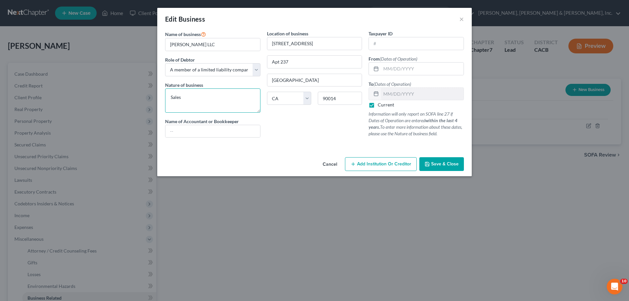
drag, startPoint x: 181, startPoint y: 96, endPoint x: 184, endPoint y: 98, distance: 3.7
click at [181, 97] on textarea "Sales" at bounding box center [212, 100] width 95 height 24
click at [179, 98] on textarea "Sales" at bounding box center [212, 100] width 95 height 24
click at [181, 98] on textarea "Sales" at bounding box center [212, 100] width 95 height 24
click at [174, 131] on input "text" at bounding box center [212, 131] width 95 height 12
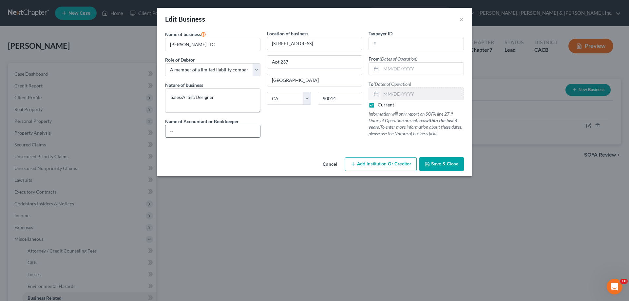
click at [174, 129] on input "text" at bounding box center [212, 131] width 95 height 12
click at [384, 70] on input "text" at bounding box center [422, 69] width 83 height 12
click at [384, 68] on input "text" at bounding box center [422, 69] width 83 height 12
click at [398, 68] on input "01/0182018" at bounding box center [422, 69] width 83 height 12
click at [394, 68] on input "01/018/2018" at bounding box center [422, 69] width 83 height 12
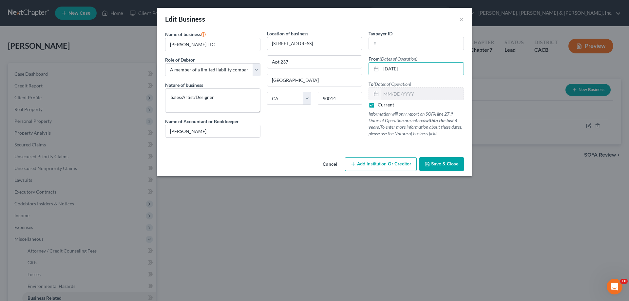
click at [437, 167] on button "Save & Close" at bounding box center [441, 164] width 45 height 14
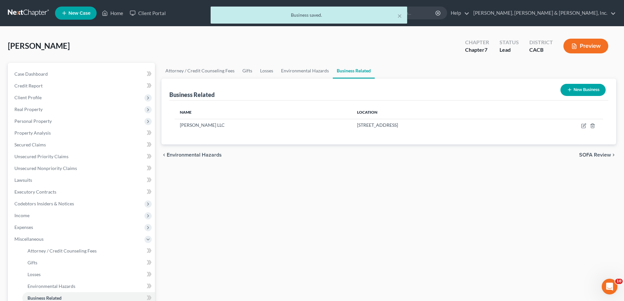
click at [587, 155] on span "SOFA Review" at bounding box center [595, 154] width 32 height 5
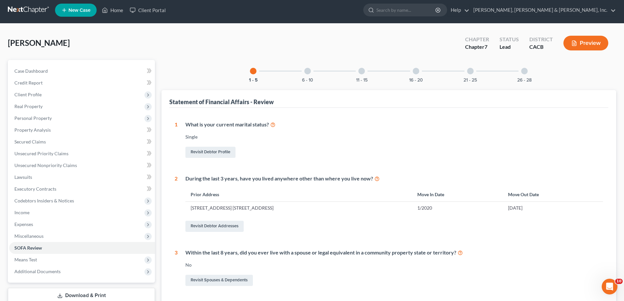
scroll to position [3, 0]
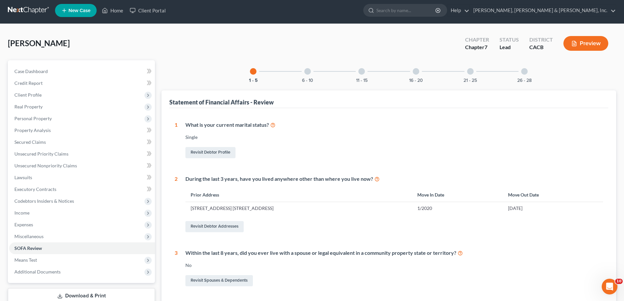
click at [307, 71] on div at bounding box center [307, 71] width 7 height 7
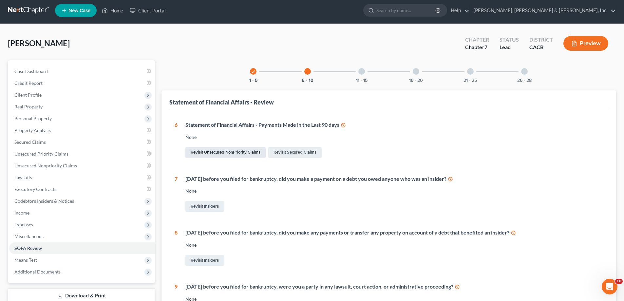
click at [238, 151] on link "Revisit Unsecured NonPriority Claims" at bounding box center [225, 152] width 80 height 11
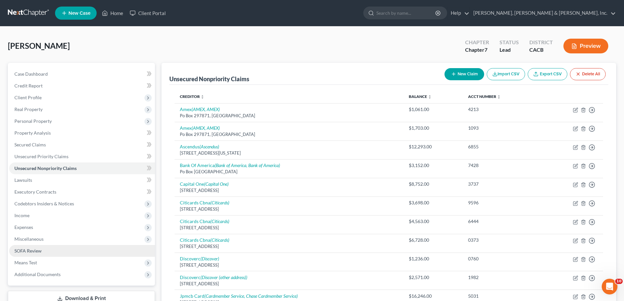
click at [38, 252] on span "SOFA Review" at bounding box center [27, 251] width 27 height 6
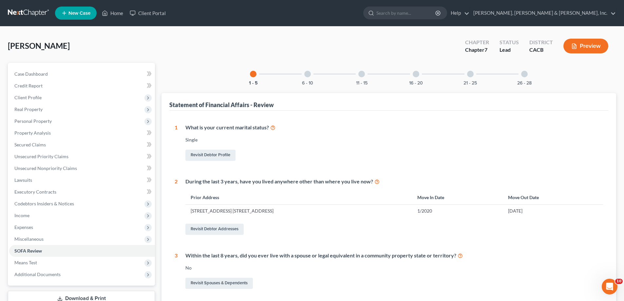
click at [308, 74] on div at bounding box center [307, 74] width 7 height 7
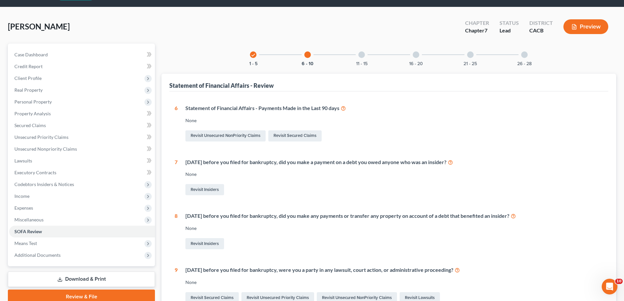
scroll to position [33, 0]
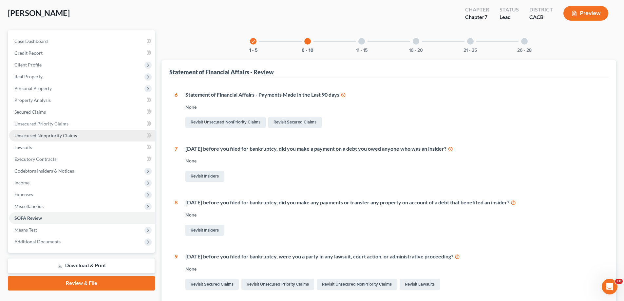
click at [53, 137] on span "Unsecured Nonpriority Claims" at bounding box center [45, 136] width 63 height 6
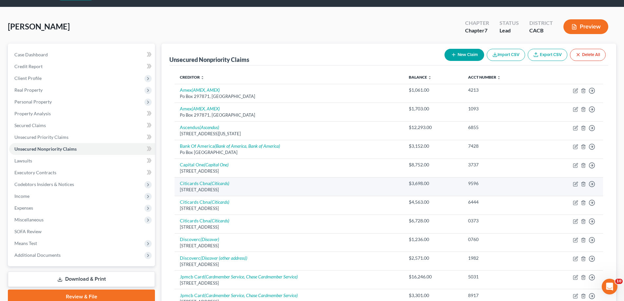
scroll to position [33, 0]
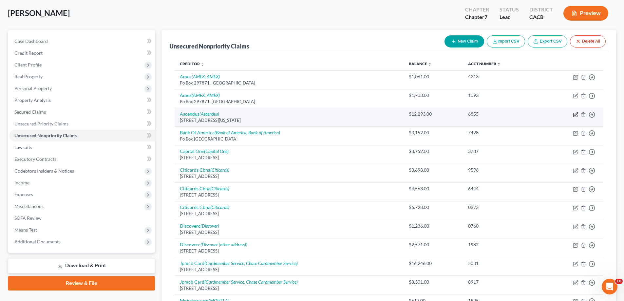
click at [575, 114] on icon "button" at bounding box center [575, 113] width 3 height 3
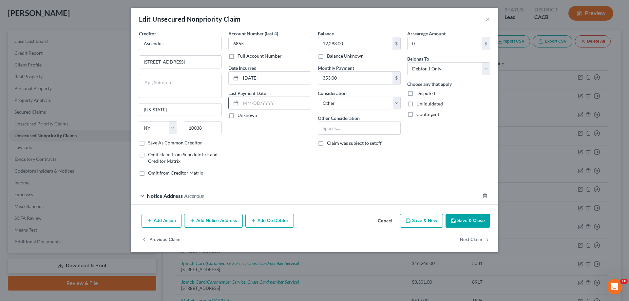
click at [269, 103] on input "text" at bounding box center [276, 103] width 70 height 12
click at [247, 167] on input "text" at bounding box center [266, 161] width 64 height 12
click at [269, 142] on button "Add Additional Payment Date" at bounding box center [267, 139] width 67 height 5
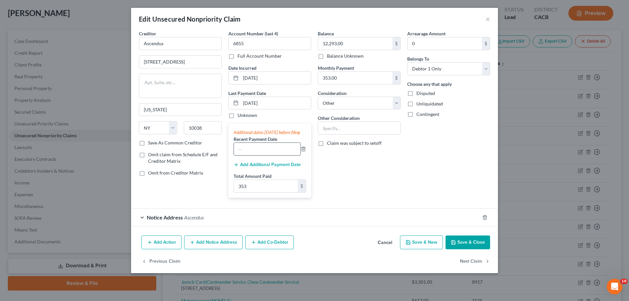
click at [244, 155] on input "text" at bounding box center [267, 149] width 66 height 12
click at [256, 167] on button "Add Additional Payment Date" at bounding box center [267, 164] width 67 height 5
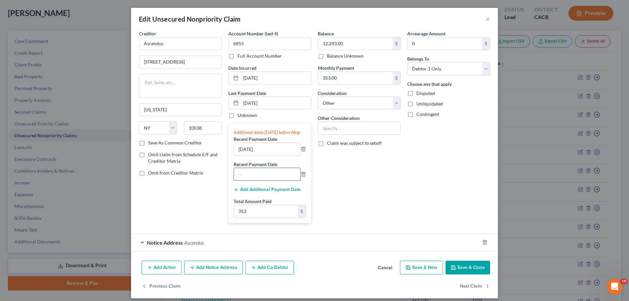
click at [250, 180] on input "text" at bounding box center [267, 174] width 66 height 12
click at [255, 155] on input "[DATE]" at bounding box center [267, 149] width 66 height 12
click at [239, 217] on input "353" at bounding box center [266, 211] width 64 height 12
click at [458, 274] on button "Save & Close" at bounding box center [467, 268] width 45 height 14
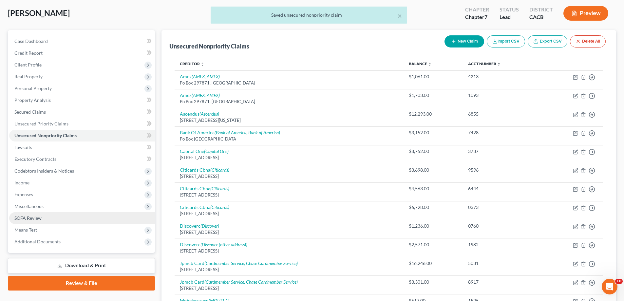
click at [33, 217] on span "SOFA Review" at bounding box center [27, 218] width 27 height 6
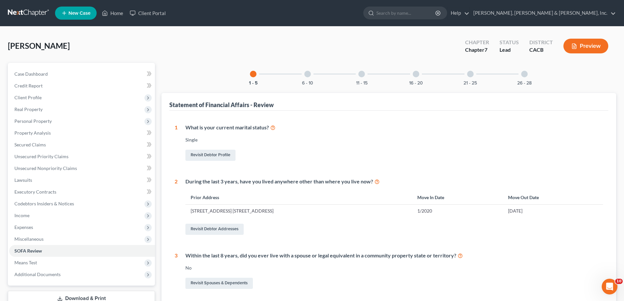
click at [308, 74] on div at bounding box center [307, 74] width 7 height 7
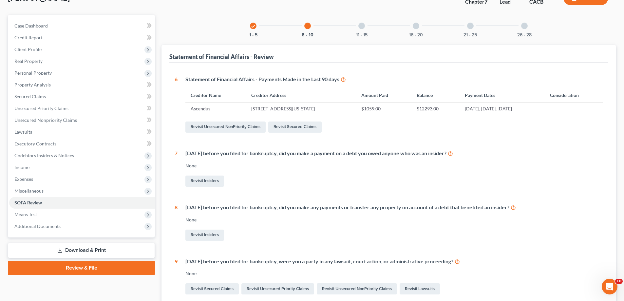
scroll to position [35, 0]
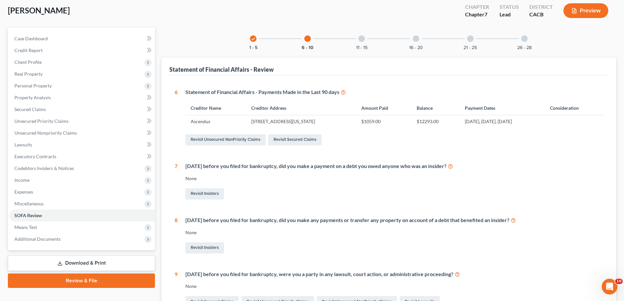
click at [360, 38] on div at bounding box center [361, 38] width 7 height 7
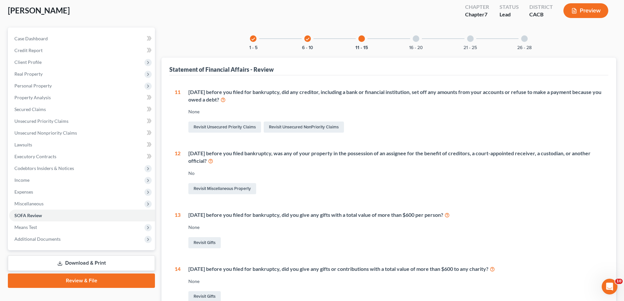
click at [308, 39] on icon "check" at bounding box center [307, 39] width 5 height 5
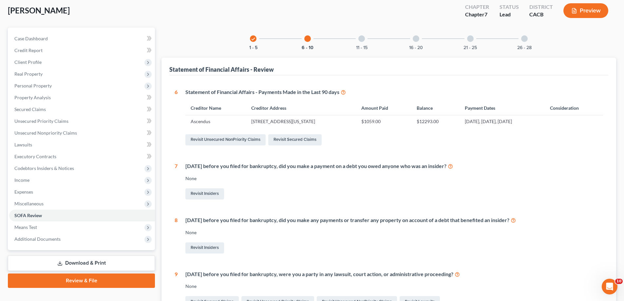
click at [361, 39] on div at bounding box center [361, 38] width 7 height 7
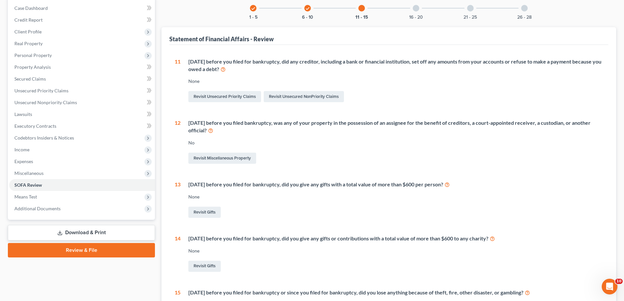
scroll to position [63, 0]
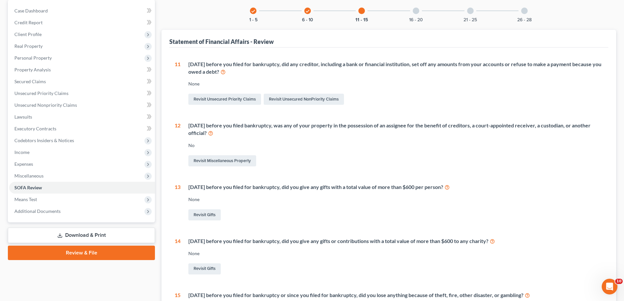
click at [416, 8] on div at bounding box center [416, 11] width 7 height 7
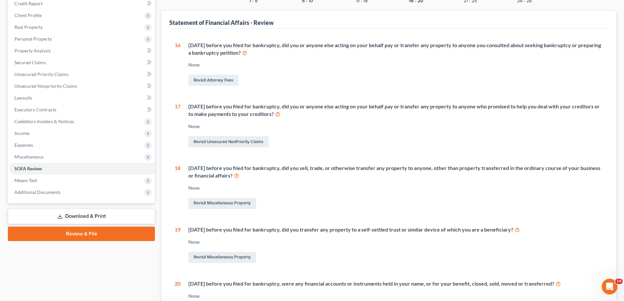
scroll to position [38, 0]
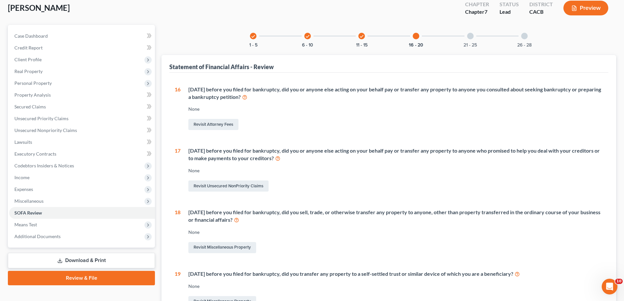
click at [469, 34] on div at bounding box center [470, 36] width 7 height 7
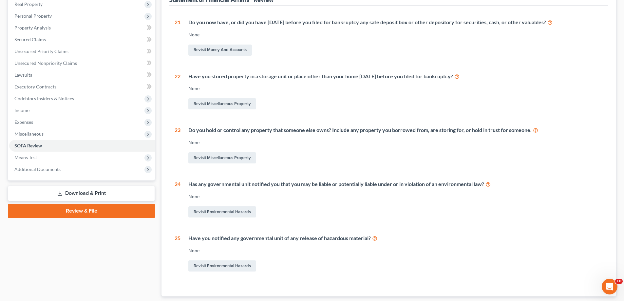
scroll to position [15, 0]
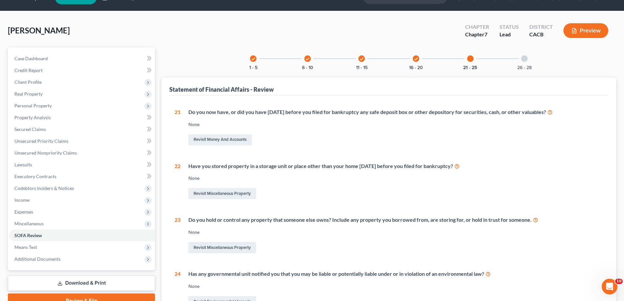
click at [522, 58] on div at bounding box center [524, 58] width 7 height 7
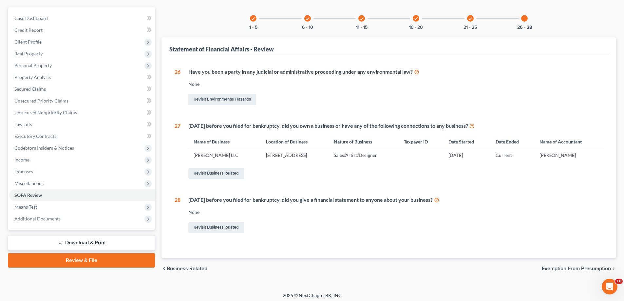
scroll to position [59, 0]
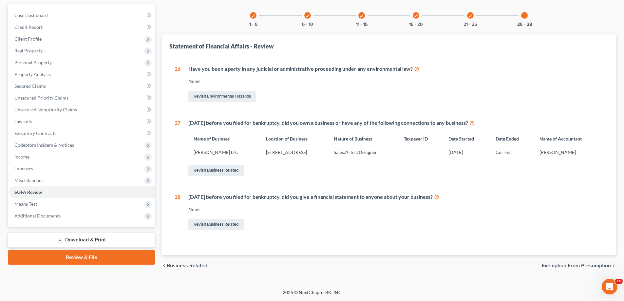
click at [558, 265] on span "Exemption from Presumption" at bounding box center [576, 265] width 69 height 5
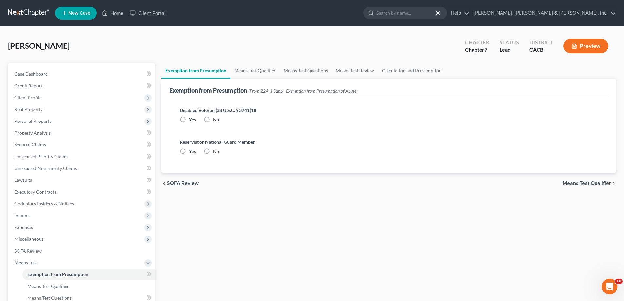
click at [213, 118] on label "No" at bounding box center [216, 119] width 6 height 7
click at [215, 118] on input "No" at bounding box center [217, 118] width 4 height 4
click at [213, 150] on label "No" at bounding box center [216, 151] width 6 height 7
click at [215, 150] on input "No" at bounding box center [217, 150] width 4 height 4
click at [34, 95] on span "Client Profile" at bounding box center [27, 98] width 27 height 6
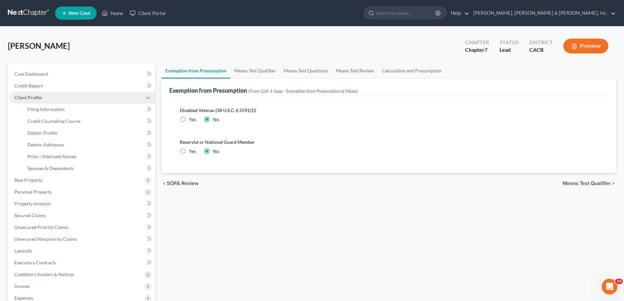
click at [42, 97] on span "Client Profile" at bounding box center [82, 98] width 146 height 12
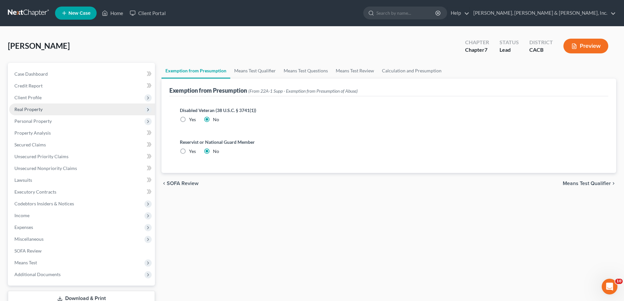
click at [38, 110] on span "Real Property" at bounding box center [28, 109] width 28 height 6
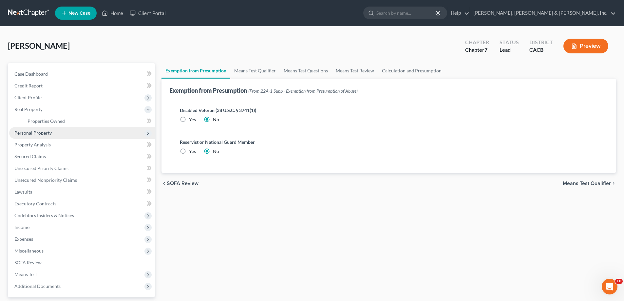
click at [51, 134] on span "Personal Property" at bounding box center [82, 133] width 146 height 12
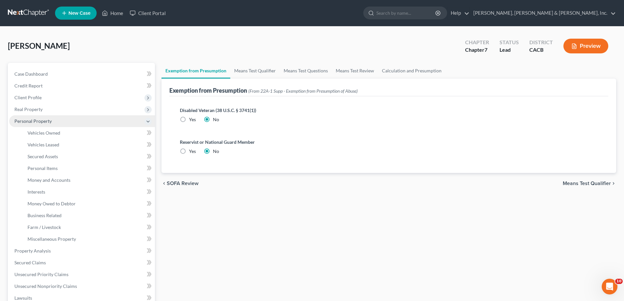
click at [47, 122] on span "Personal Property" at bounding box center [32, 121] width 37 height 6
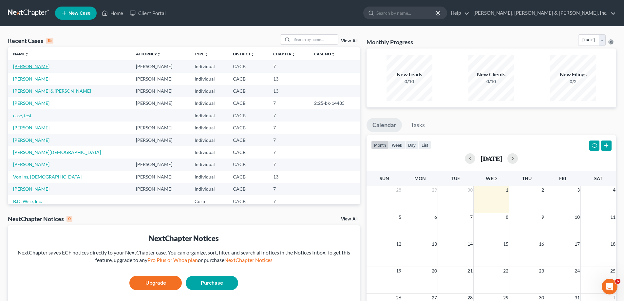
click at [32, 66] on link "[PERSON_NAME]" at bounding box center [31, 67] width 36 height 6
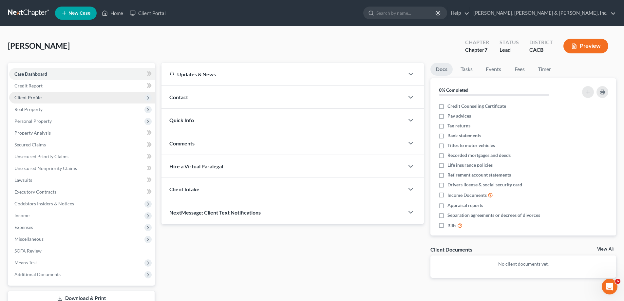
click at [38, 99] on span "Client Profile" at bounding box center [27, 98] width 27 height 6
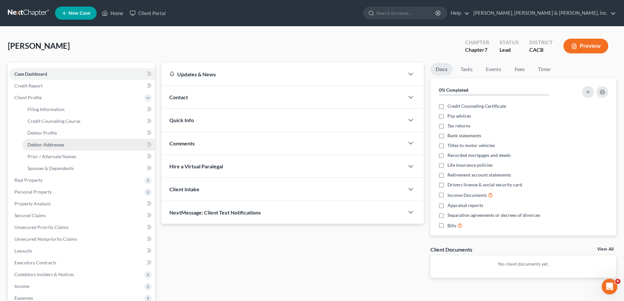
click at [43, 142] on span "Debtor Addresses" at bounding box center [46, 145] width 37 height 6
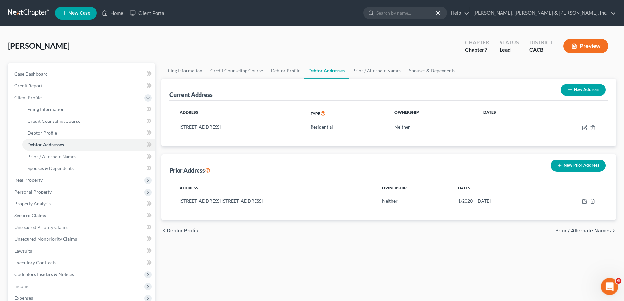
click at [610, 286] on icon "Open Intercom Messenger" at bounding box center [608, 285] width 11 height 11
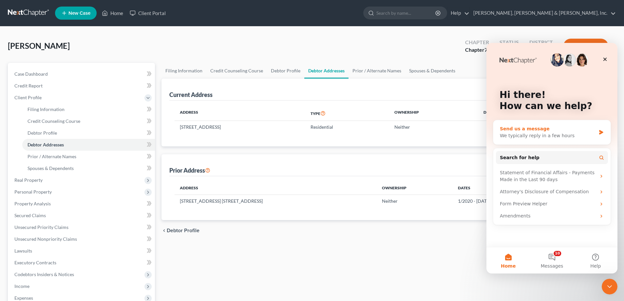
click at [557, 134] on div "We typically reply in a few hours" at bounding box center [548, 135] width 96 height 7
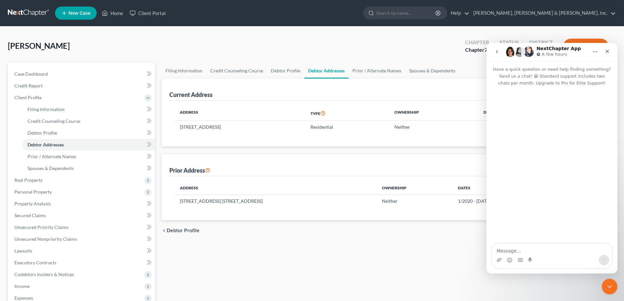
click at [506, 111] on div "Intercom messenger" at bounding box center [551, 165] width 131 height 158
click at [505, 105] on div "Intercom messenger" at bounding box center [551, 165] width 131 height 158
click at [505, 254] on textarea "Message…" at bounding box center [552, 249] width 120 height 11
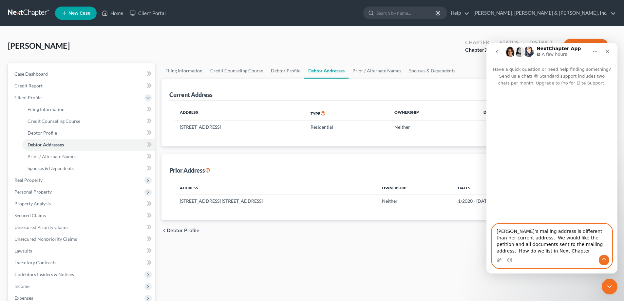
type textarea "Debtor's mailing address is different than her current address. We would like t…"
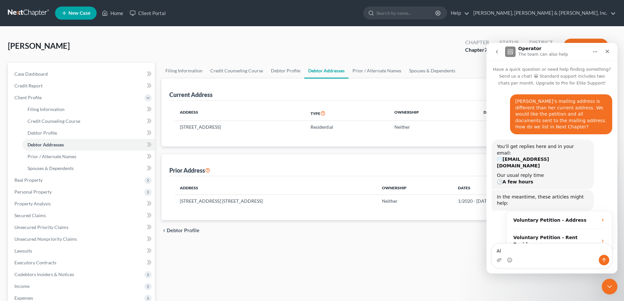
scroll to position [24, 0]
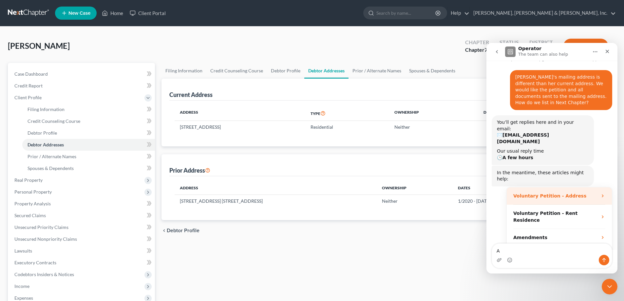
type textarea "A"
click at [545, 193] on strong "Voluntary Petition - Address" at bounding box center [549, 195] width 73 height 5
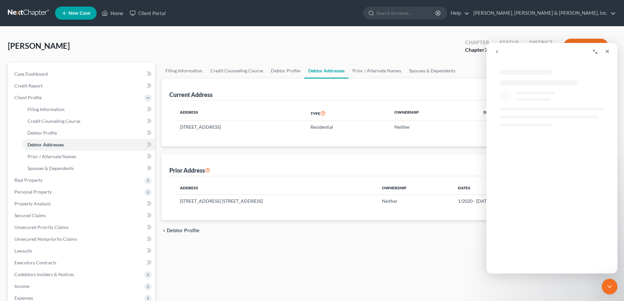
scroll to position [0, 0]
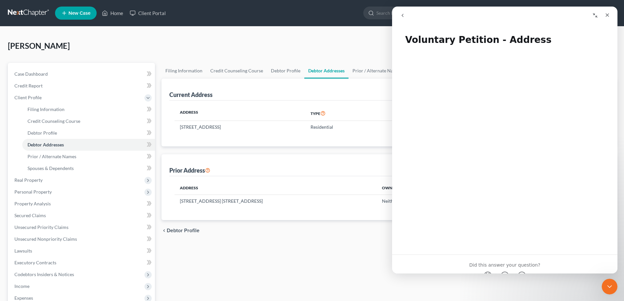
click at [317, 134] on div "Address Type Ownership Dates 610 S. Main Street, Apt. 237, Los Angeles, CA 9001…" at bounding box center [388, 124] width 439 height 46
click at [603, 13] on div "Close" at bounding box center [607, 15] width 12 height 12
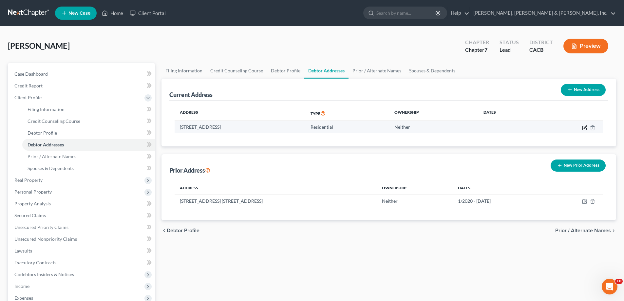
click at [584, 127] on icon "button" at bounding box center [584, 127] width 5 height 5
select select "4"
select select "0"
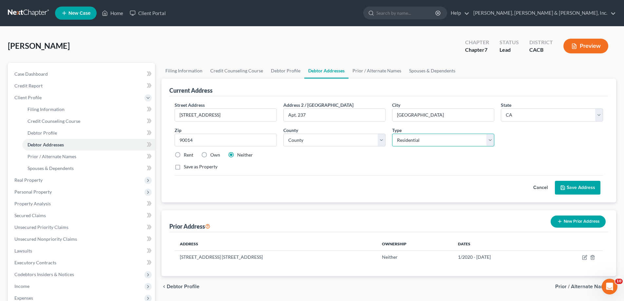
click at [490, 141] on select "Select Residential Mailing Rental Business" at bounding box center [443, 140] width 102 height 13
click at [514, 136] on div "Street Address * 610 S. Main Street Address 2 / PO Box Apt. 237 City * Los Ange…" at bounding box center [388, 139] width 435 height 74
click at [184, 167] on label "Save as Property" at bounding box center [201, 166] width 34 height 7
click at [186, 167] on input "Save as Property" at bounding box center [188, 165] width 4 height 4
click at [184, 167] on label "Save as Property" at bounding box center [201, 166] width 34 height 7
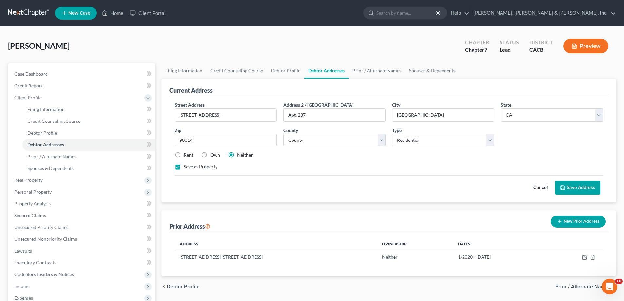
click at [186, 167] on input "Save as Property" at bounding box center [188, 165] width 4 height 4
checkbox input "false"
click at [570, 189] on button "Save Address" at bounding box center [578, 188] width 46 height 14
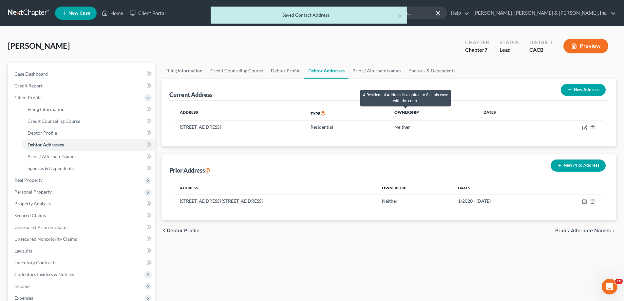
click at [326, 111] on icon at bounding box center [322, 113] width 5 height 6
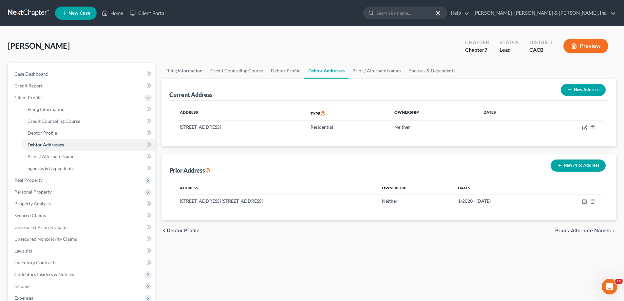
click at [588, 90] on button "New Address" at bounding box center [583, 90] width 45 height 12
select select "0"
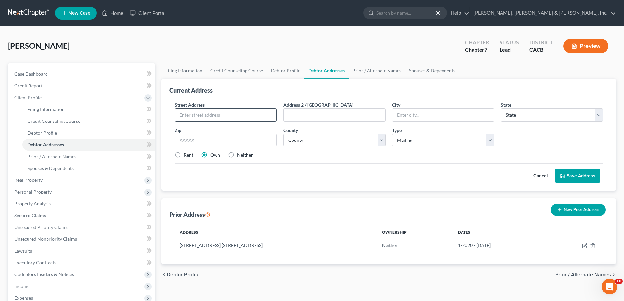
click at [182, 116] on input "text" at bounding box center [226, 115] width 102 height 12
type input "[STREET_ADDRESS]"
type input "Apt 237"
type input "[GEOGRAPHIC_DATA]"
select select "4"
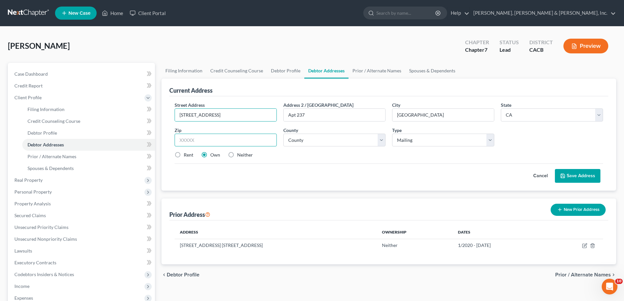
type input "90014"
click at [237, 155] on label "Neither" at bounding box center [245, 155] width 16 height 7
click at [240, 155] on input "Neither" at bounding box center [242, 154] width 4 height 4
radio input "true"
click at [582, 176] on button "Save Address" at bounding box center [578, 176] width 46 height 14
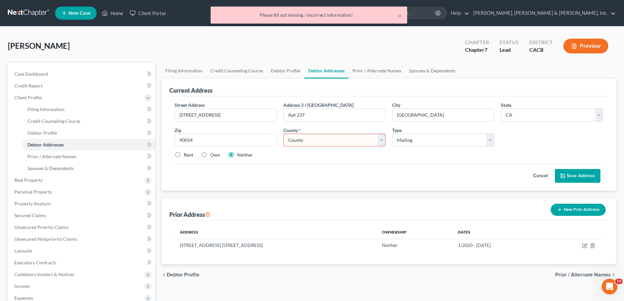
click at [381, 142] on select "County Alameda County Alpine County Amador County Butte County Calaveras County…" at bounding box center [334, 140] width 102 height 13
select select "18"
click at [283, 134] on select "County Alameda County Alpine County Amador County Butte County Calaveras County…" at bounding box center [334, 140] width 102 height 13
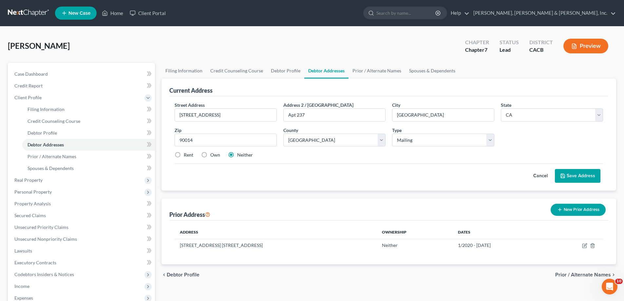
click at [565, 176] on icon at bounding box center [562, 175] width 5 height 5
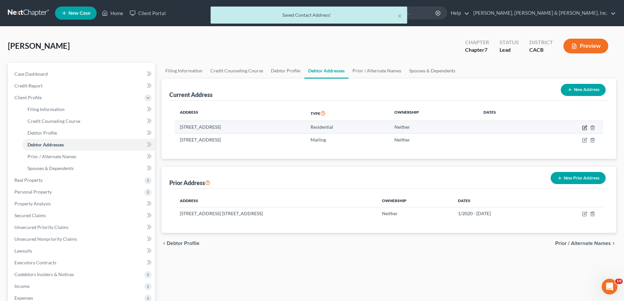
click at [584, 128] on icon "button" at bounding box center [585, 126] width 3 height 3
select select "4"
select select "18"
select select "0"
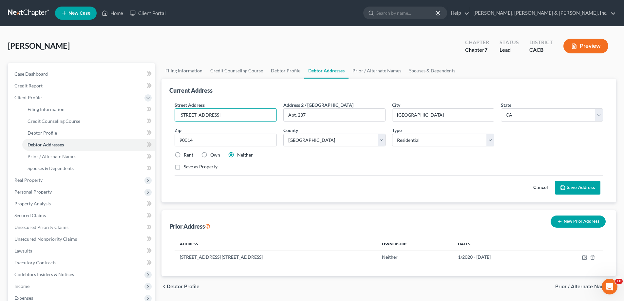
drag, startPoint x: 223, startPoint y: 115, endPoint x: 172, endPoint y: 113, distance: 51.1
click at [172, 113] on div "Street Address * 610 S. Main Street" at bounding box center [225, 112] width 109 height 20
type input "725 S. Spring Street"
click at [288, 170] on div "Save as Property" at bounding box center [389, 166] width 428 height 7
click at [580, 188] on button "Save Address" at bounding box center [578, 188] width 46 height 14
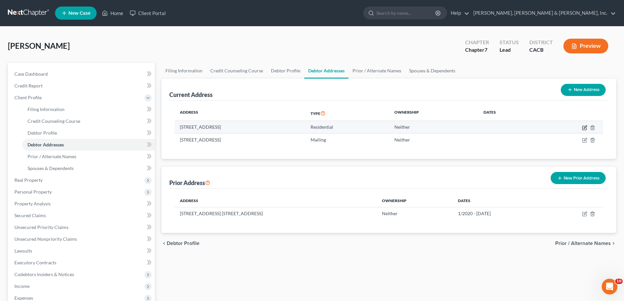
click at [582, 127] on icon "button" at bounding box center [584, 128] width 4 height 4
select select "4"
select select "18"
select select "0"
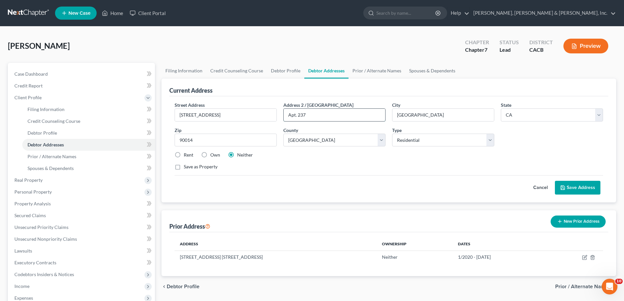
drag, startPoint x: 311, startPoint y: 116, endPoint x: 288, endPoint y: 115, distance: 23.3
click at [288, 115] on input "Apt. 237" at bounding box center [335, 115] width 102 height 12
click at [573, 187] on button "Save Address" at bounding box center [578, 188] width 46 height 14
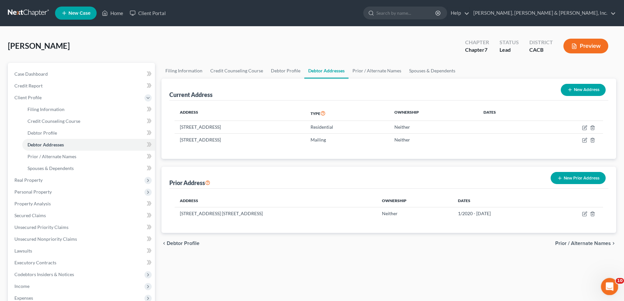
click at [605, 284] on icon "Open Intercom Messenger" at bounding box center [608, 285] width 11 height 11
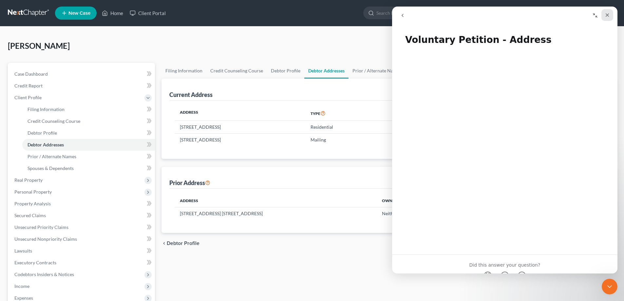
click at [607, 16] on icon "Close" at bounding box center [608, 15] width 4 height 4
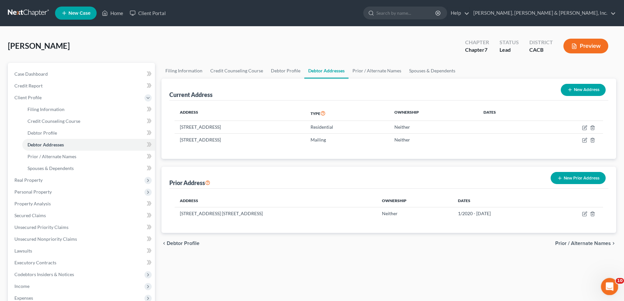
click at [605, 281] on div "Open Intercom Messenger" at bounding box center [609, 286] width 22 height 22
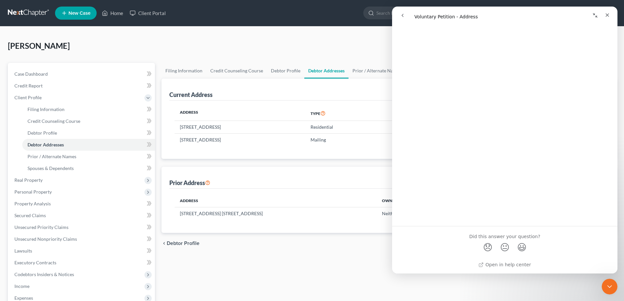
scroll to position [29, 0]
click at [519, 248] on span "😃" at bounding box center [521, 245] width 13 height 17
click at [610, 14] on div "Close" at bounding box center [607, 15] width 12 height 12
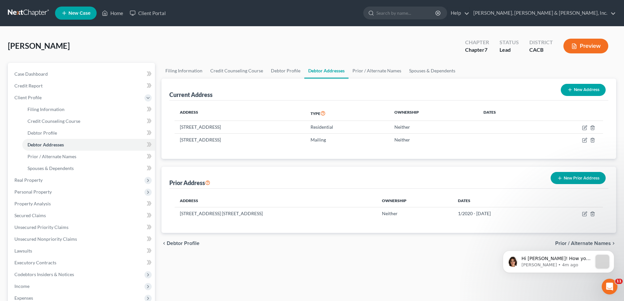
scroll to position [0, 0]
click at [570, 264] on p "Emma • 4m ago" at bounding box center [556, 265] width 71 height 6
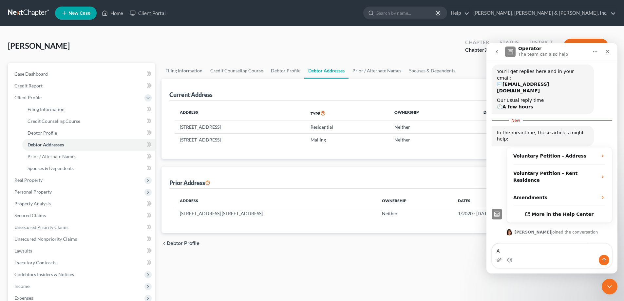
scroll to position [103, 0]
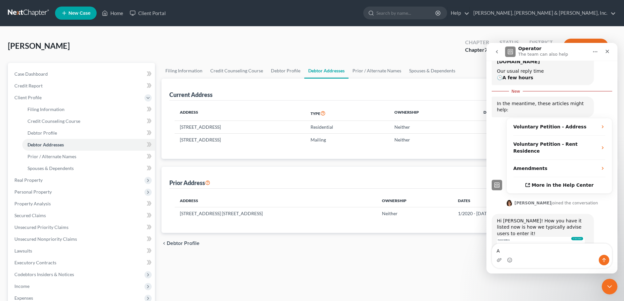
click at [518, 250] on textarea "A" at bounding box center [552, 249] width 120 height 11
drag, startPoint x: 504, startPoint y: 251, endPoint x: 498, endPoint y: 252, distance: 6.6
click at [498, 252] on textarea "A" at bounding box center [552, 249] width 120 height 11
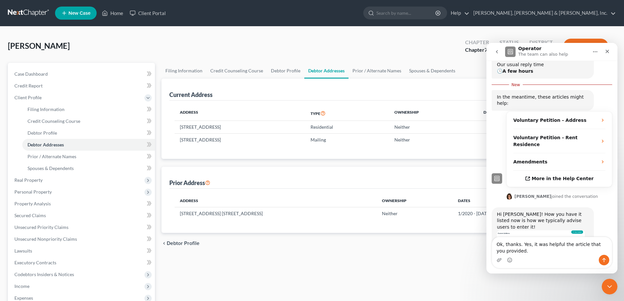
type textarea "Ok, thanks. Yes, it was helpful the article that you provided."
click at [601, 258] on button "Send a message…" at bounding box center [604, 260] width 10 height 10
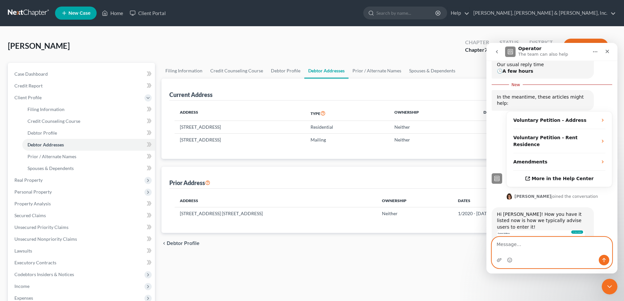
scroll to position [118, 0]
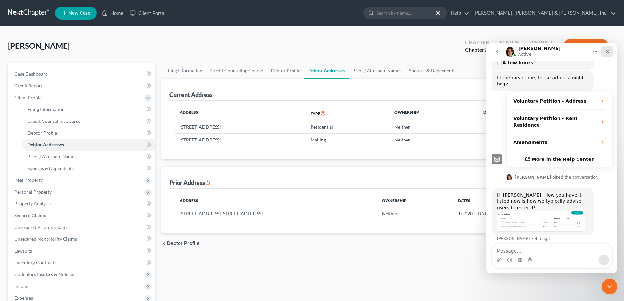
click at [604, 52] on div "Close" at bounding box center [607, 52] width 12 height 12
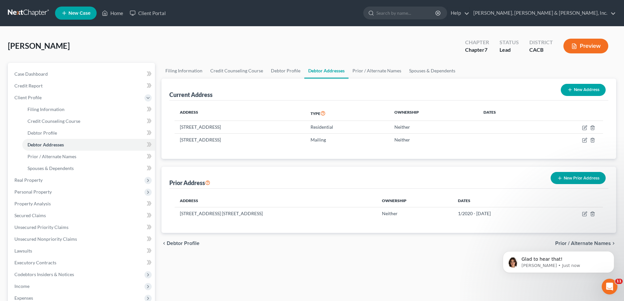
scroll to position [0, 0]
click at [177, 291] on div "Filing Information Credit Counseling Course Debtor Profile Debtor Addresses Pri…" at bounding box center [388, 228] width 461 height 331
click at [47, 284] on span "Income" at bounding box center [82, 286] width 146 height 12
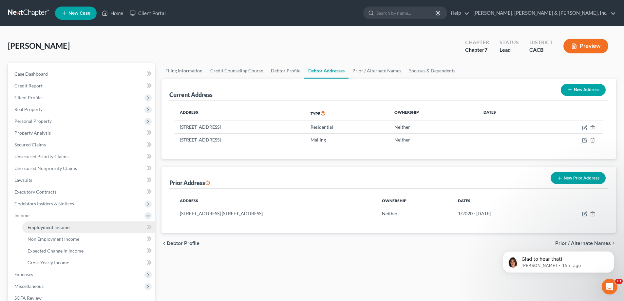
click at [84, 228] on link "Employment Income" at bounding box center [88, 227] width 133 height 12
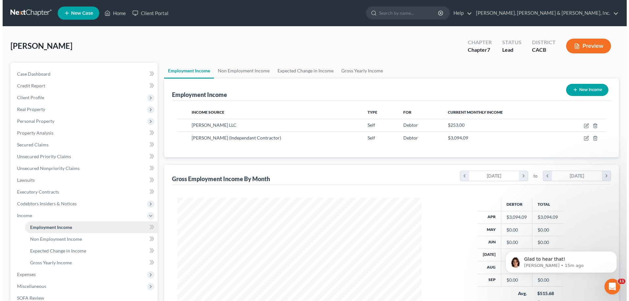
scroll to position [122, 257]
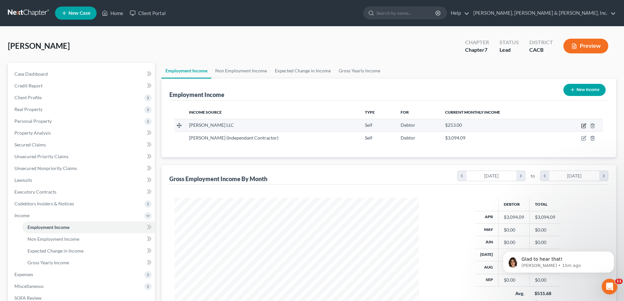
click at [583, 125] on icon "button" at bounding box center [583, 125] width 5 height 5
select select "1"
select select "4"
select select "0"
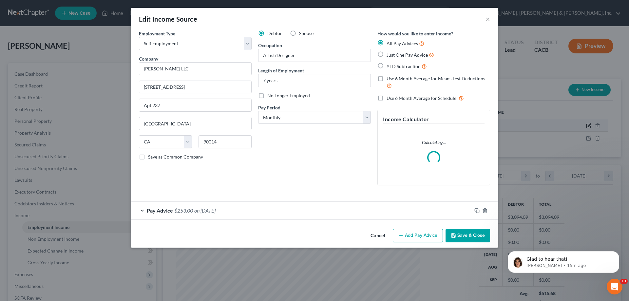
scroll to position [123, 260]
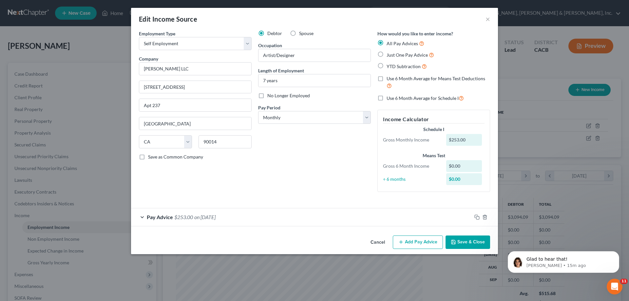
click at [386, 54] on label "Just One Pay Advice" at bounding box center [409, 55] width 47 height 8
click at [389, 54] on input "Just One Pay Advice" at bounding box center [391, 53] width 4 height 4
radio input "true"
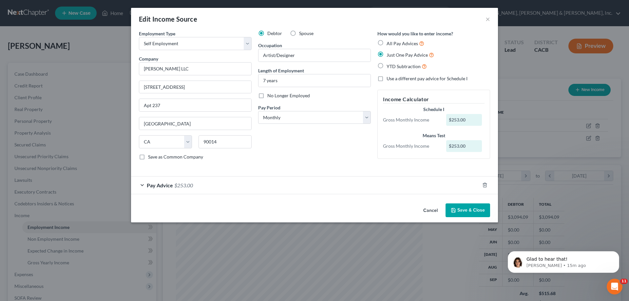
click at [165, 185] on span "Pay Advice" at bounding box center [160, 185] width 26 height 6
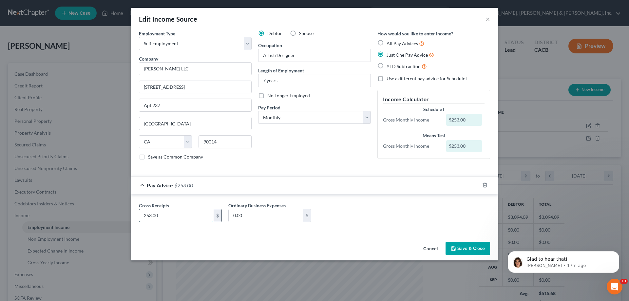
click at [158, 216] on input "253.00" at bounding box center [176, 215] width 74 height 12
drag, startPoint x: 162, startPoint y: 216, endPoint x: 141, endPoint y: 215, distance: 21.0
click at [141, 215] on input "253.00" at bounding box center [176, 215] width 74 height 12
type input "751.14"
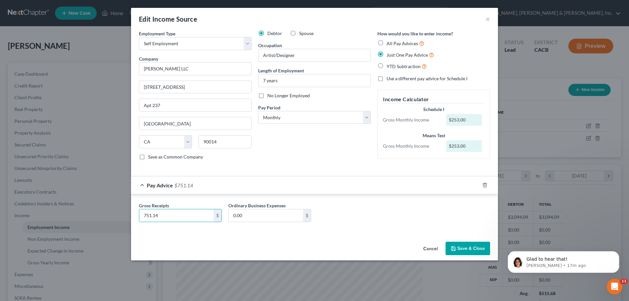
click at [371, 218] on div "Gross Receipts 751.14 $ Ordinary Business Expenses 0.00 $" at bounding box center [315, 214] width 358 height 25
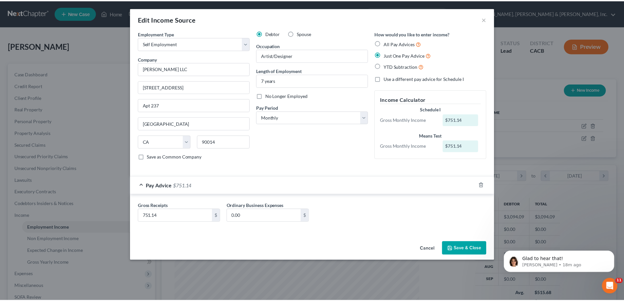
scroll to position [138, 0]
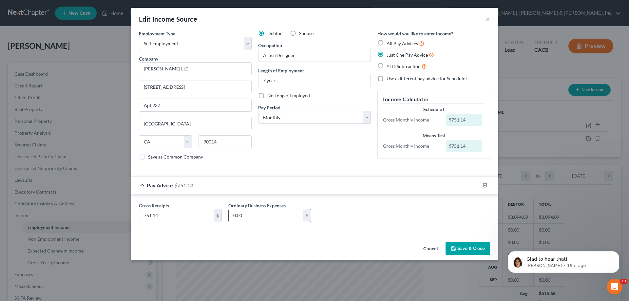
click at [241, 218] on input "0.00" at bounding box center [266, 215] width 74 height 12
click at [464, 247] on button "Save & Close" at bounding box center [467, 249] width 45 height 14
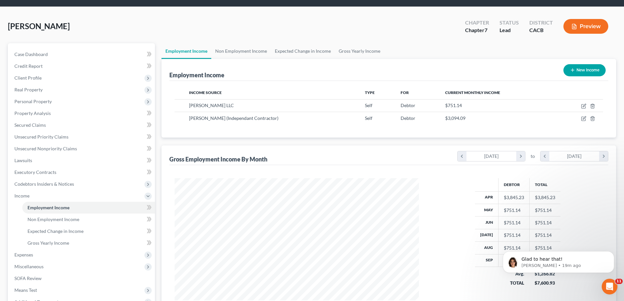
scroll to position [33, 0]
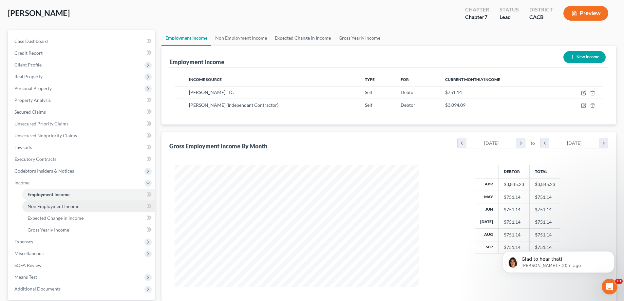
click at [48, 206] on span "Non Employment Income" at bounding box center [54, 206] width 52 height 6
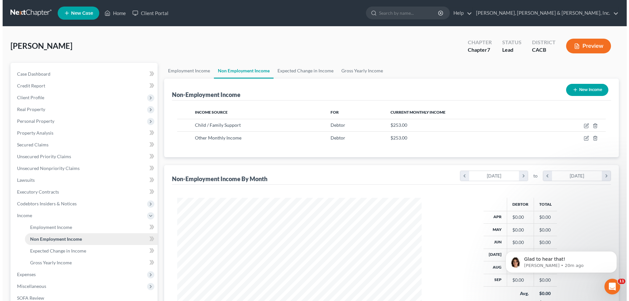
scroll to position [122, 257]
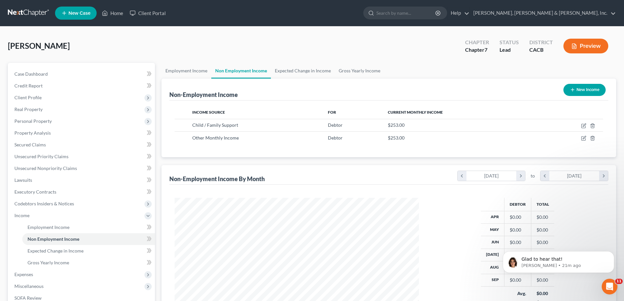
click at [578, 88] on button "New Income" at bounding box center [584, 90] width 42 height 12
select select "0"
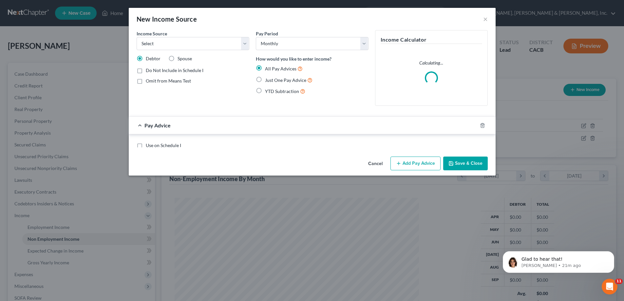
scroll to position [123, 260]
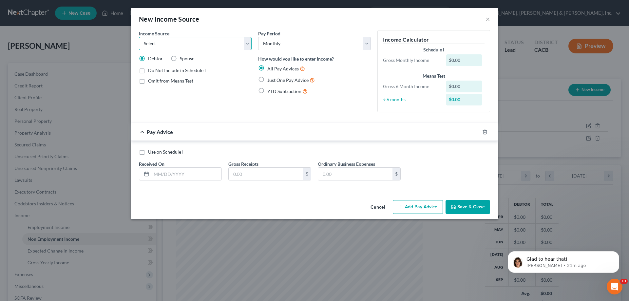
click at [245, 46] on select "Select Unemployment Disability (from employer) Pension Retirement Social Securi…" at bounding box center [195, 43] width 113 height 13
select select "13"
click at [139, 37] on select "Select Unemployment Disability (from employer) Pension Retirement Social Securi…" at bounding box center [195, 43] width 113 height 13
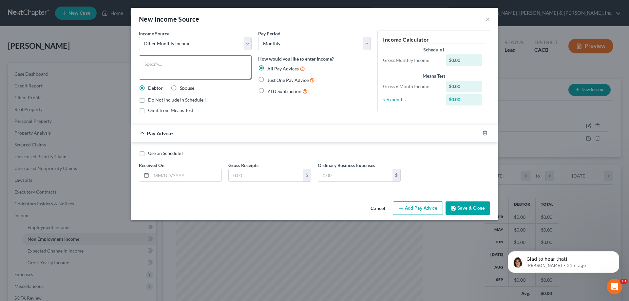
click at [164, 65] on textarea at bounding box center [195, 67] width 113 height 24
type textarea "Judgment payment"
click at [148, 153] on label "Use on Schedule I" at bounding box center [165, 153] width 35 height 7
click at [151, 153] on input "Use on Schedule I" at bounding box center [153, 152] width 4 height 4
checkbox input "true"
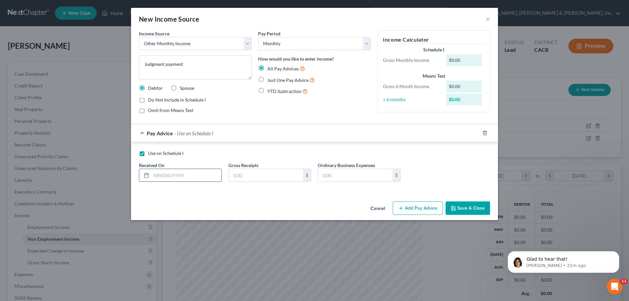
click at [164, 176] on input "text" at bounding box center [186, 175] width 70 height 12
click at [267, 79] on label "Just One Pay Advice" at bounding box center [290, 80] width 47 height 8
click at [270, 79] on input "Just One Pay Advice" at bounding box center [272, 78] width 4 height 4
radio input "true"
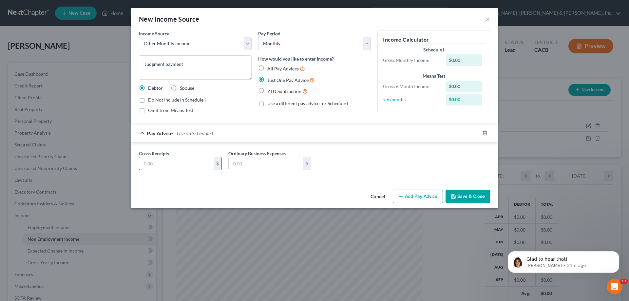
click at [173, 164] on input "text" at bounding box center [176, 163] width 74 height 12
type input "15"
click at [456, 194] on icon "button" at bounding box center [453, 196] width 5 height 5
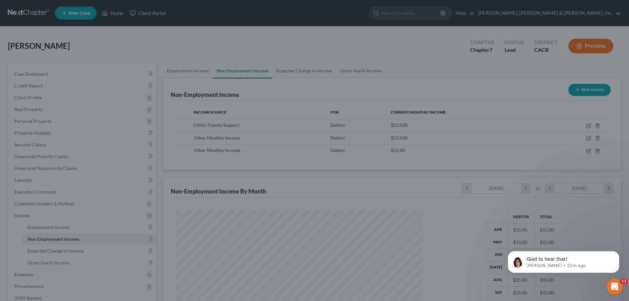
scroll to position [327371, 327235]
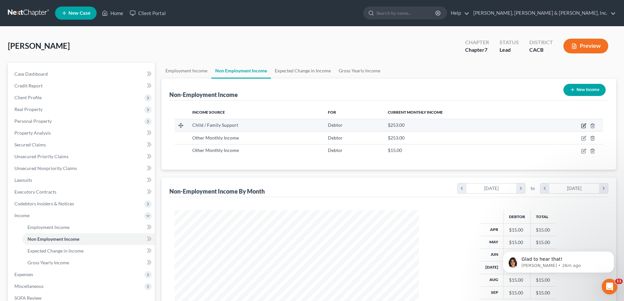
click at [582, 124] on icon "button" at bounding box center [583, 125] width 5 height 5
select select "7"
select select "0"
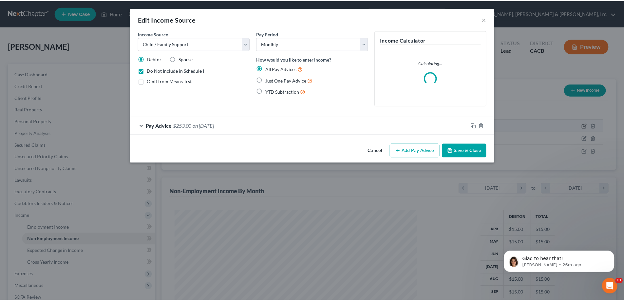
scroll to position [123, 260]
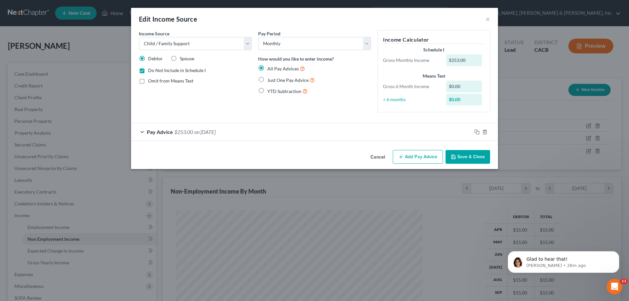
click at [267, 80] on label "Just One Pay Advice" at bounding box center [290, 80] width 47 height 8
click at [270, 80] on input "Just One Pay Advice" at bounding box center [272, 78] width 4 height 4
radio input "true"
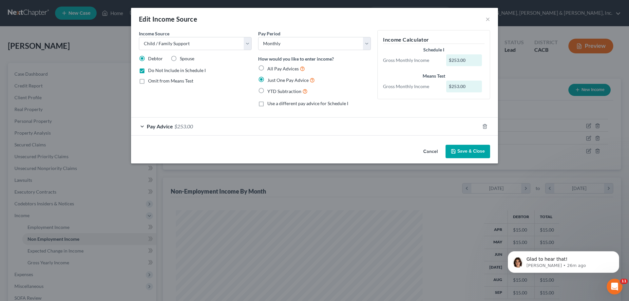
click at [162, 130] on div "Pay Advice $253.00" at bounding box center [305, 126] width 348 height 17
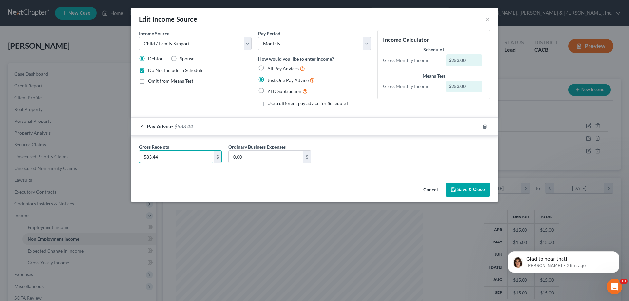
type input "583.44"
click at [459, 187] on button "Save & Close" at bounding box center [467, 190] width 45 height 14
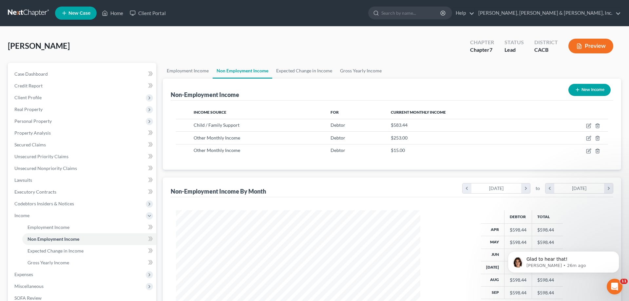
scroll to position [327371, 327235]
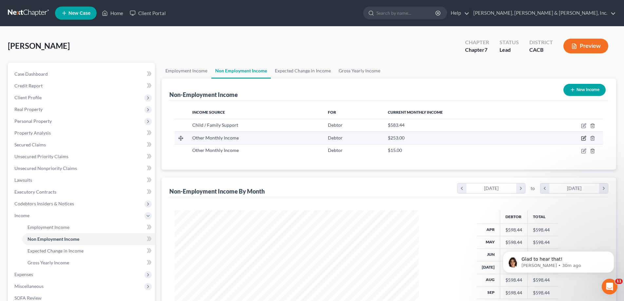
click at [582, 137] on icon "button" at bounding box center [583, 138] width 5 height 5
select select "13"
select select "0"
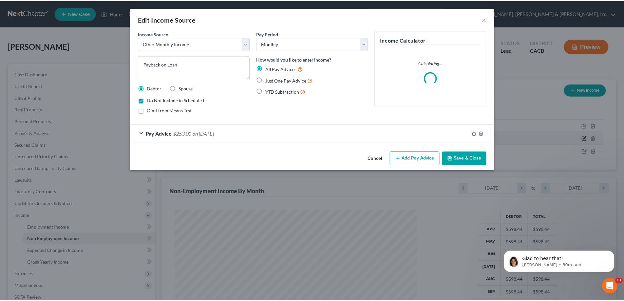
scroll to position [123, 260]
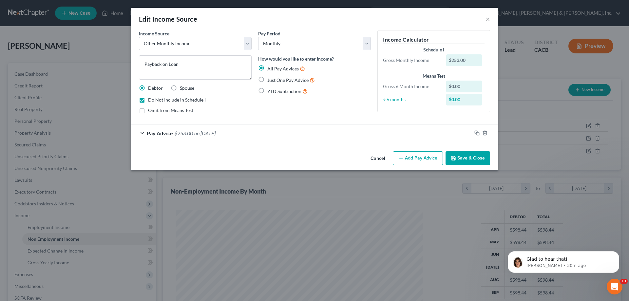
click at [267, 80] on label "Just One Pay Advice" at bounding box center [290, 80] width 47 height 8
click at [270, 80] on input "Just One Pay Advice" at bounding box center [272, 78] width 4 height 4
radio input "true"
click at [174, 132] on span "$253.00" at bounding box center [183, 133] width 19 height 6
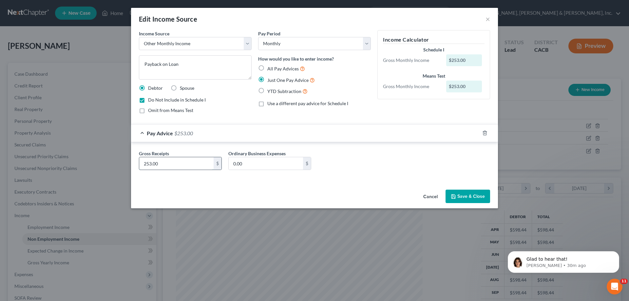
click at [155, 165] on input "253.00" at bounding box center [176, 163] width 74 height 12
drag, startPoint x: 157, startPoint y: 164, endPoint x: 145, endPoint y: 163, distance: 12.1
click at [145, 163] on input "253.00" at bounding box center [176, 163] width 74 height 12
type input "249.99"
click at [458, 193] on button "Save & Close" at bounding box center [467, 197] width 45 height 14
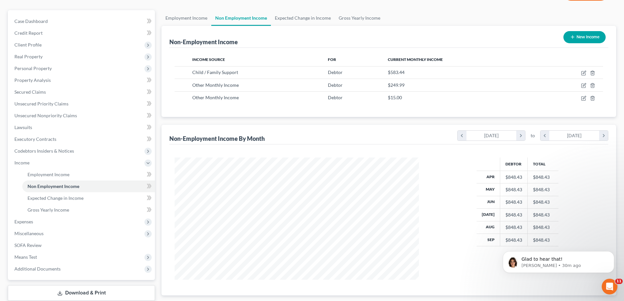
scroll to position [65, 0]
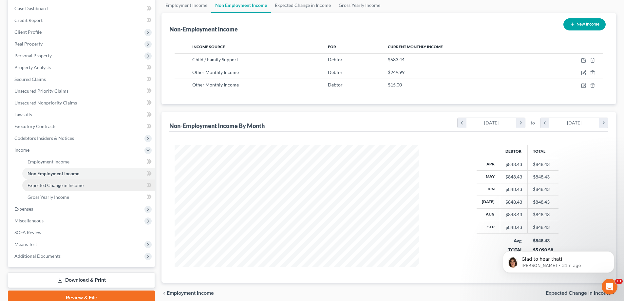
click at [79, 186] on span "Expected Change in Income" at bounding box center [56, 185] width 56 height 6
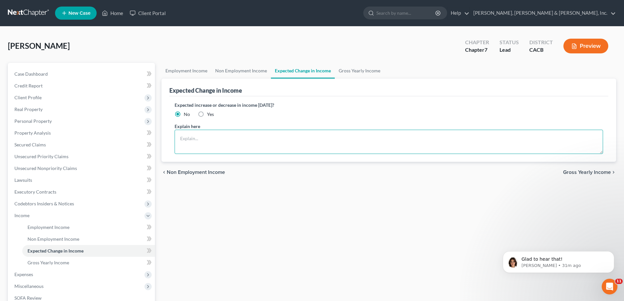
click at [185, 139] on textarea at bounding box center [389, 142] width 428 height 24
type textarea "D"
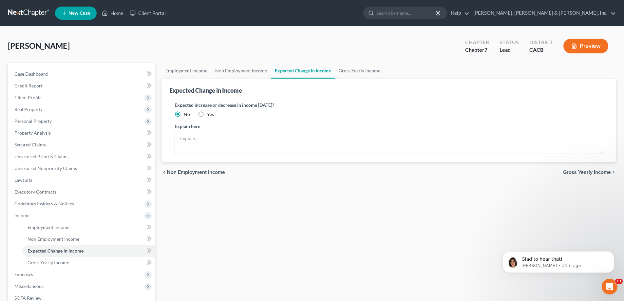
click at [210, 242] on div "Employment Income Non Employment Income Expected Change in Income Gross Yearly …" at bounding box center [388, 217] width 461 height 308
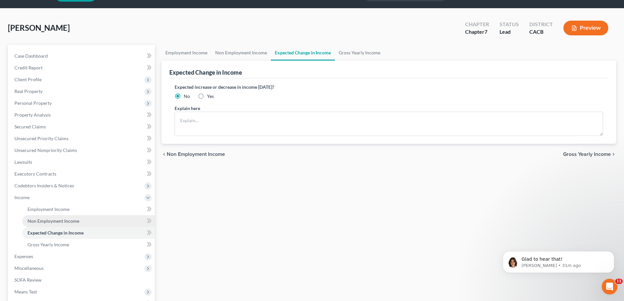
scroll to position [94, 0]
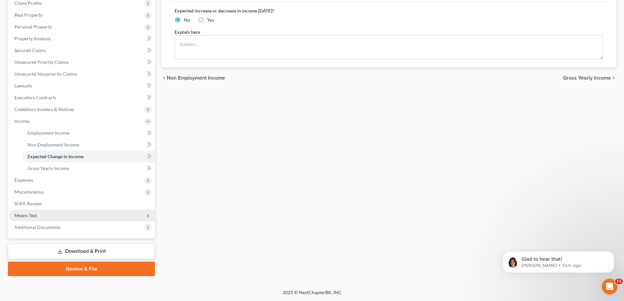
click at [37, 216] on span "Means Test" at bounding box center [25, 216] width 23 height 6
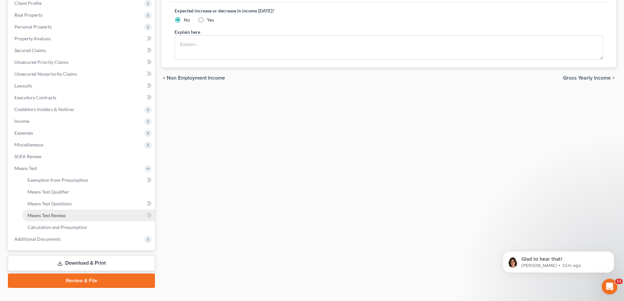
click at [66, 215] on link "Means Test Review" at bounding box center [88, 216] width 133 height 12
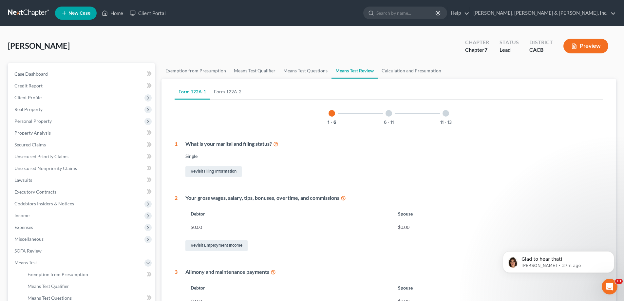
scroll to position [138, 0]
click at [60, 121] on span "Personal Property" at bounding box center [82, 121] width 146 height 12
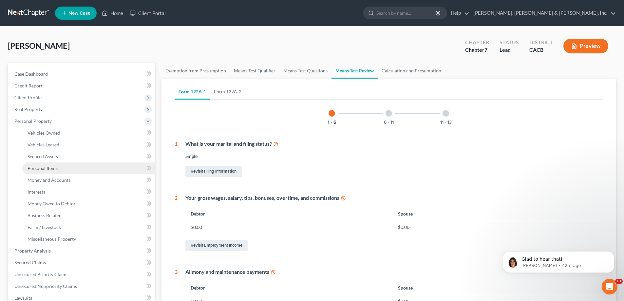
click at [54, 166] on span "Personal Items" at bounding box center [43, 168] width 30 height 6
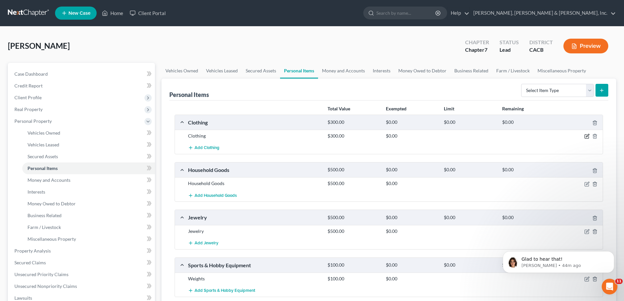
click at [586, 137] on icon "button" at bounding box center [587, 135] width 3 height 3
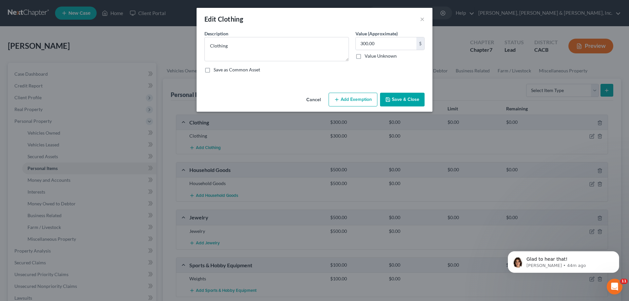
click at [586, 137] on div "Edit Clothing × An exemption set must first be selected from the Filing Informa…" at bounding box center [314, 150] width 629 height 301
click at [359, 100] on button "Add Exemption" at bounding box center [352, 100] width 49 height 14
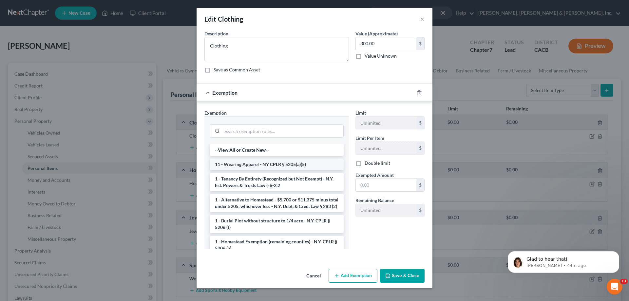
click at [286, 164] on li "11 - Wearing Apparel - NY CPLR § 5205(a)(5)" at bounding box center [277, 165] width 134 height 12
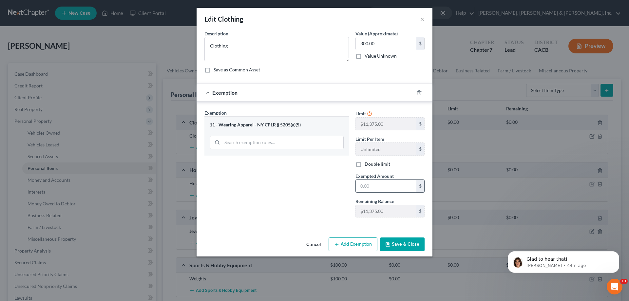
click at [368, 186] on input "text" at bounding box center [386, 186] width 61 height 12
type input "300"
click at [393, 243] on button "Save & Close" at bounding box center [402, 244] width 45 height 14
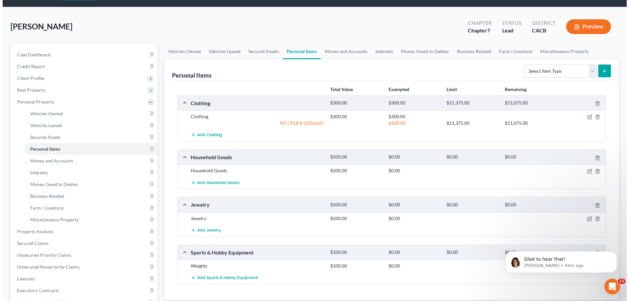
scroll to position [33, 0]
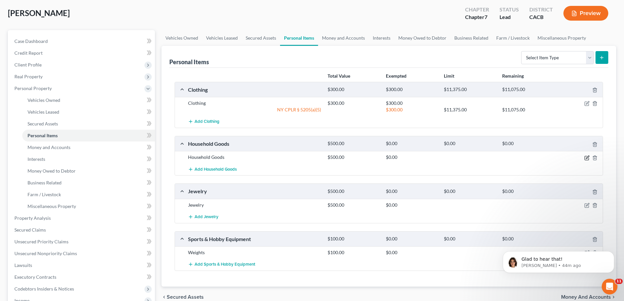
click at [588, 157] on icon "button" at bounding box center [586, 157] width 5 height 5
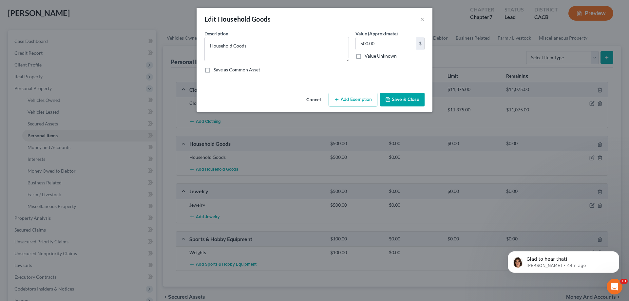
click at [355, 99] on button "Add Exemption" at bounding box center [352, 100] width 49 height 14
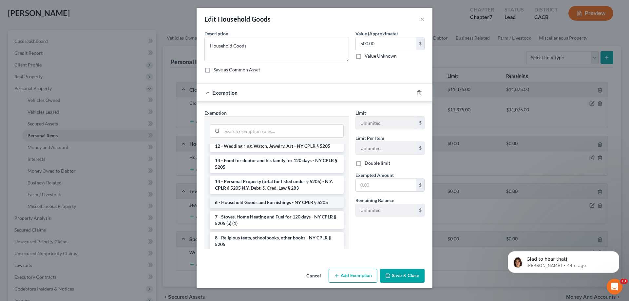
click at [295, 204] on li "6 - Household Goods and Furnishings - NY CPLR § 5205" at bounding box center [277, 202] width 134 height 12
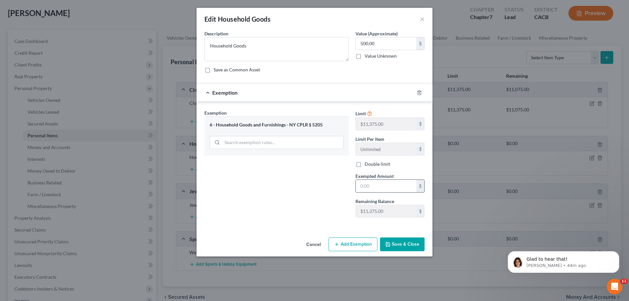
click at [363, 186] on input "text" at bounding box center [386, 186] width 61 height 12
type input "500"
click at [394, 244] on button "Save & Close" at bounding box center [402, 244] width 45 height 14
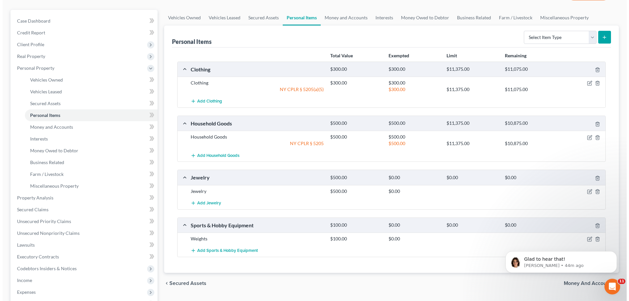
scroll to position [65, 0]
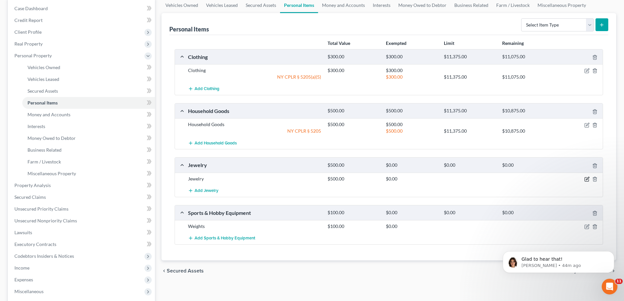
click at [588, 179] on icon "button" at bounding box center [586, 179] width 5 height 5
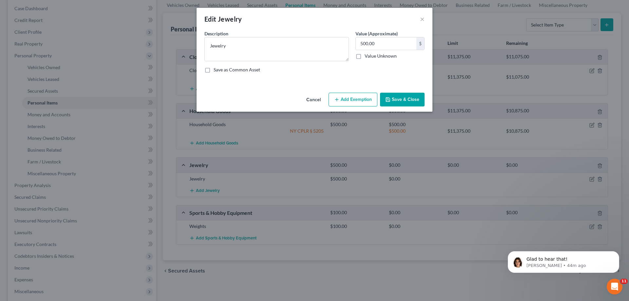
click at [362, 97] on button "Add Exemption" at bounding box center [352, 100] width 49 height 14
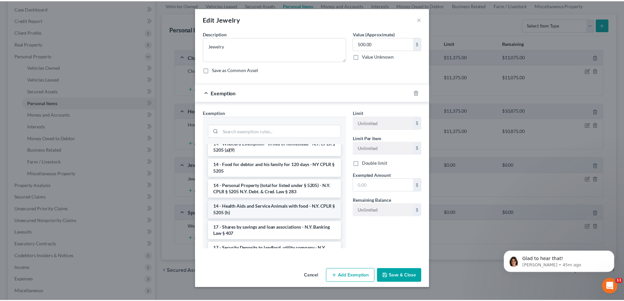
scroll to position [196, 0]
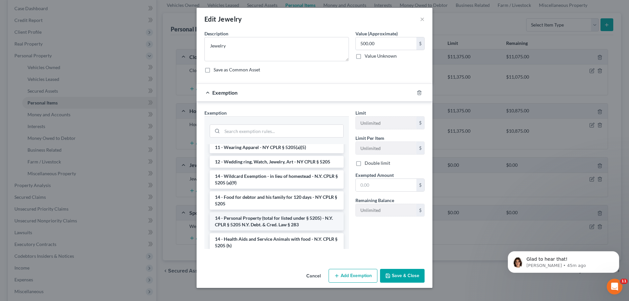
click at [278, 212] on li "14 - Personal Property (total for listed under § 5205) - N.Y. CPLR § 5205 N.Y. …" at bounding box center [277, 221] width 134 height 18
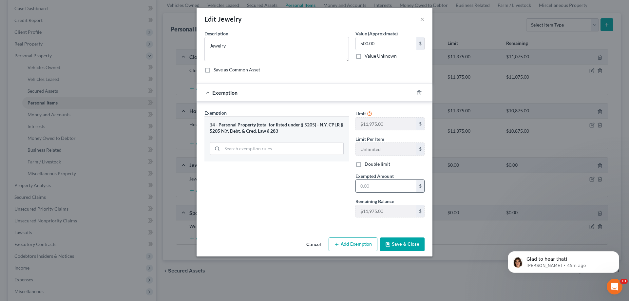
click at [365, 188] on input "text" at bounding box center [386, 186] width 61 height 12
type input "500"
click at [397, 244] on button "Save & Close" at bounding box center [402, 244] width 45 height 14
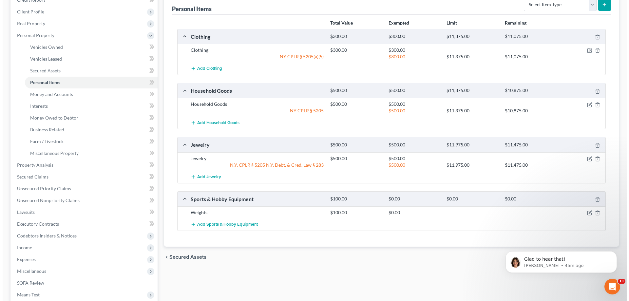
scroll to position [98, 0]
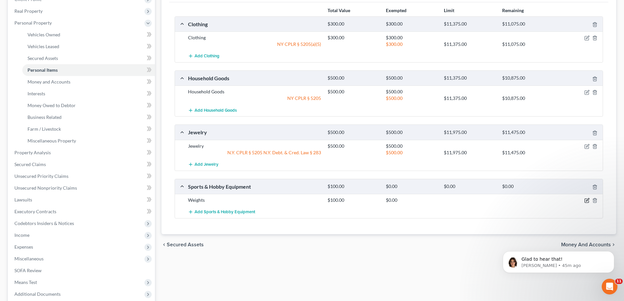
click at [586, 200] on icon "button" at bounding box center [586, 200] width 5 height 5
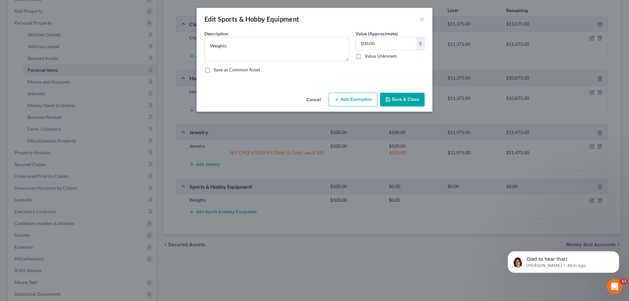
click at [354, 98] on button "Add Exemption" at bounding box center [352, 100] width 49 height 14
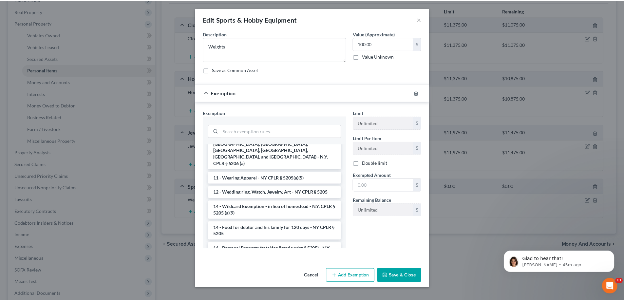
scroll to position [164, 0]
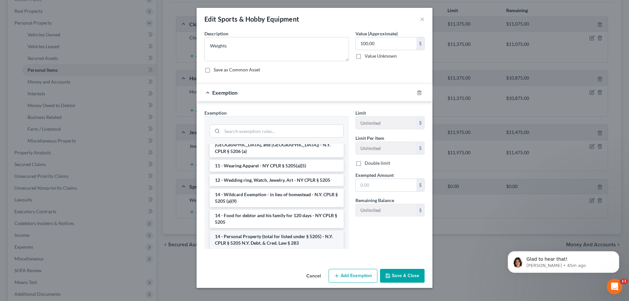
click at [270, 231] on li "14 - Personal Property (total for listed under § 5205) - N.Y. CPLR § 5205 N.Y. …" at bounding box center [277, 240] width 134 height 18
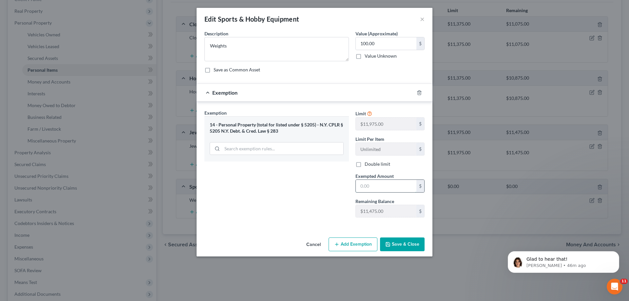
click at [369, 189] on input "text" at bounding box center [386, 186] width 61 height 12
type input "100"
click at [393, 243] on button "Save & Close" at bounding box center [402, 244] width 45 height 14
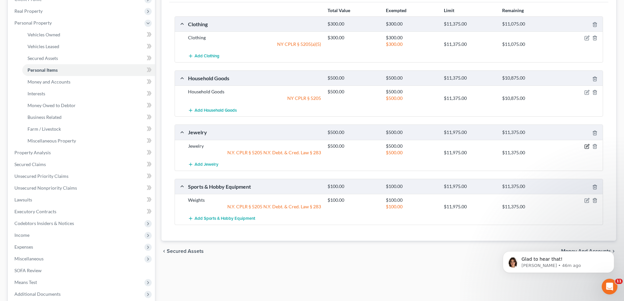
click at [586, 145] on icon "button" at bounding box center [586, 146] width 5 height 5
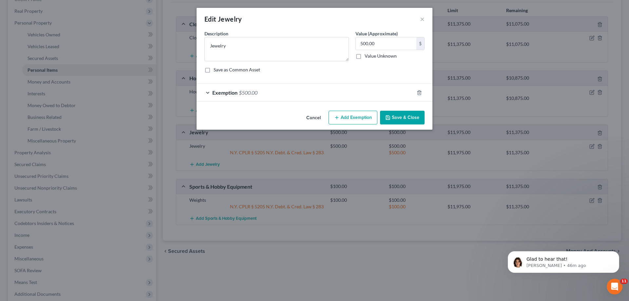
click at [217, 92] on span "Exemption" at bounding box center [224, 92] width 25 height 6
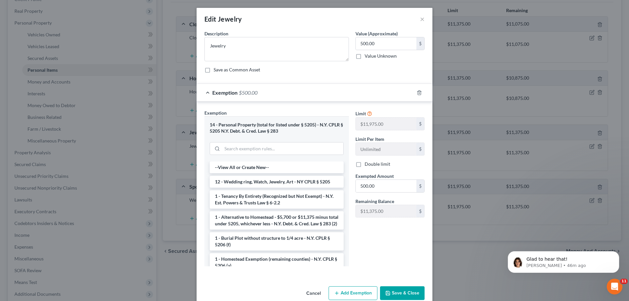
click at [288, 180] on li "12 - Wedding ring, Watch, Jewelry, Art - NY CPLR § 5205" at bounding box center [277, 182] width 134 height 12
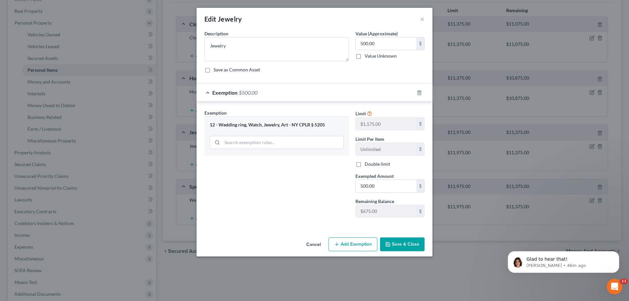
click at [395, 244] on button "Save & Close" at bounding box center [402, 244] width 45 height 14
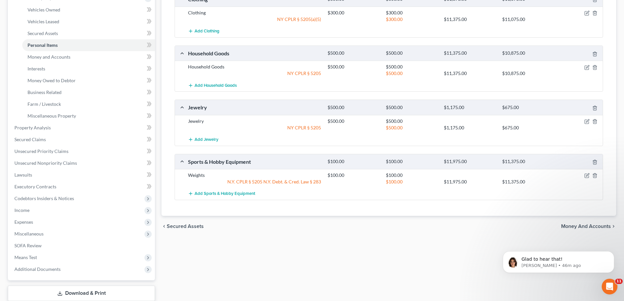
scroll to position [131, 0]
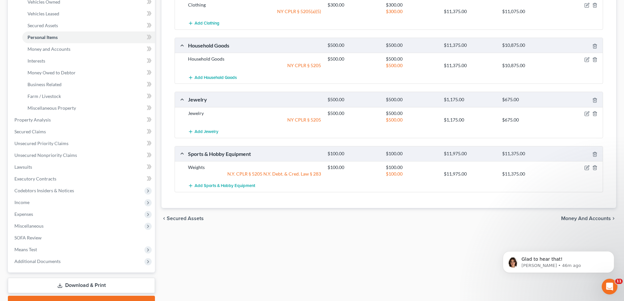
click at [580, 218] on span "Money and Accounts" at bounding box center [586, 218] width 50 height 5
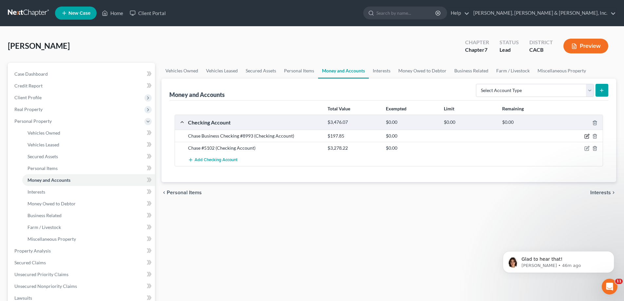
click at [586, 137] on icon "button" at bounding box center [587, 135] width 3 height 3
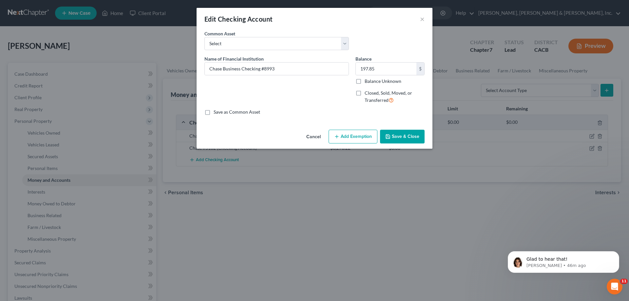
click at [354, 136] on button "Add Exemption" at bounding box center [352, 137] width 49 height 14
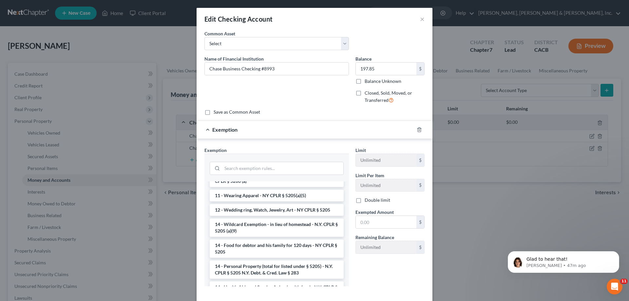
scroll to position [167, 0]
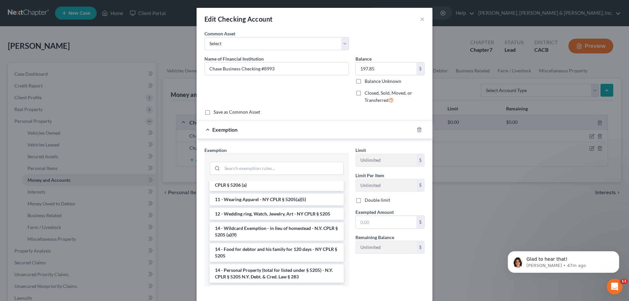
click at [290, 222] on li "14 - Wildcard Exemption - in lieu of homestead - N.Y. CPLR § 5205 (a)(9)" at bounding box center [277, 231] width 134 height 18
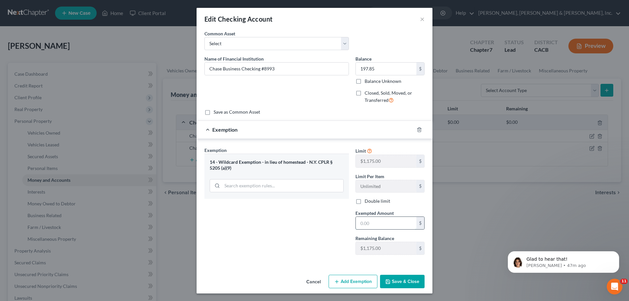
click at [366, 224] on input "text" at bounding box center [386, 223] width 61 height 12
type input "197.85"
click at [392, 281] on button "Save & Close" at bounding box center [402, 282] width 45 height 14
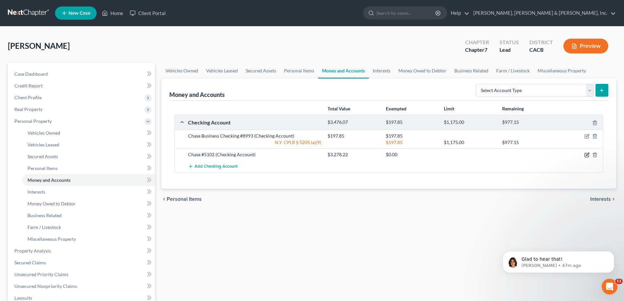
click at [586, 154] on icon "button" at bounding box center [586, 154] width 5 height 5
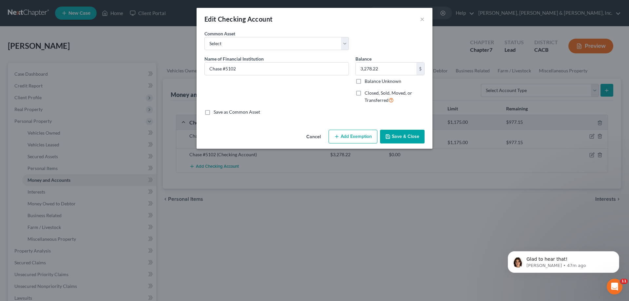
click at [351, 136] on button "Add Exemption" at bounding box center [352, 137] width 49 height 14
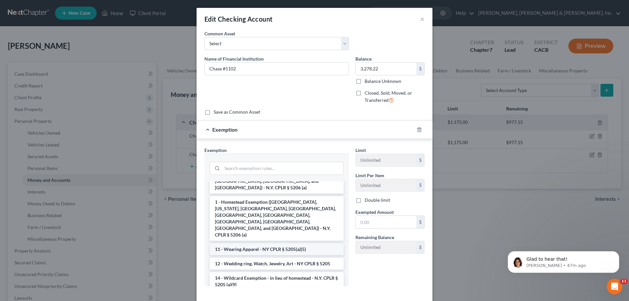
scroll to position [131, 0]
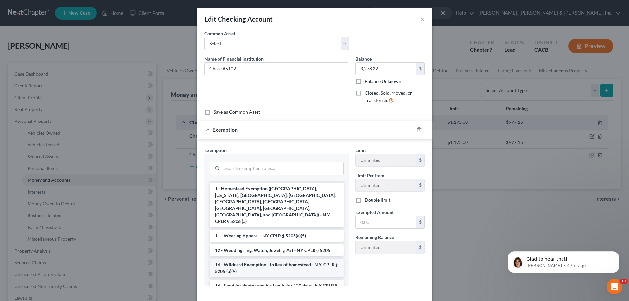
click at [276, 259] on li "14 - Wildcard Exemption - in lieu of homestead - N.Y. CPLR § 5205 (a)(9)" at bounding box center [277, 268] width 134 height 18
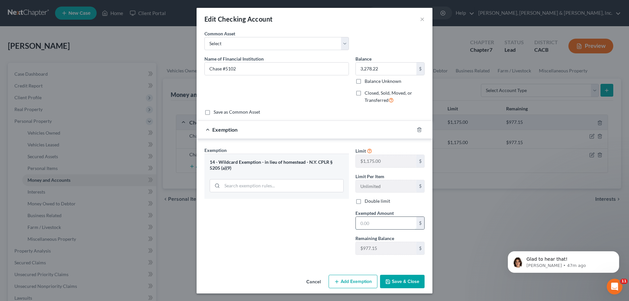
click at [363, 226] on input "text" at bounding box center [386, 223] width 61 height 12
click at [365, 224] on input "text" at bounding box center [386, 223] width 61 height 12
click at [367, 148] on icon at bounding box center [369, 150] width 5 height 6
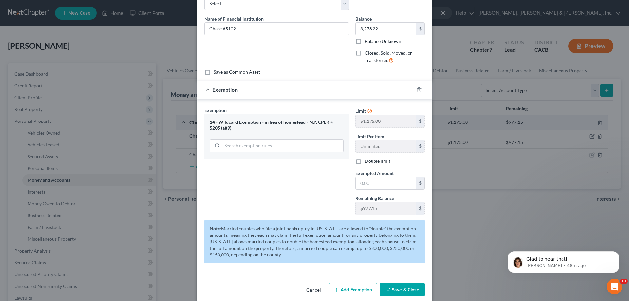
scroll to position [48, 0]
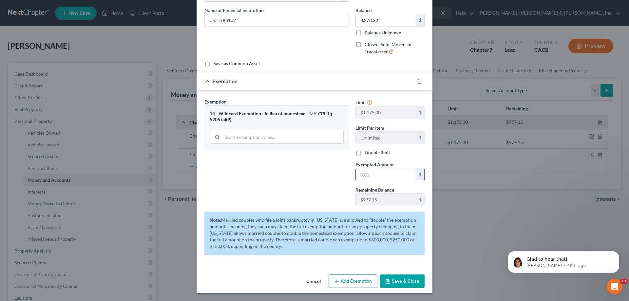
click at [359, 178] on input "text" at bounding box center [386, 174] width 61 height 12
type input "3,278.22"
click at [394, 280] on button "Save & Close" at bounding box center [402, 281] width 45 height 14
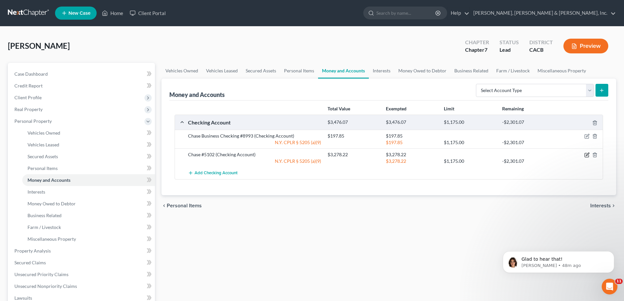
click at [587, 154] on icon "button" at bounding box center [587, 154] width 3 height 3
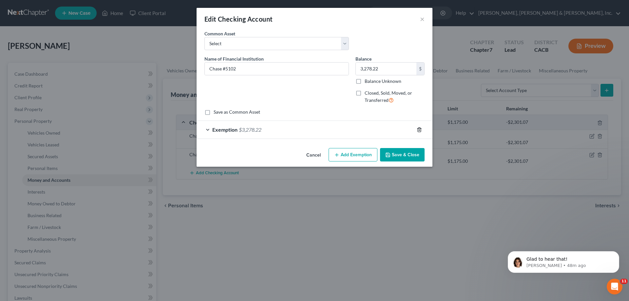
click at [421, 129] on icon "button" at bounding box center [419, 129] width 5 height 5
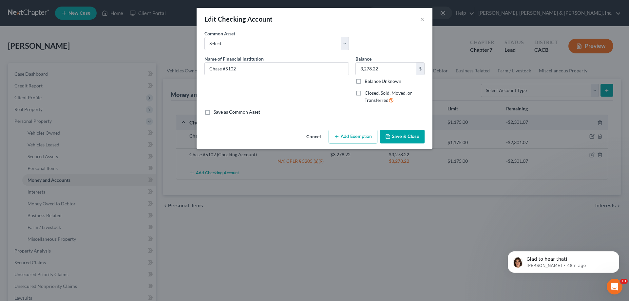
click at [357, 136] on button "Add Exemption" at bounding box center [352, 137] width 49 height 14
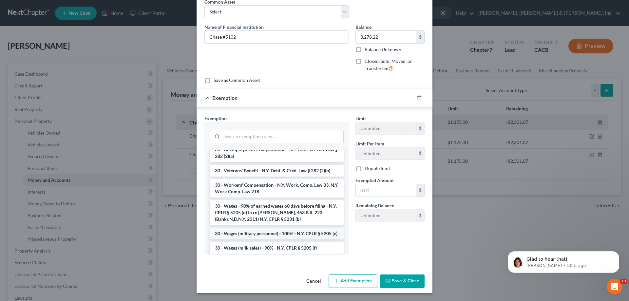
scroll to position [804, 0]
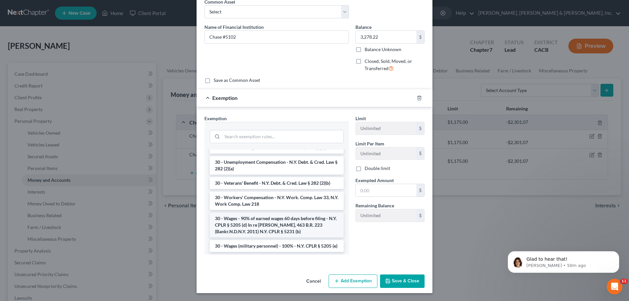
click at [286, 213] on li "30 - Wages - 90% of earned wages 60 days before filing - N.Y. CPLR § 5205 (d) I…" at bounding box center [277, 225] width 134 height 25
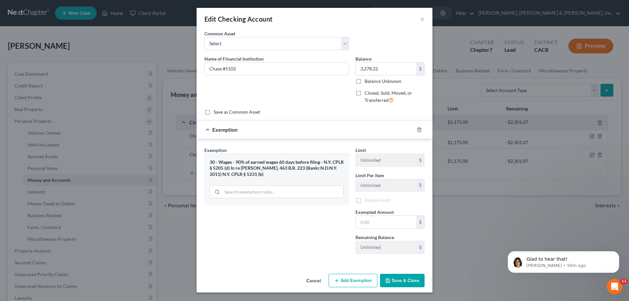
scroll to position [0, 0]
click at [368, 225] on input "text" at bounding box center [386, 223] width 61 height 12
type input "3,278.22"
click at [391, 277] on button "Save & Close" at bounding box center [402, 282] width 45 height 14
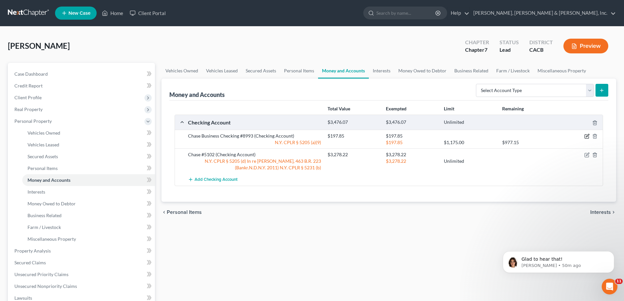
click at [586, 136] on icon "button" at bounding box center [586, 136] width 5 height 5
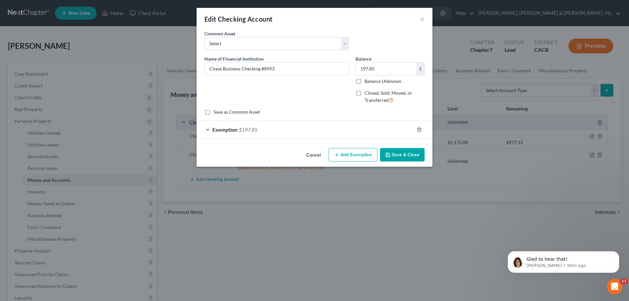
click at [208, 129] on div "Exemption $197.85" at bounding box center [304, 129] width 217 height 17
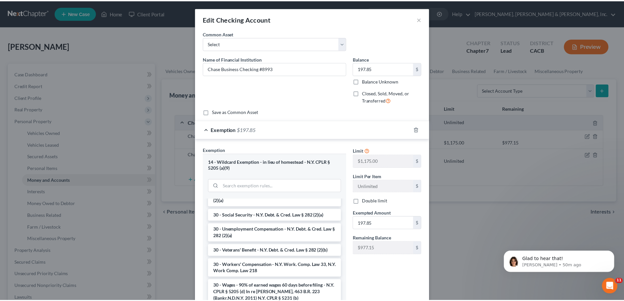
scroll to position [819, 0]
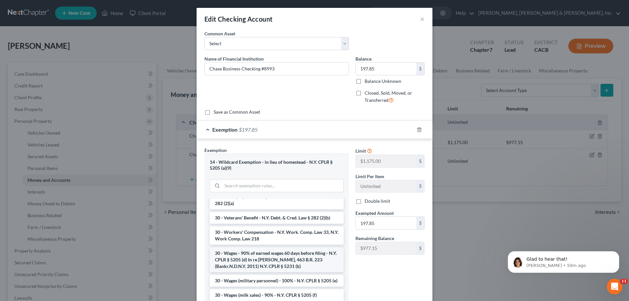
click at [271, 247] on li "30 - Wages - 90% of earned wages 60 days before filing - N.Y. CPLR § 5205 (d) I…" at bounding box center [277, 259] width 134 height 25
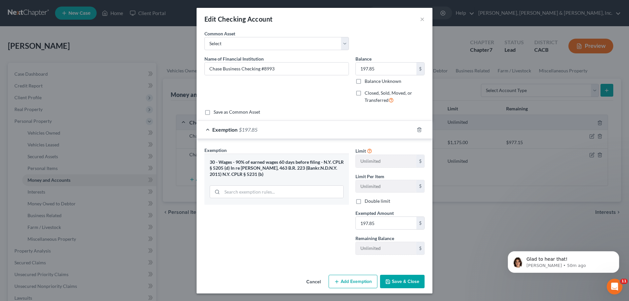
drag, startPoint x: 367, startPoint y: 266, endPoint x: 393, endPoint y: 275, distance: 27.8
click at [393, 275] on div "Edit Checking Account × An exemption set must first be selected from the Filing…" at bounding box center [314, 151] width 236 height 286
click at [392, 279] on button "Save & Close" at bounding box center [402, 282] width 45 height 14
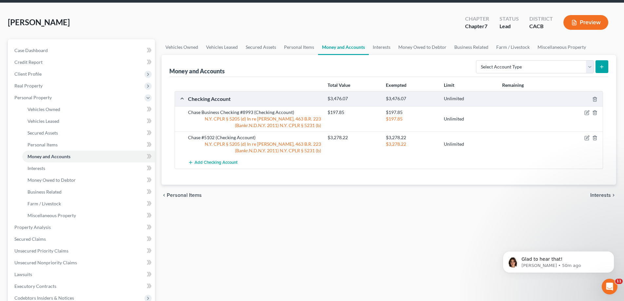
scroll to position [33, 0]
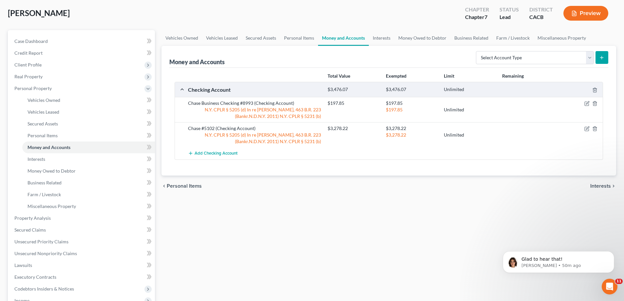
click at [599, 183] on span "Interests" at bounding box center [600, 185] width 21 height 5
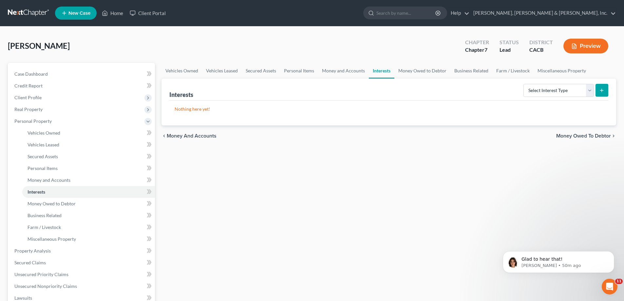
click at [573, 136] on span "Money Owed to Debtor" at bounding box center [583, 135] width 55 height 5
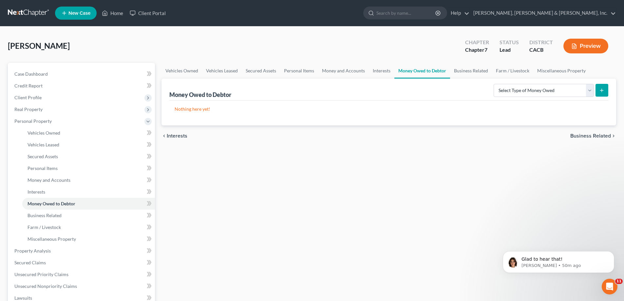
click at [580, 137] on span "Business Related" at bounding box center [590, 135] width 41 height 5
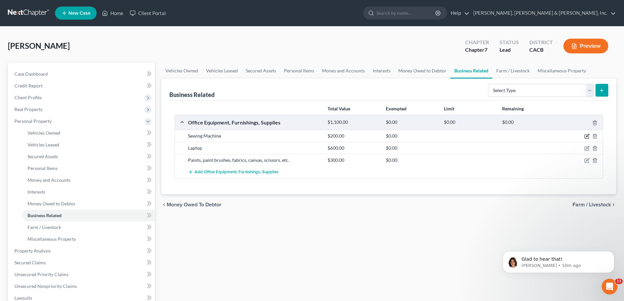
click at [588, 137] on icon "button" at bounding box center [586, 136] width 5 height 5
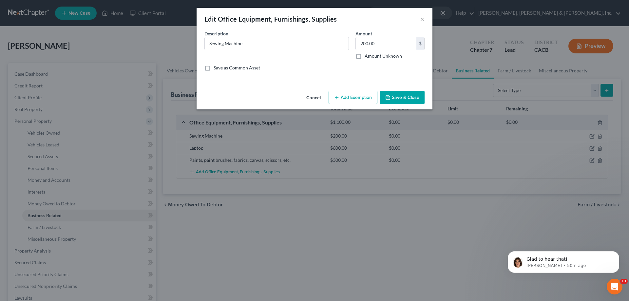
click at [344, 97] on button "Add Exemption" at bounding box center [352, 98] width 49 height 14
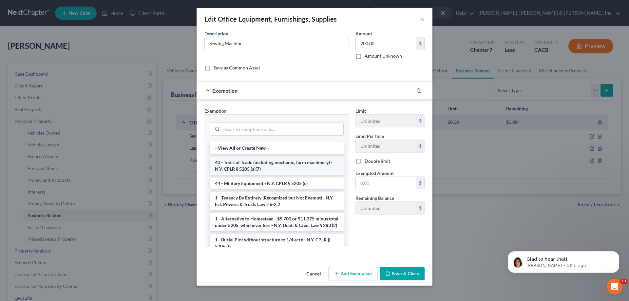
click at [266, 166] on li "40 - Tools of Trade (including mechanic, farm machinery) - N.Y. CPLR § 5205 (a)…" at bounding box center [277, 166] width 134 height 18
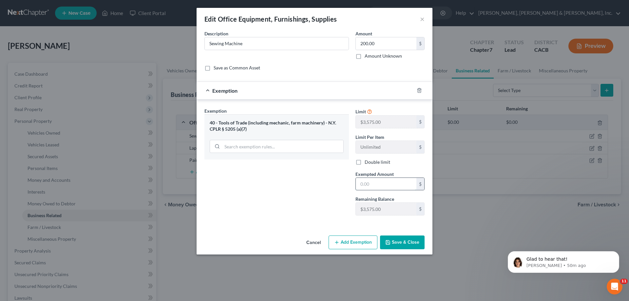
click at [370, 187] on input "text" at bounding box center [386, 184] width 61 height 12
type input "200"
click at [397, 242] on button "Save & Close" at bounding box center [402, 242] width 45 height 14
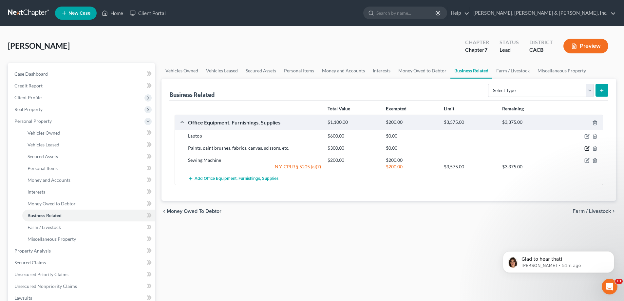
click at [586, 148] on icon "button" at bounding box center [586, 148] width 5 height 5
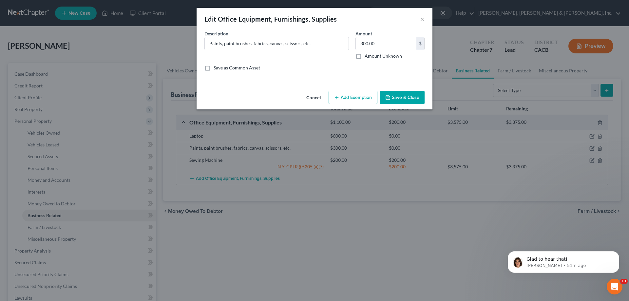
click at [345, 99] on button "Add Exemption" at bounding box center [352, 98] width 49 height 14
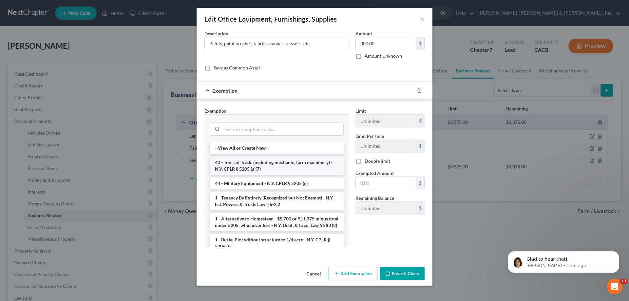
click at [280, 165] on li "40 - Tools of Trade (including mechanic, farm machinery) - N.Y. CPLR § 5205 (a)…" at bounding box center [277, 166] width 134 height 18
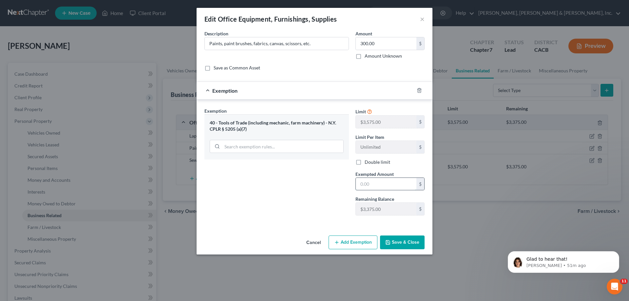
click at [365, 185] on input "text" at bounding box center [386, 184] width 61 height 12
type input "300"
click at [399, 243] on button "Save & Close" at bounding box center [402, 242] width 45 height 14
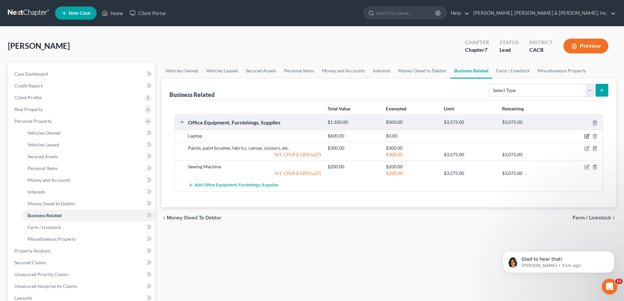
click at [588, 136] on icon "button" at bounding box center [586, 136] width 5 height 5
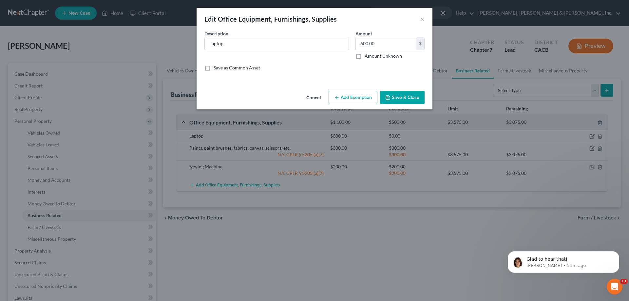
click at [366, 98] on button "Add Exemption" at bounding box center [352, 98] width 49 height 14
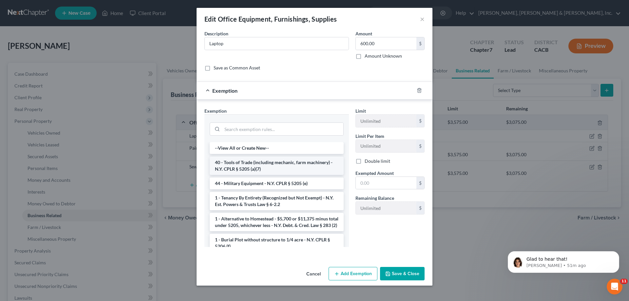
click at [272, 165] on li "40 - Tools of Trade (including mechanic, farm machinery) - N.Y. CPLR § 5205 (a)…" at bounding box center [277, 166] width 134 height 18
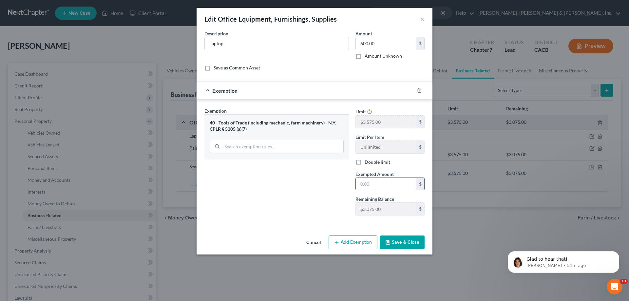
click at [374, 185] on input "text" at bounding box center [386, 184] width 61 height 12
type input "600"
click at [398, 241] on button "Save & Close" at bounding box center [402, 242] width 45 height 14
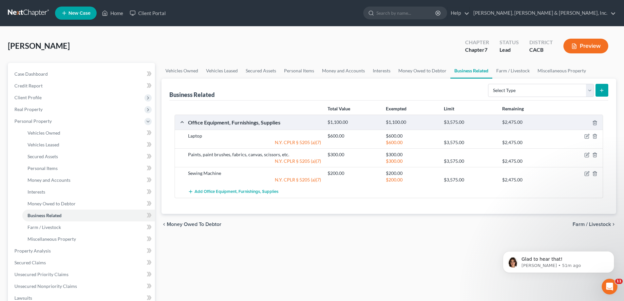
click at [590, 224] on span "Farm / Livestock" at bounding box center [591, 224] width 38 height 5
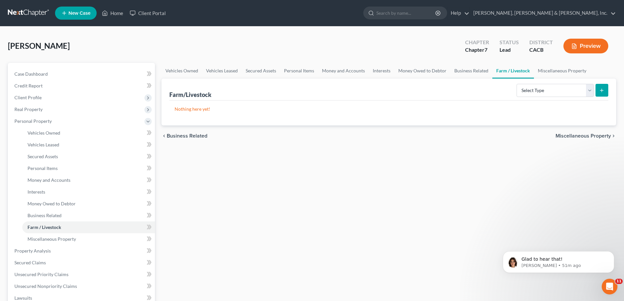
click at [577, 137] on span "Miscellaneous Property" at bounding box center [582, 135] width 55 height 5
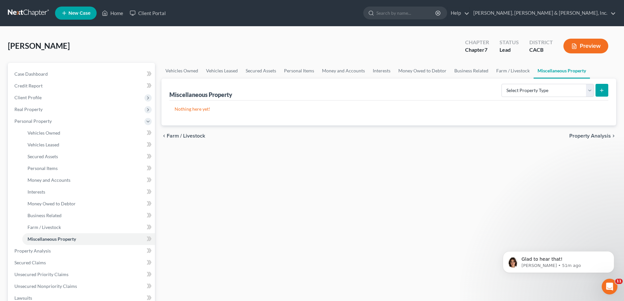
click at [577, 137] on span "Property Analysis" at bounding box center [590, 135] width 42 height 5
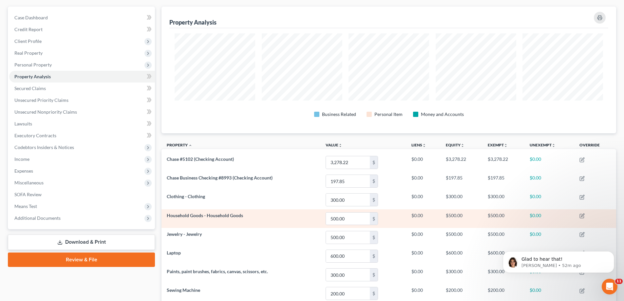
scroll to position [33, 0]
